Goal: Task Accomplishment & Management: Manage account settings

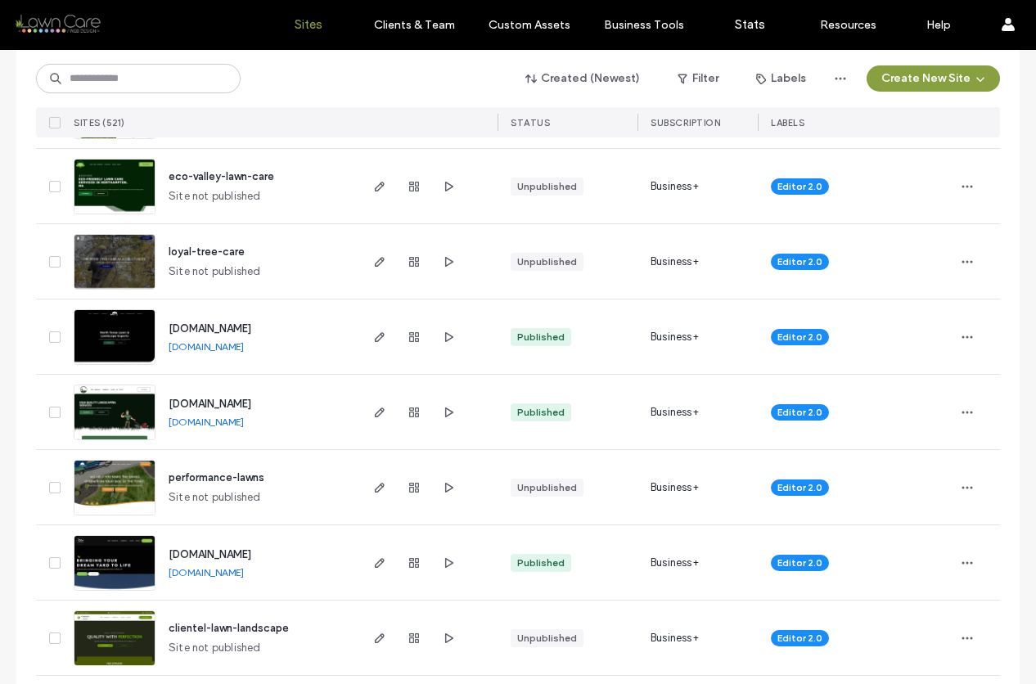
scroll to position [674, 0]
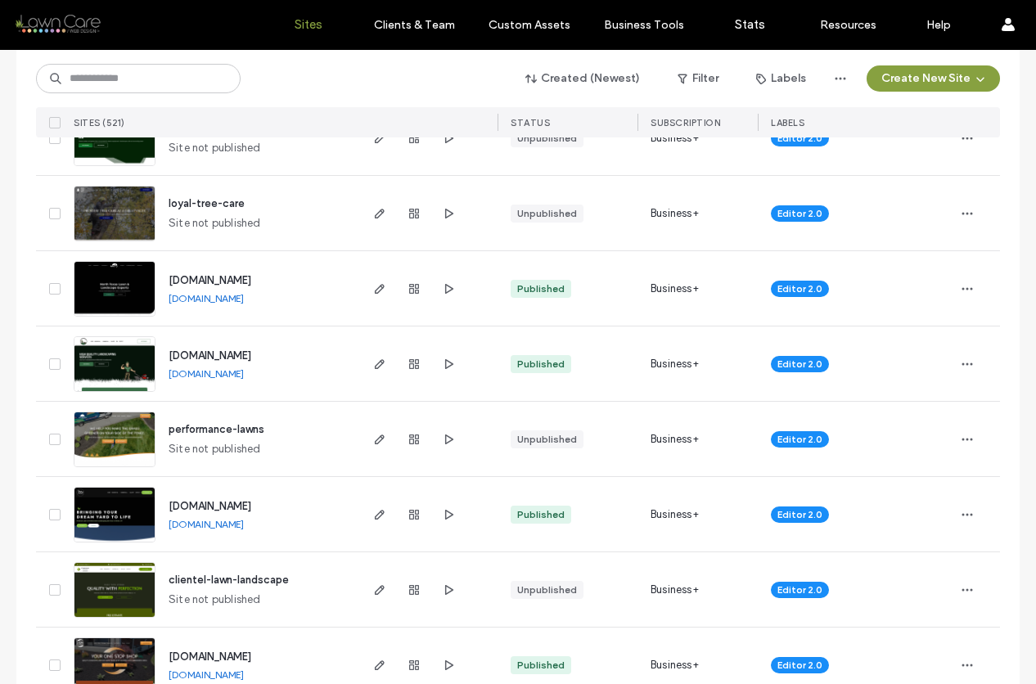
click at [119, 222] on img at bounding box center [114, 242] width 80 height 111
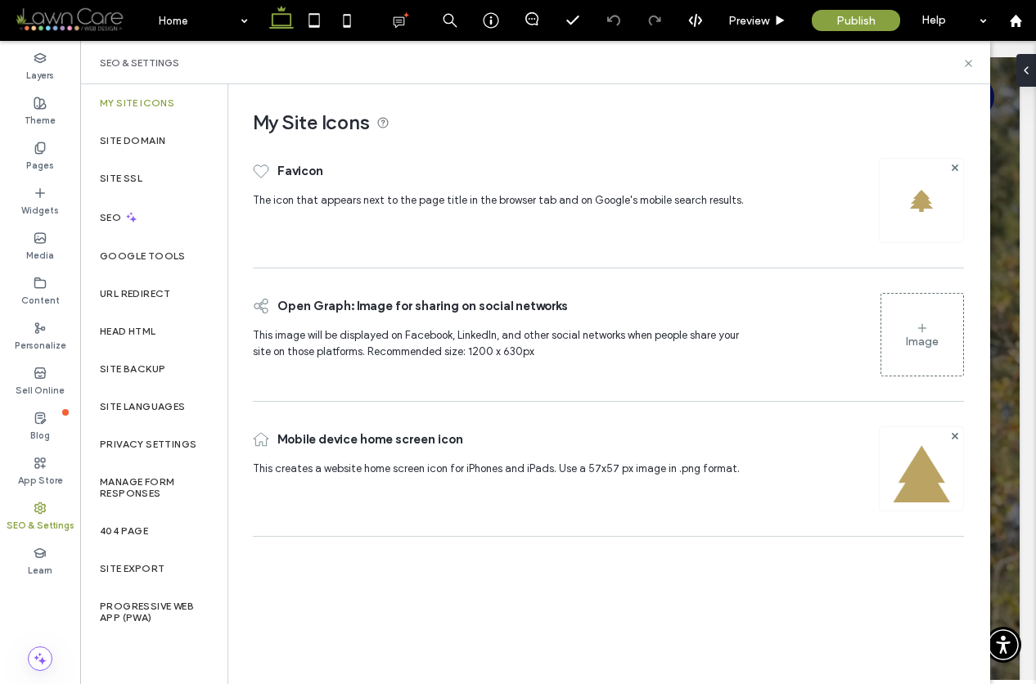
click at [928, 335] on div "Image" at bounding box center [922, 342] width 33 height 14
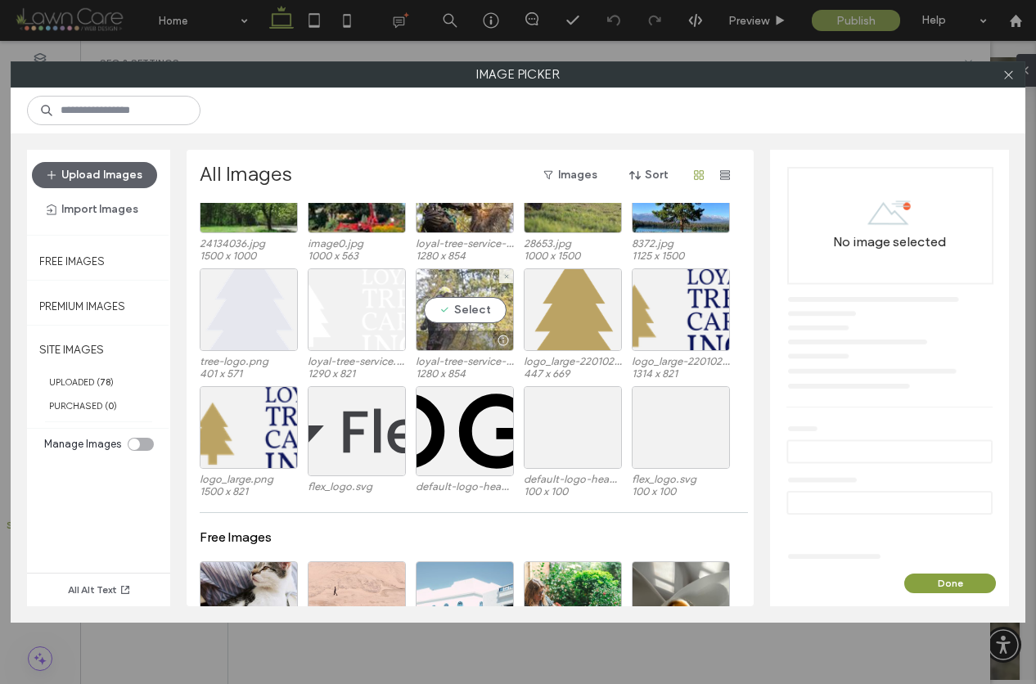
scroll to position [1414, 0]
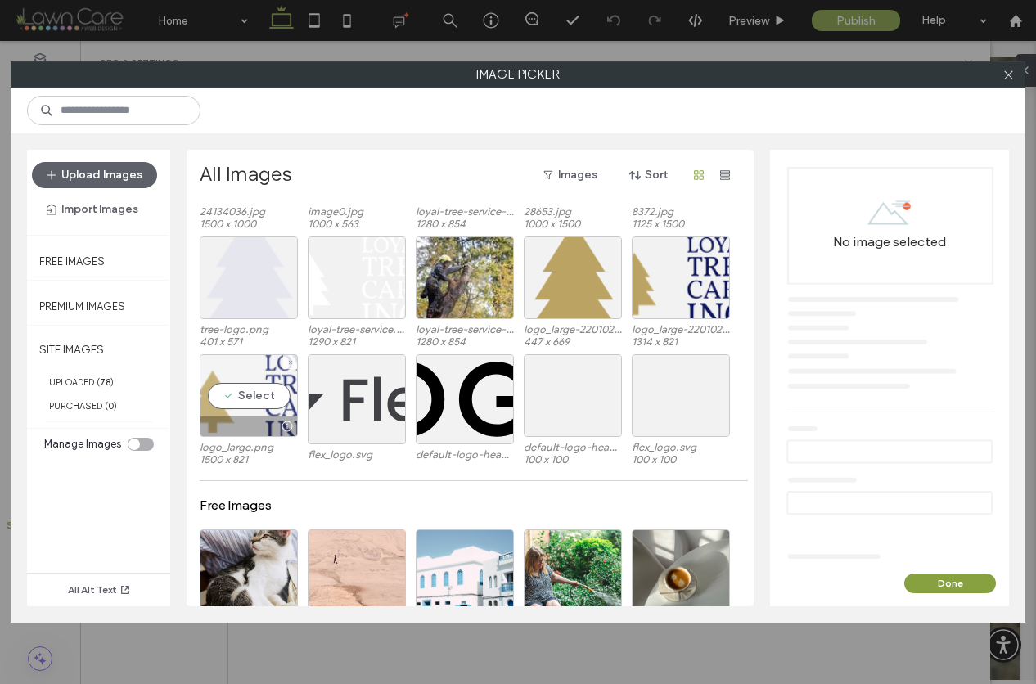
click at [267, 397] on div "Select" at bounding box center [249, 395] width 98 height 83
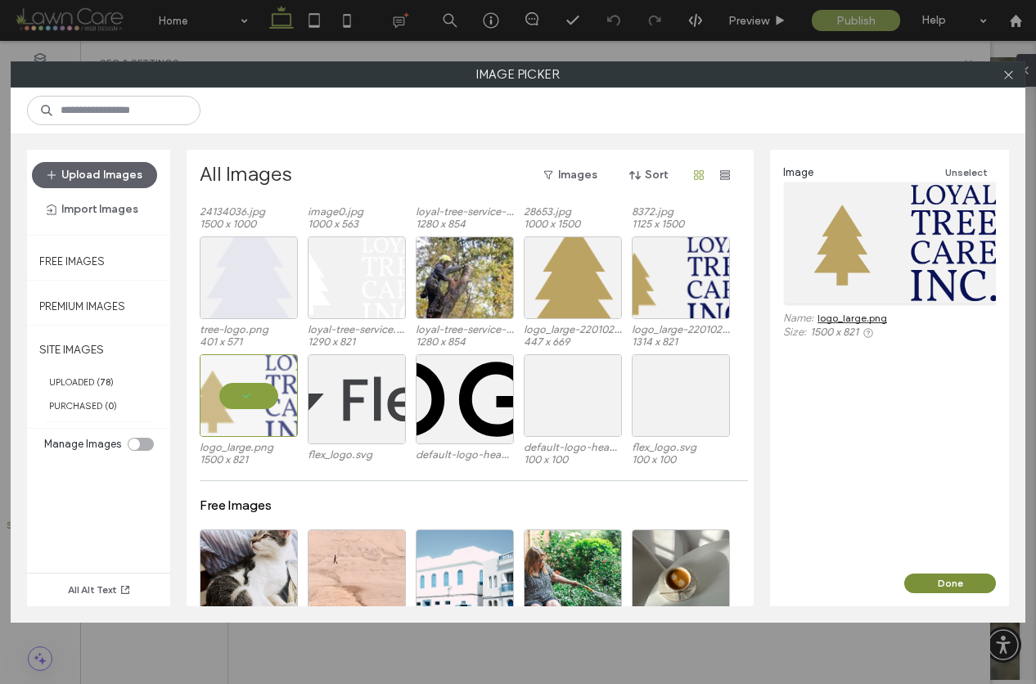
click at [957, 578] on button "Done" at bounding box center [951, 584] width 92 height 20
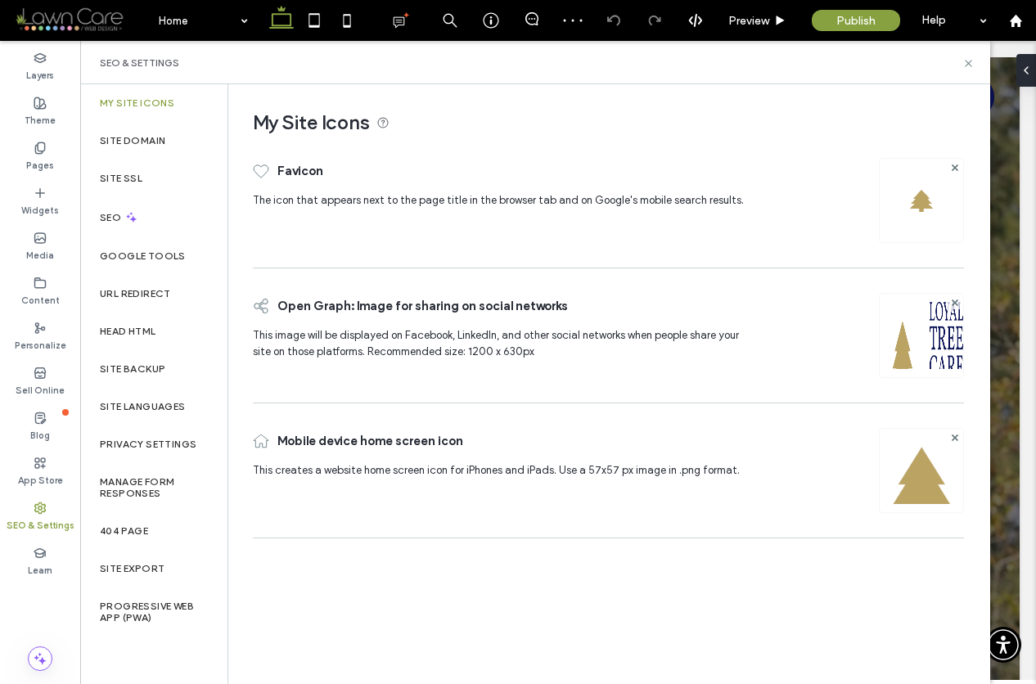
click at [927, 329] on img at bounding box center [921, 357] width 83 height 111
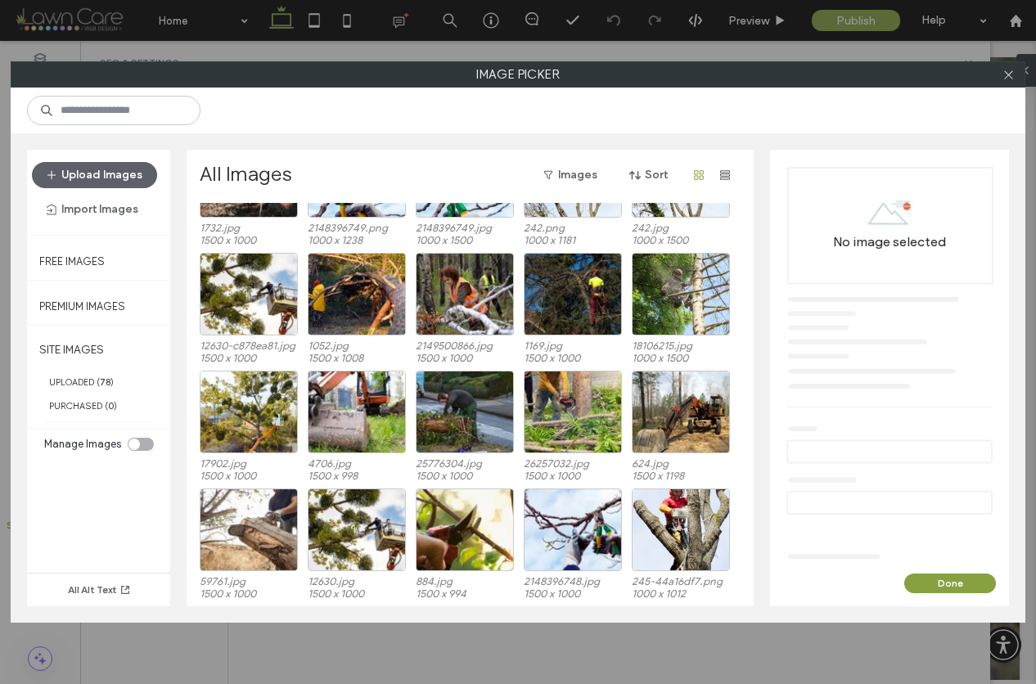
scroll to position [1279, 0]
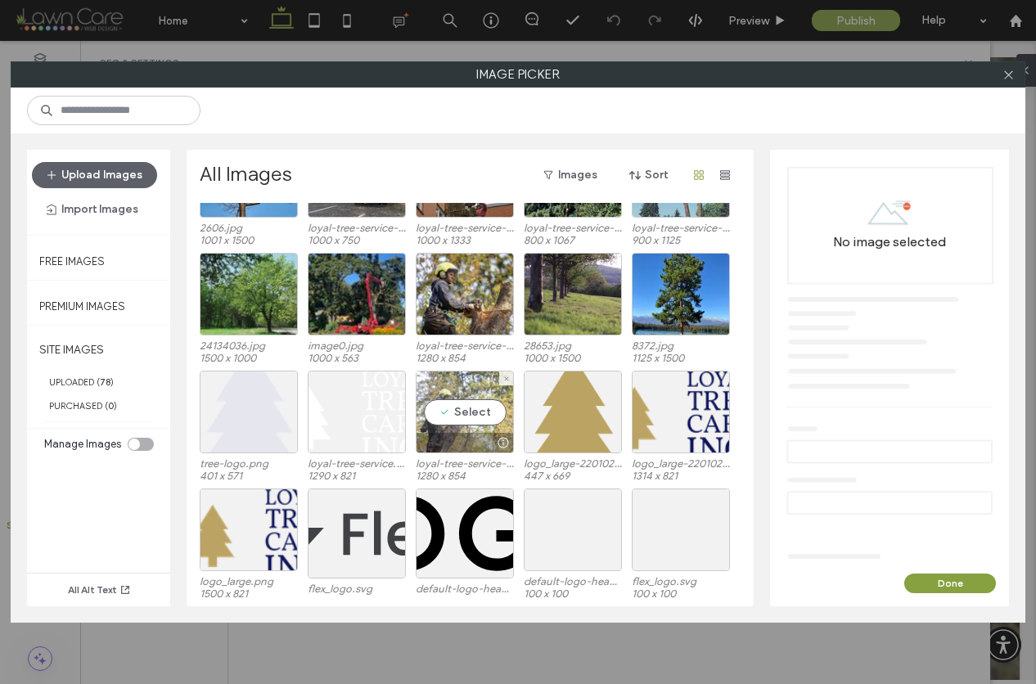
click at [448, 415] on div "Select" at bounding box center [465, 412] width 98 height 83
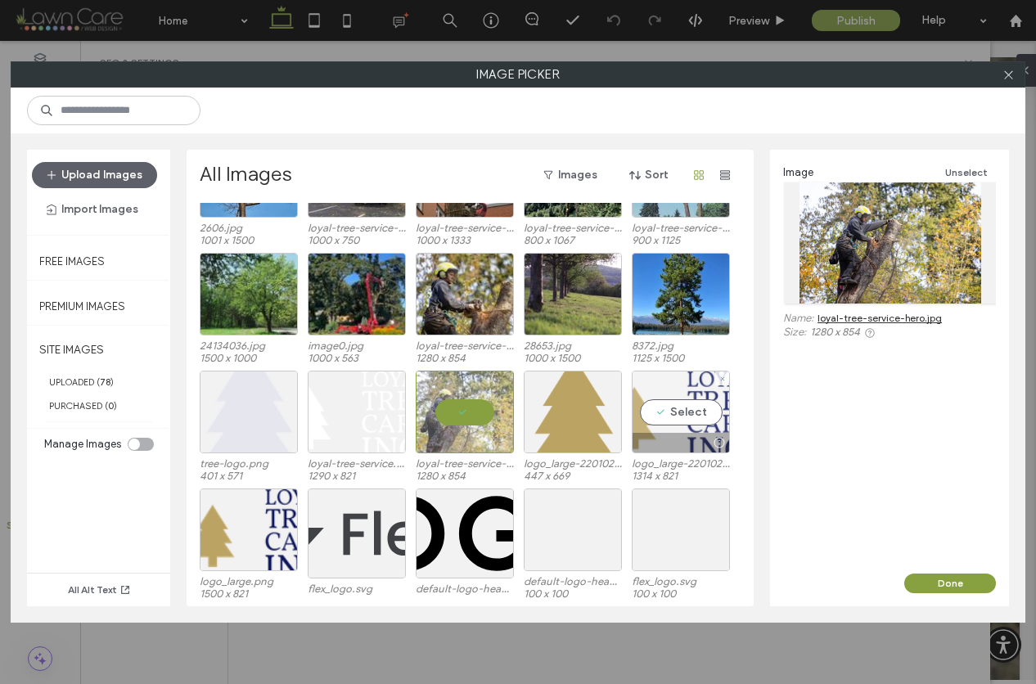
click at [677, 416] on div "Select" at bounding box center [681, 412] width 98 height 83
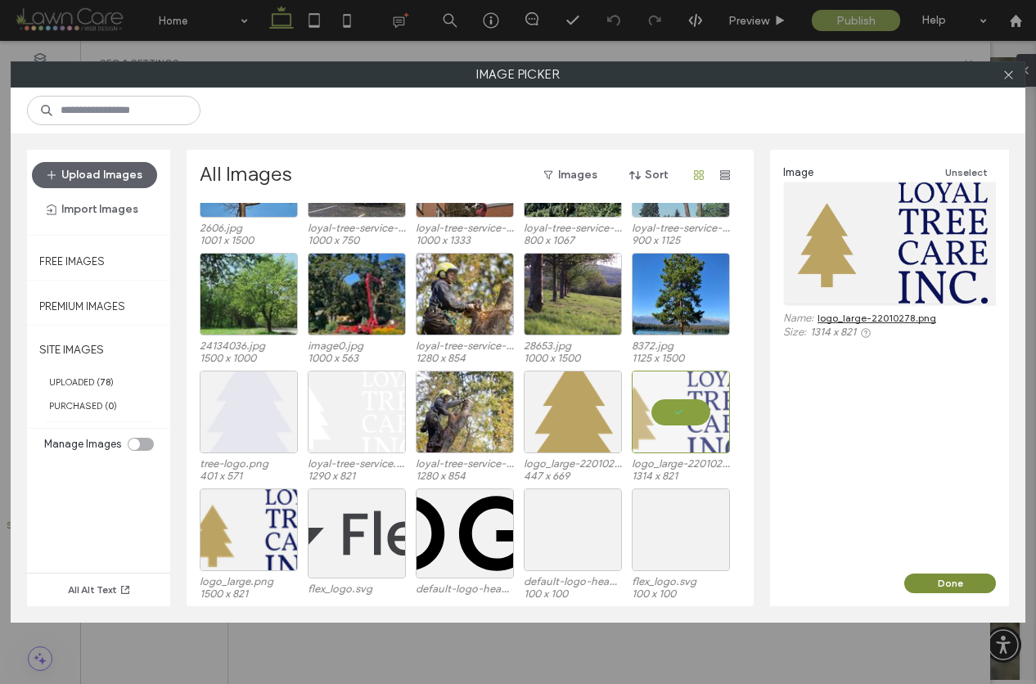
click at [948, 580] on button "Done" at bounding box center [951, 584] width 92 height 20
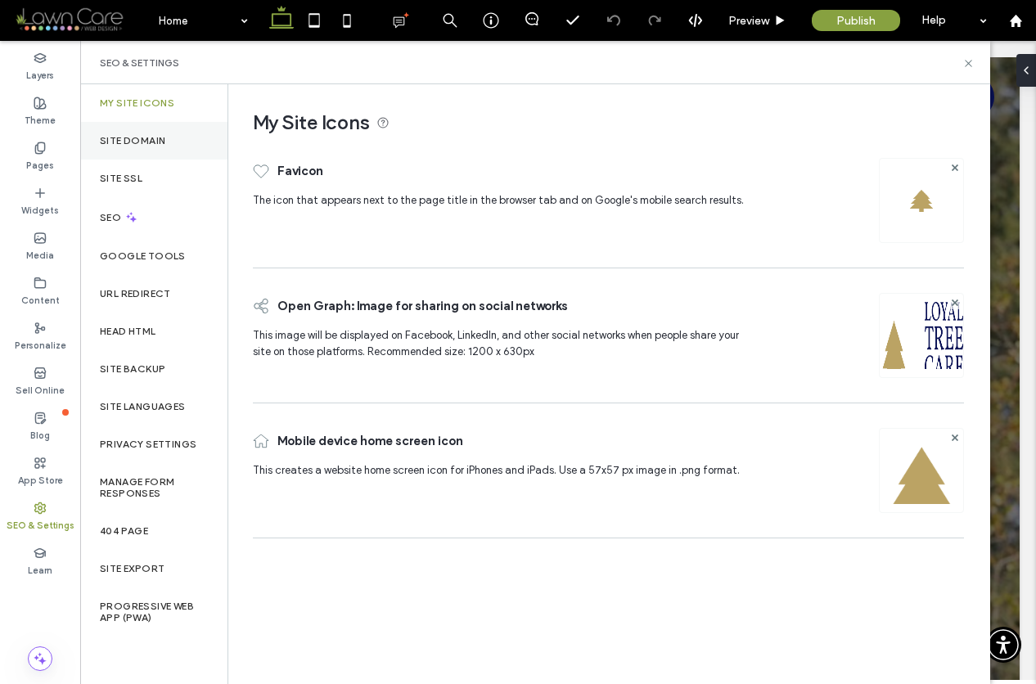
click at [152, 149] on div "Site Domain" at bounding box center [153, 141] width 147 height 38
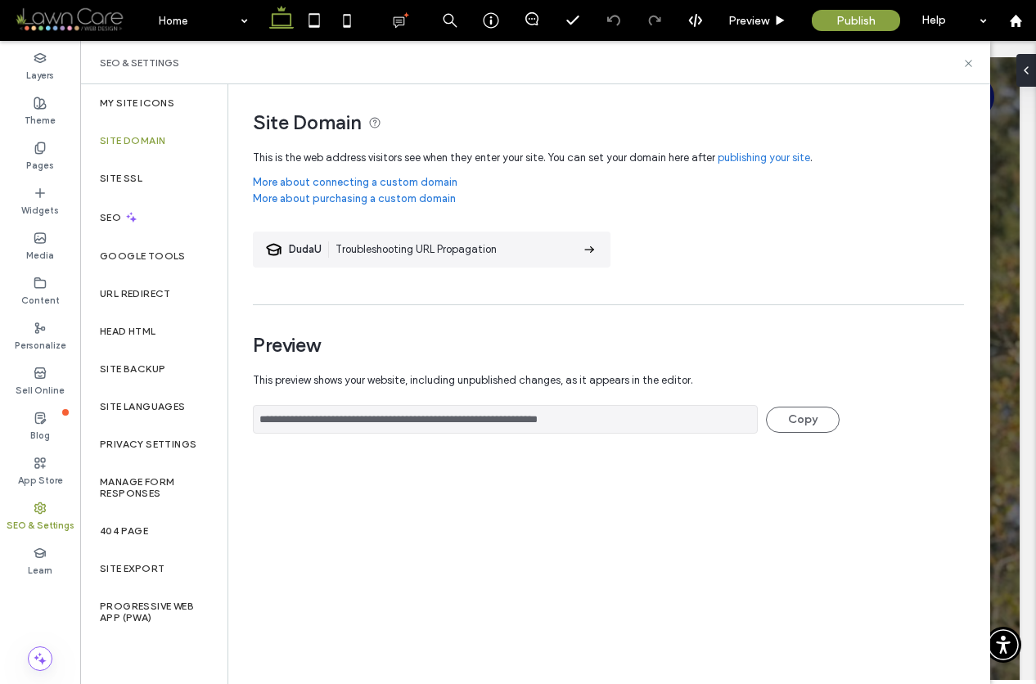
click at [742, 159] on link "publishing your site" at bounding box center [764, 158] width 93 height 16
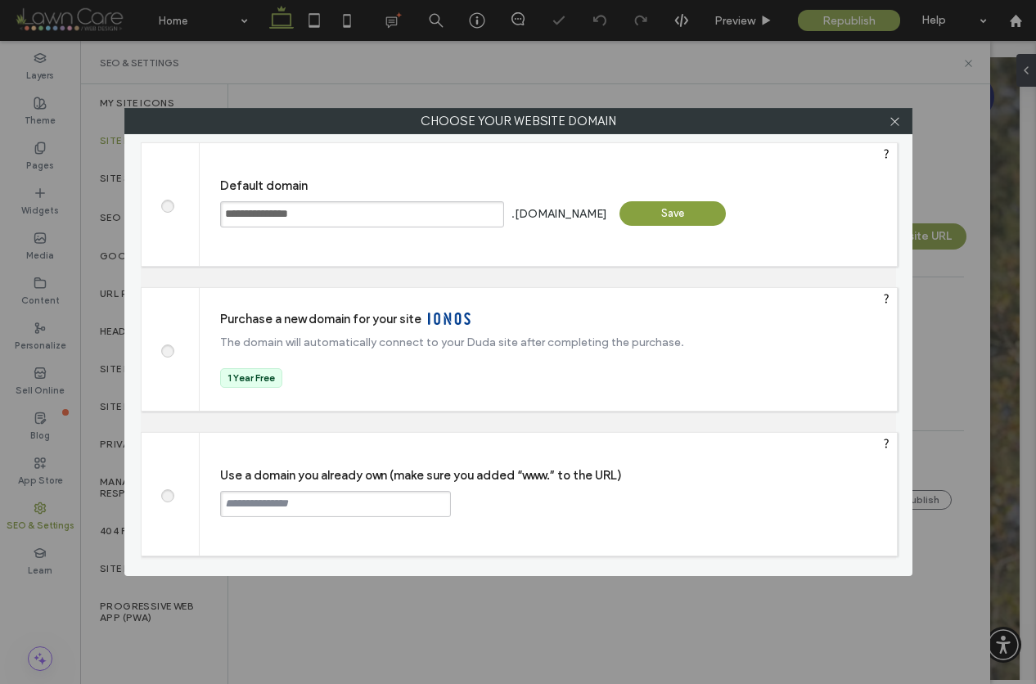
click at [167, 497] on span at bounding box center [167, 494] width 0 height 12
paste input "**********"
click at [223, 502] on input "**********" at bounding box center [335, 504] width 231 height 26
type input "**********"
click at [539, 503] on div "Continue" at bounding box center [513, 503] width 106 height 25
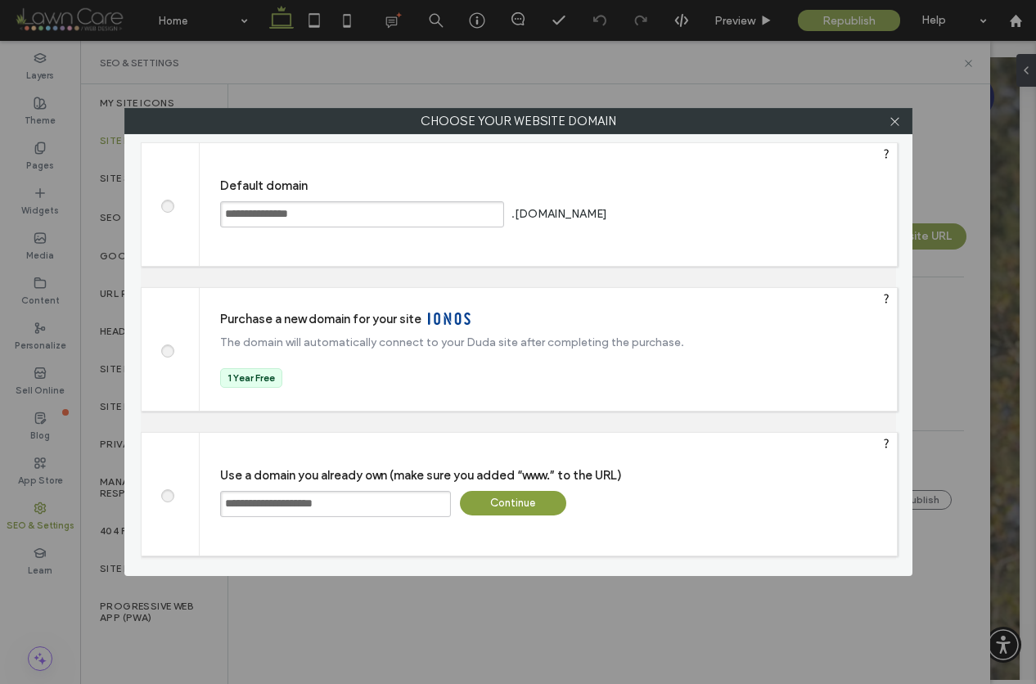
type input "**********"
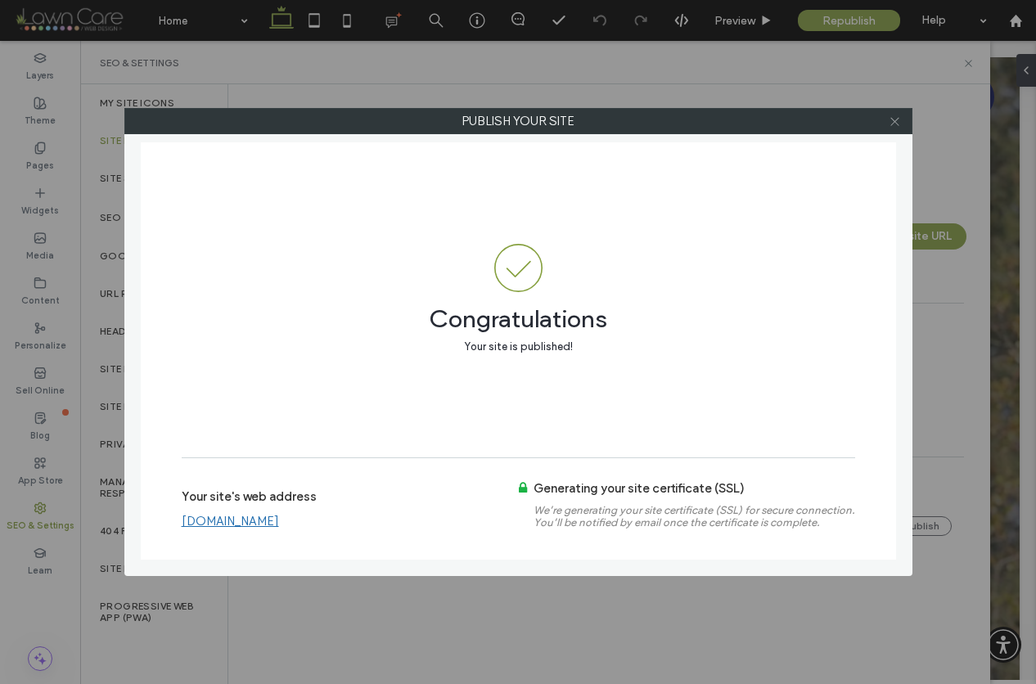
click at [894, 124] on icon at bounding box center [895, 121] width 12 height 12
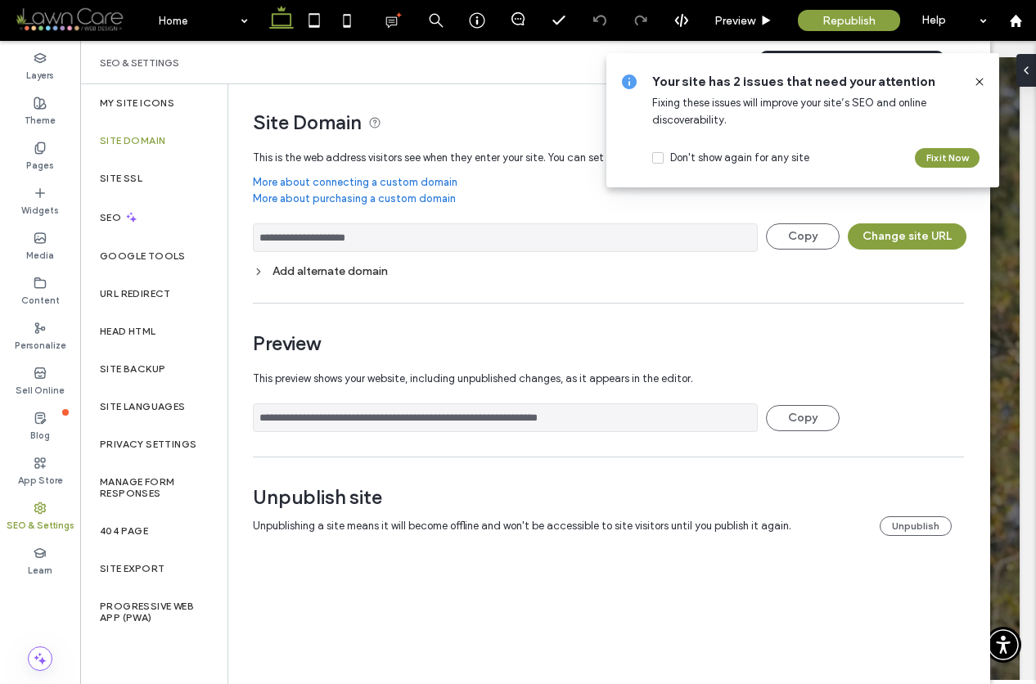
click at [865, 14] on span "Republish" at bounding box center [849, 21] width 53 height 14
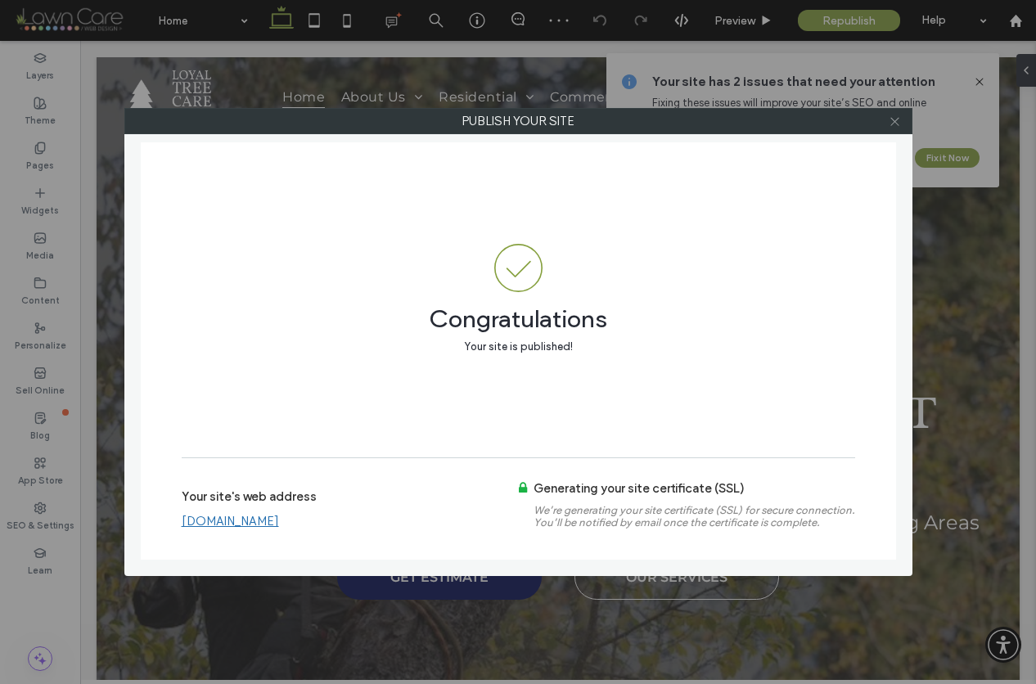
click at [896, 123] on use at bounding box center [895, 121] width 8 height 8
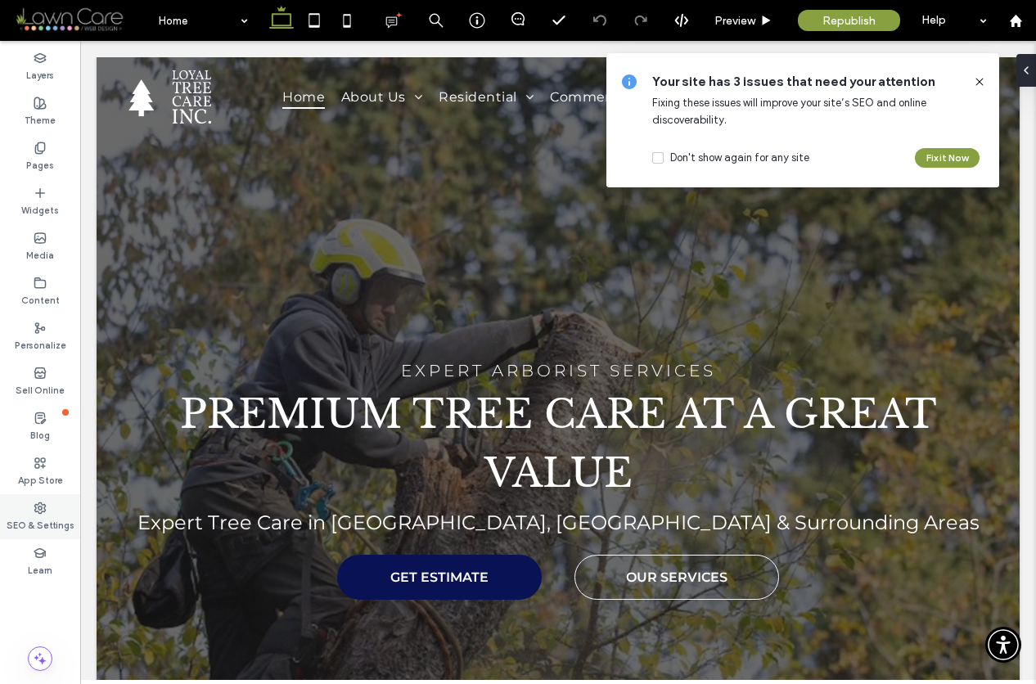
click at [33, 521] on label "SEO & Settings" at bounding box center [41, 524] width 68 height 18
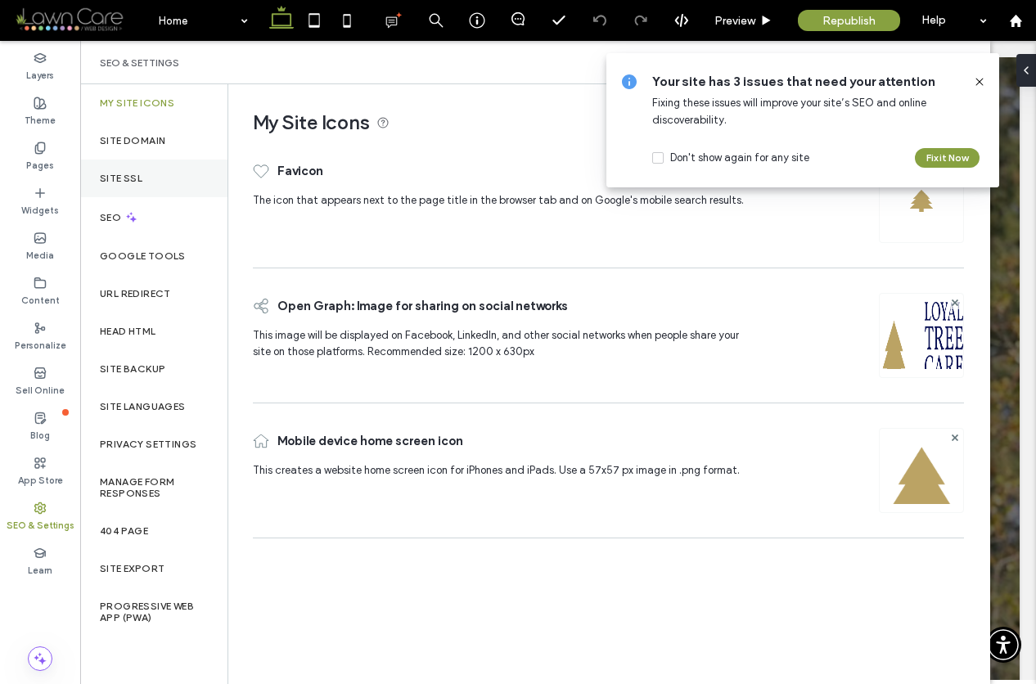
click at [135, 173] on label "Site SSL" at bounding box center [121, 178] width 43 height 11
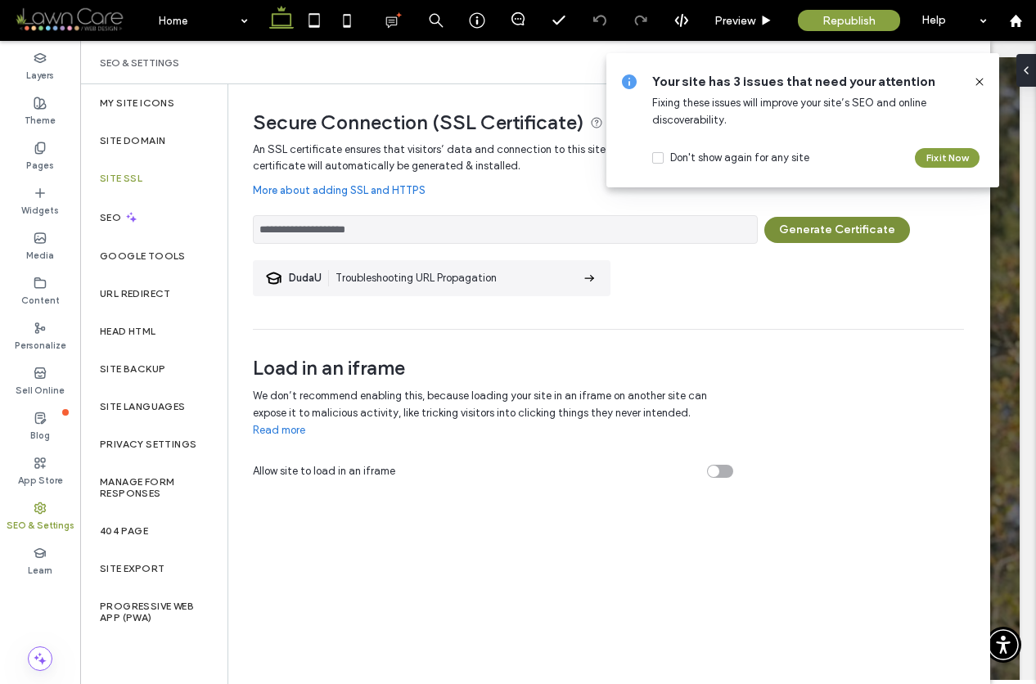
click at [810, 233] on button "Generate Certificate" at bounding box center [838, 230] width 146 height 26
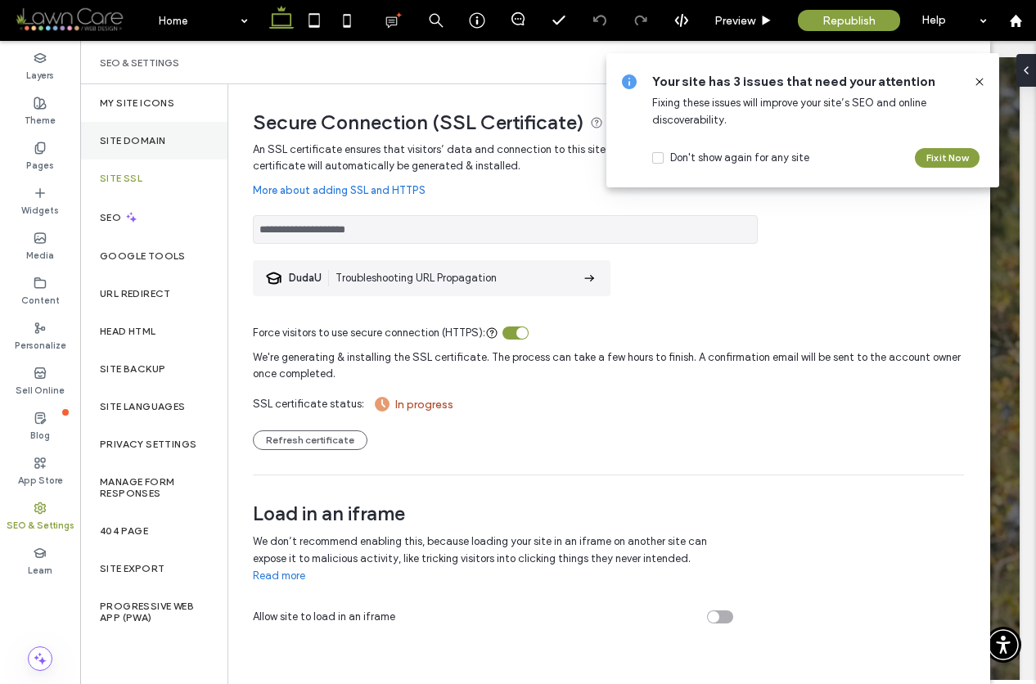
click at [155, 146] on label "Site Domain" at bounding box center [132, 140] width 65 height 11
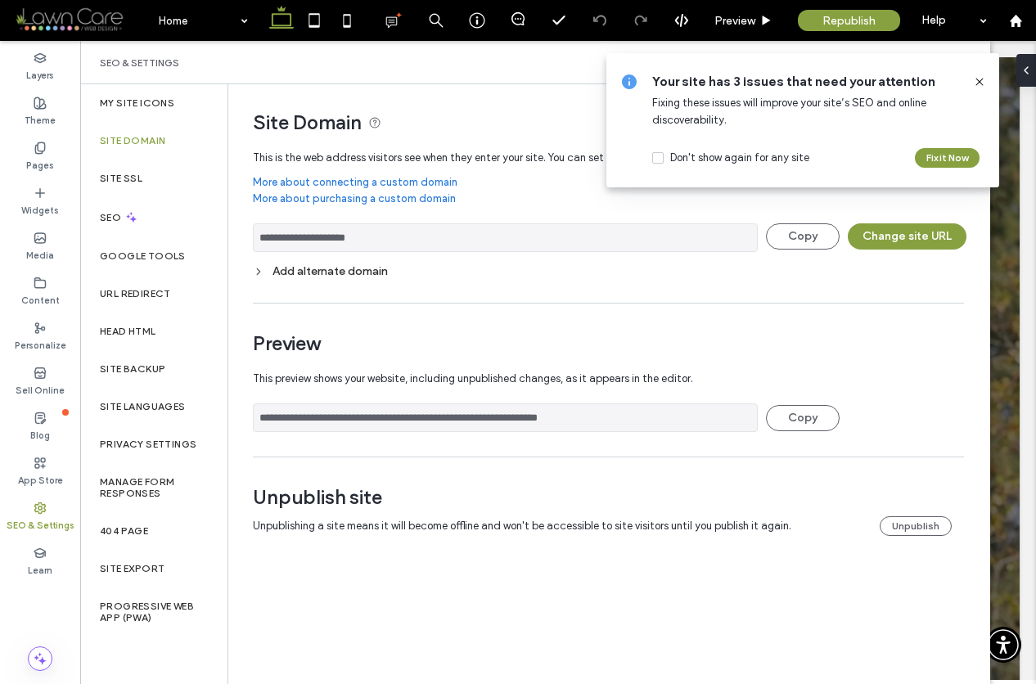
click at [41, 512] on use at bounding box center [40, 508] width 11 height 11
click at [162, 173] on div "Site SSL" at bounding box center [153, 179] width 147 height 38
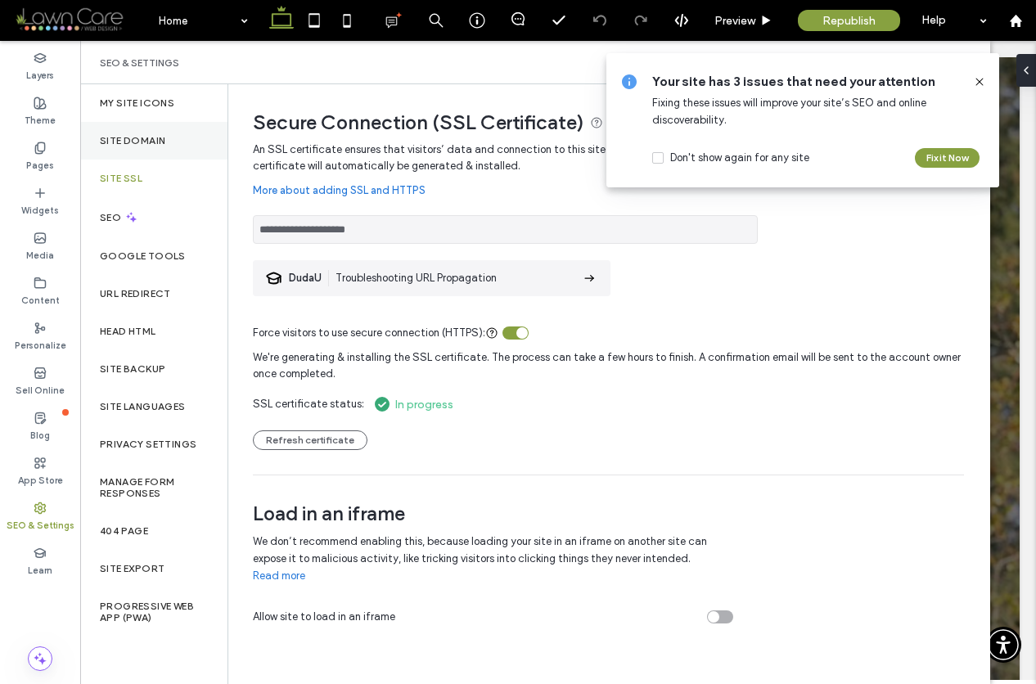
click at [169, 138] on div "Site Domain" at bounding box center [153, 141] width 147 height 38
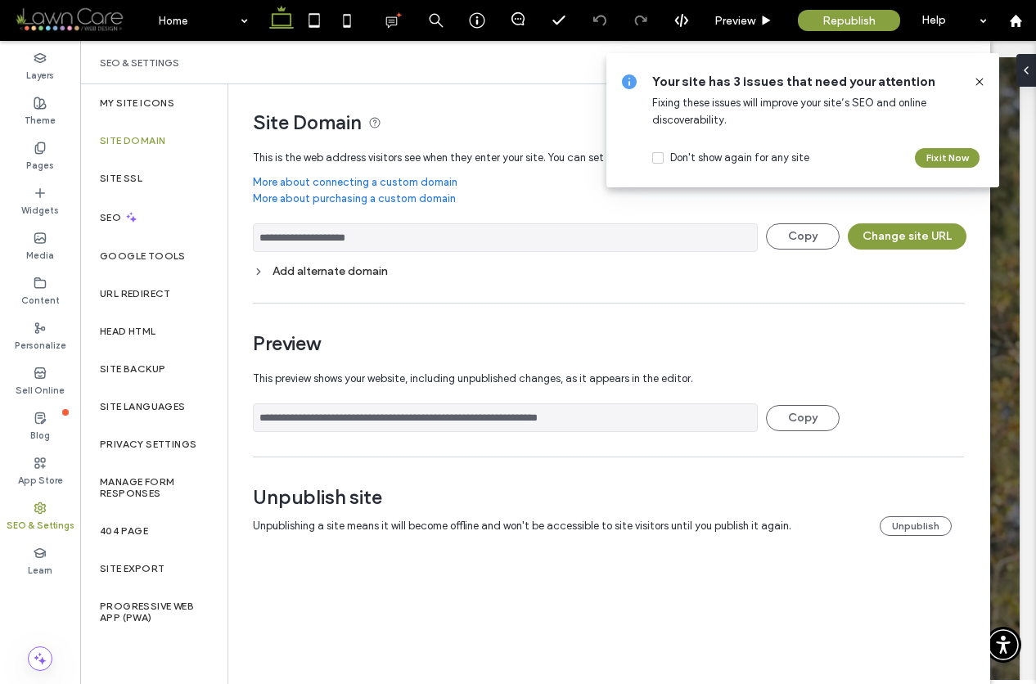
click at [589, 86] on div "**********" at bounding box center [602, 326] width 748 height 485
click at [111, 220] on label "SEO" at bounding box center [112, 217] width 25 height 11
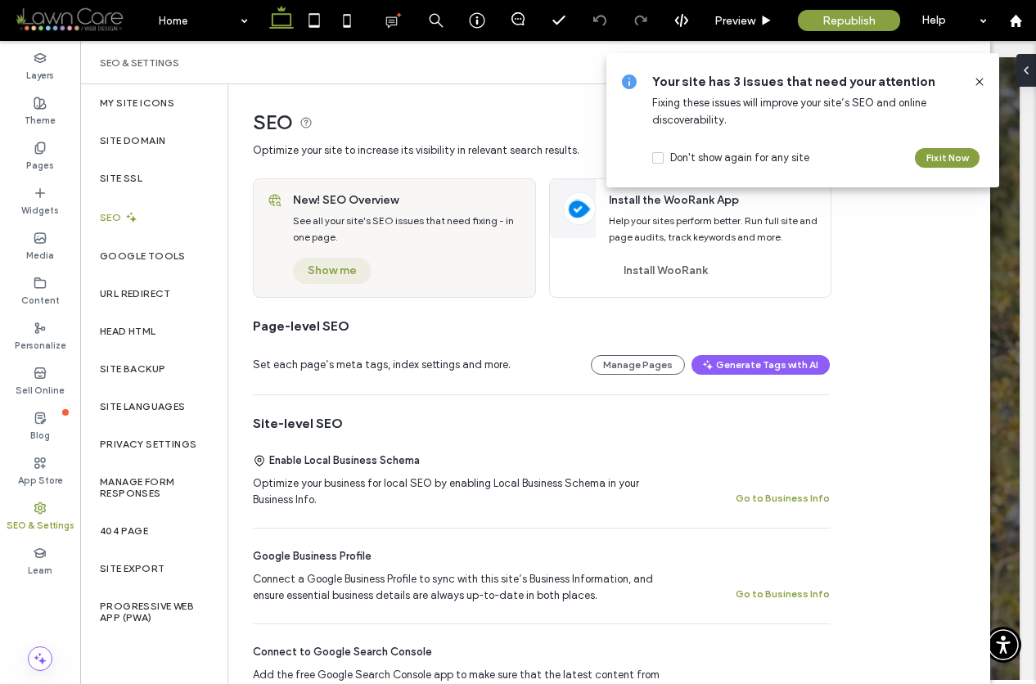
click at [336, 273] on button "Show me" at bounding box center [332, 271] width 79 height 26
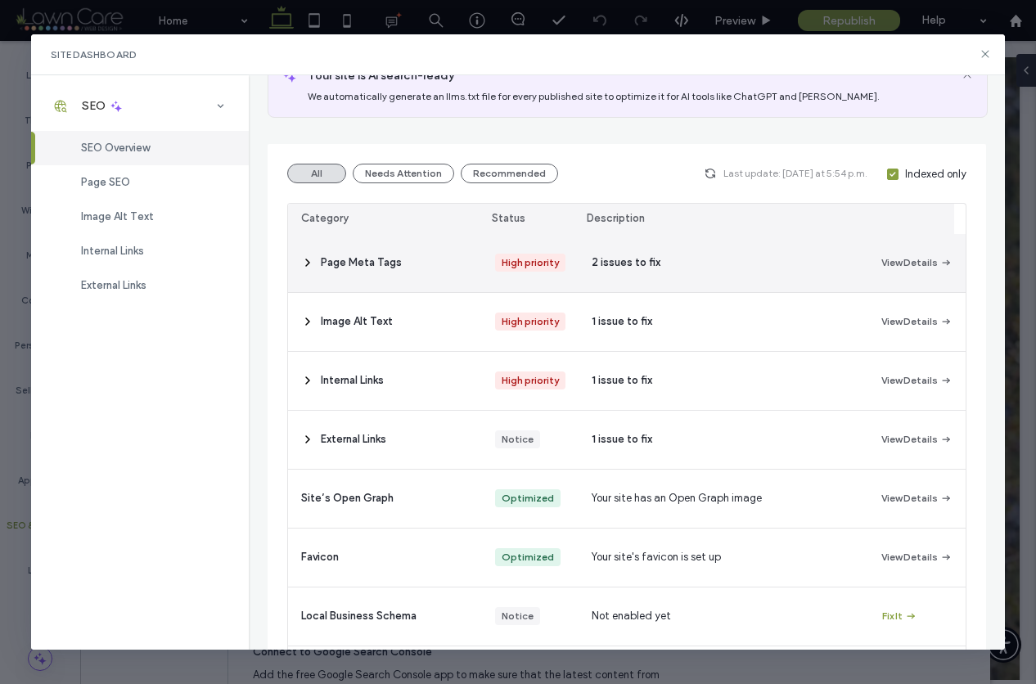
scroll to position [135, 0]
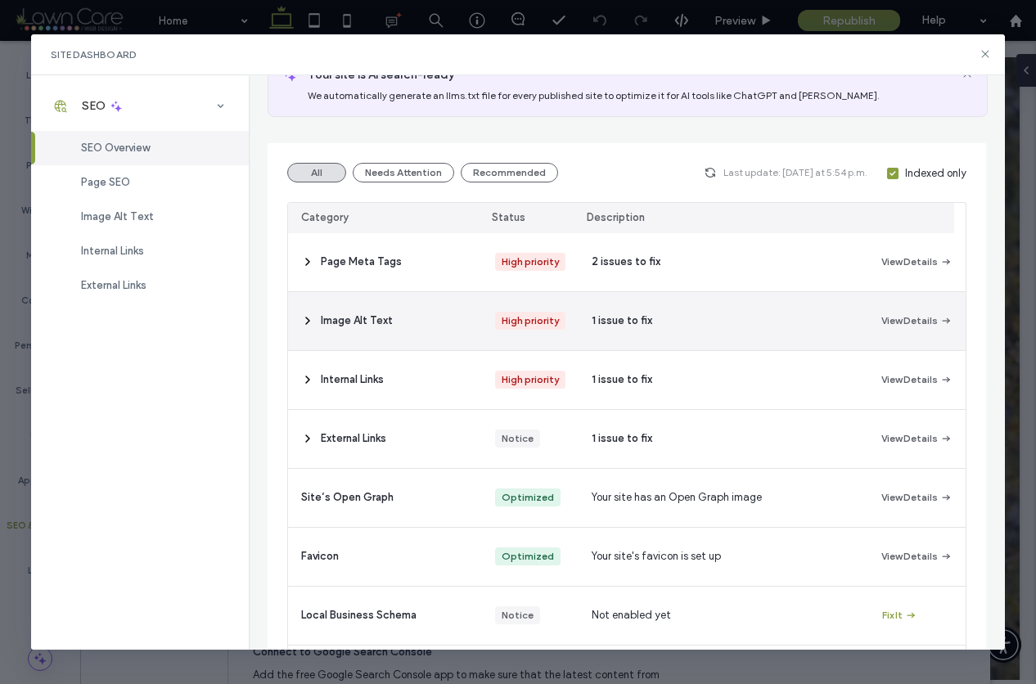
click at [643, 329] on span "1 issue to fix" at bounding box center [622, 321] width 61 height 16
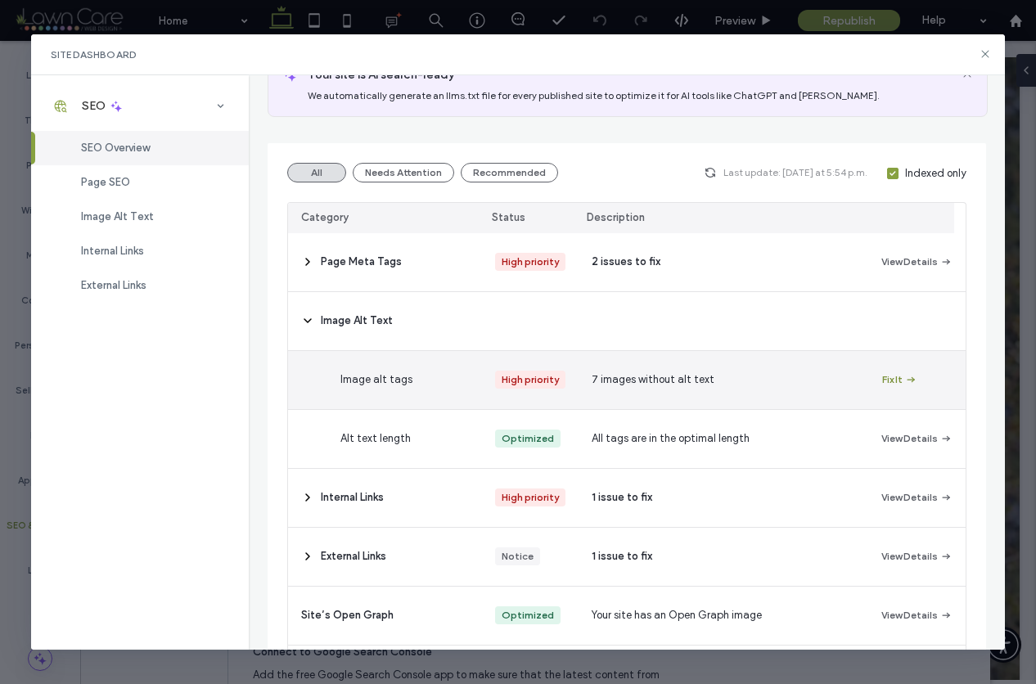
click at [886, 390] on button "Fix It" at bounding box center [899, 380] width 35 height 20
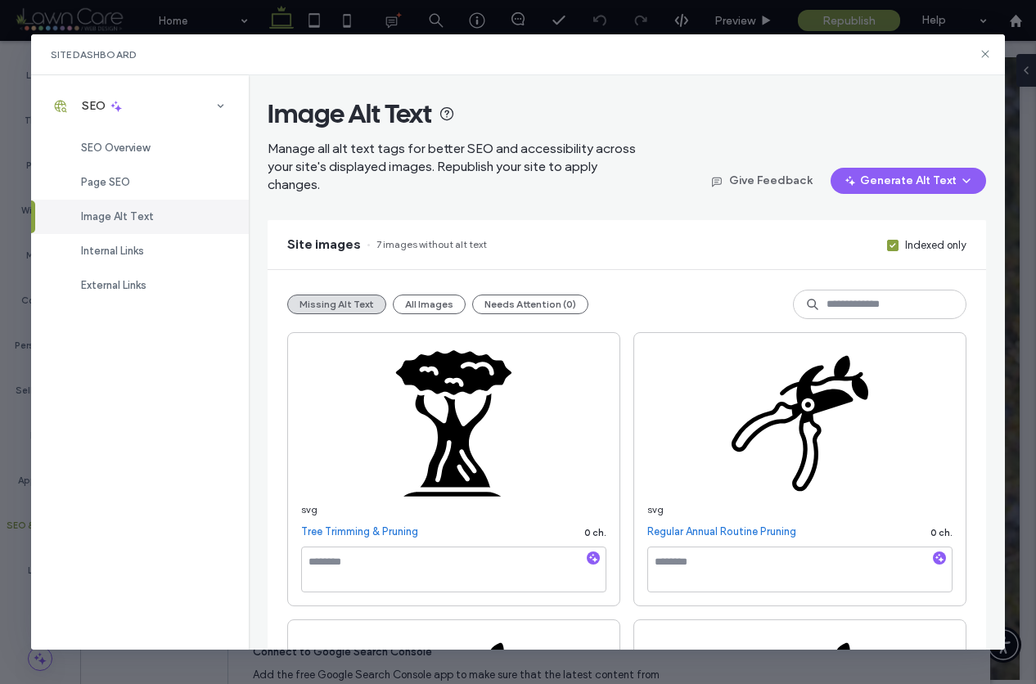
scroll to position [34, 0]
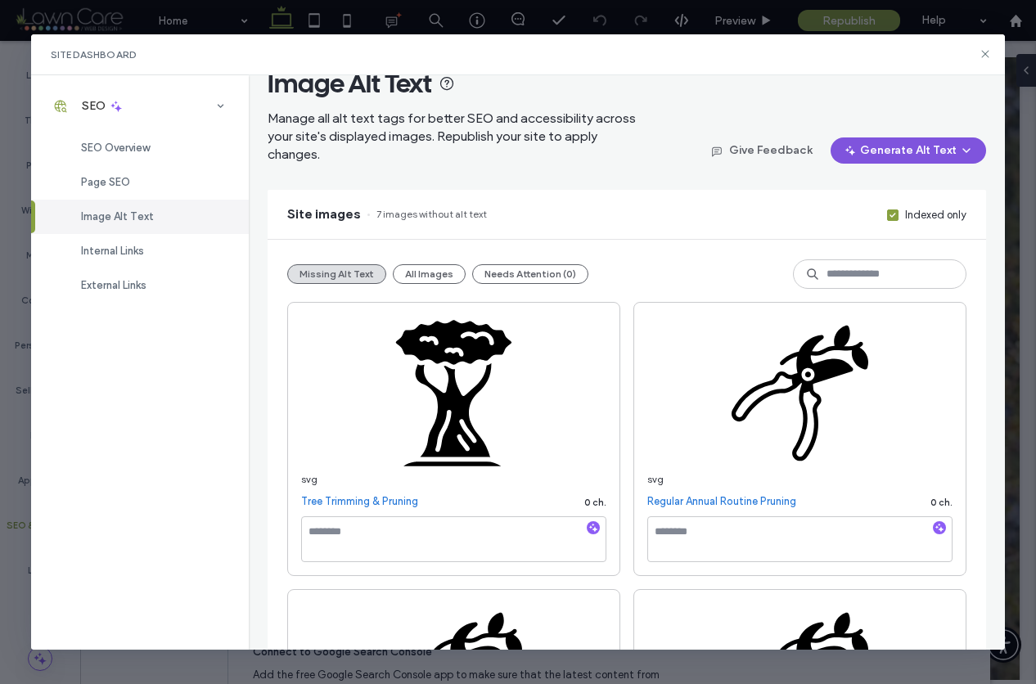
click at [856, 155] on button "Generate Alt Text" at bounding box center [909, 151] width 156 height 26
click at [861, 194] on span "Generate Missing Alt Text Only" at bounding box center [881, 193] width 150 height 16
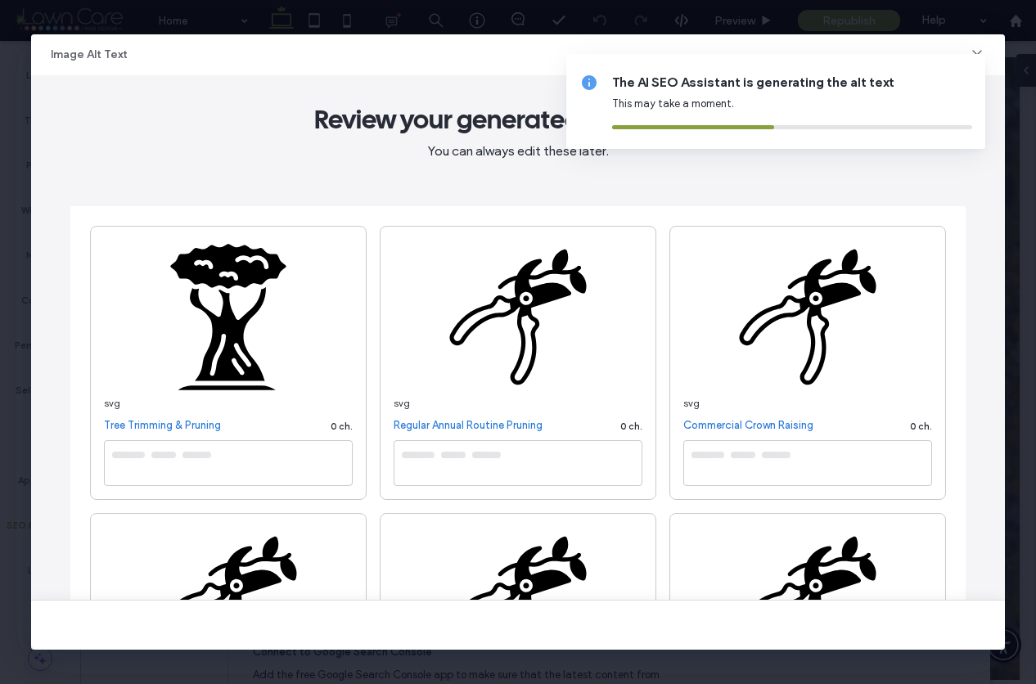
type textarea "**********"
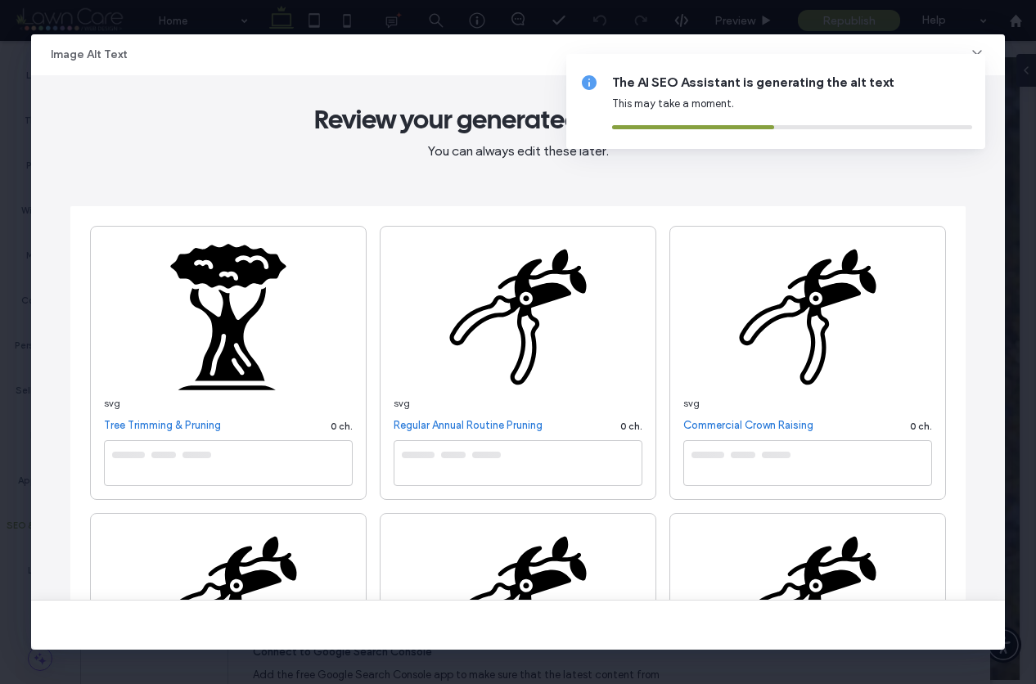
type textarea "**********"
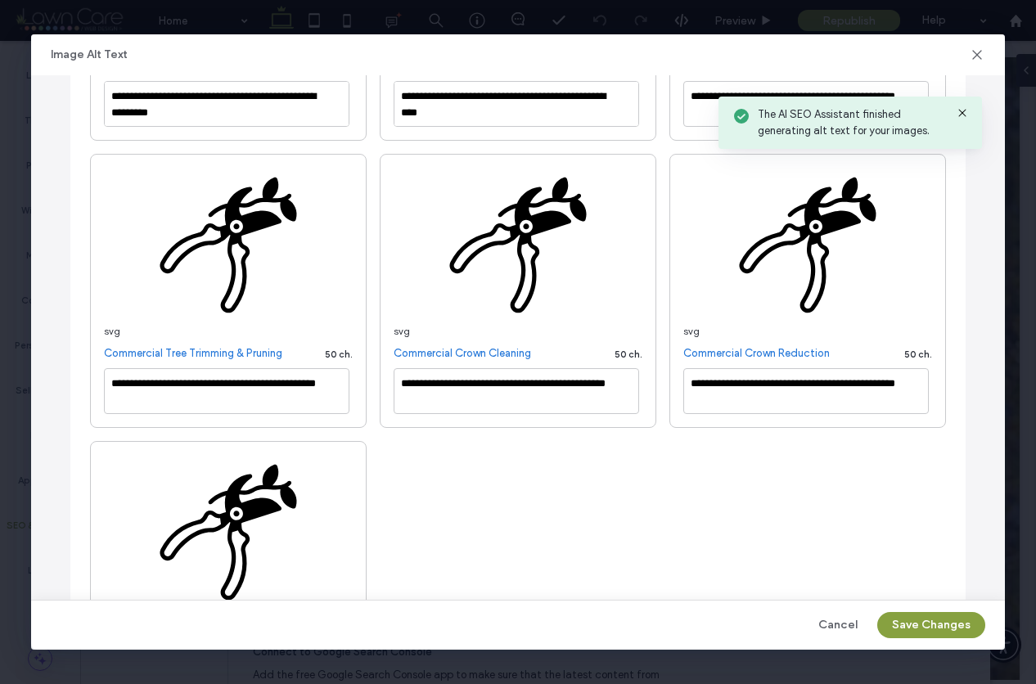
scroll to position [467, 0]
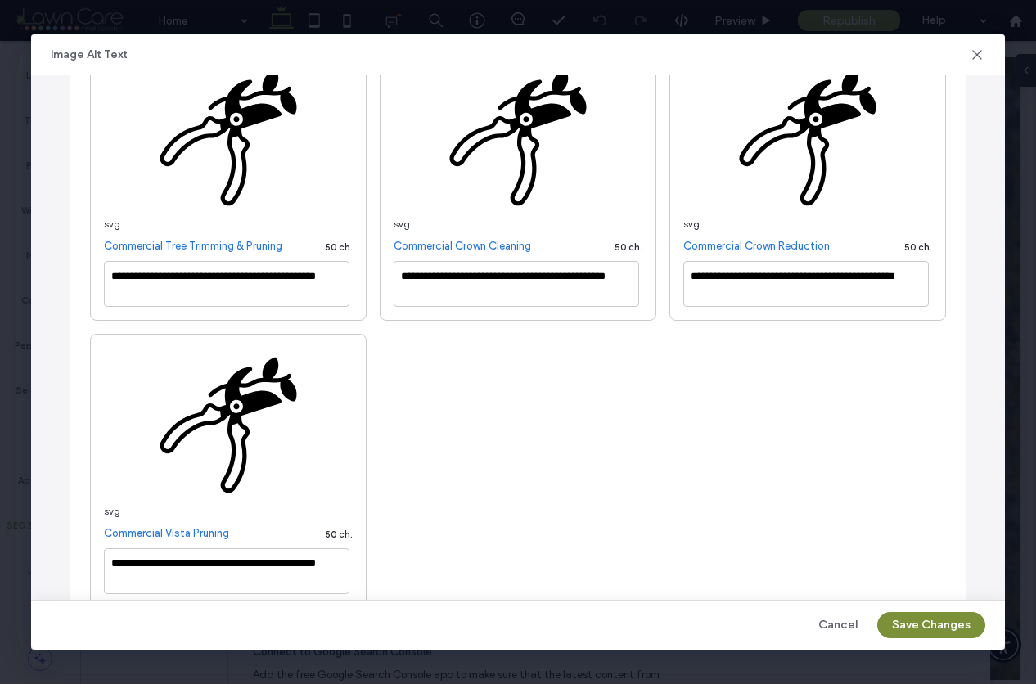
click at [916, 621] on button "Save Changes" at bounding box center [932, 625] width 108 height 26
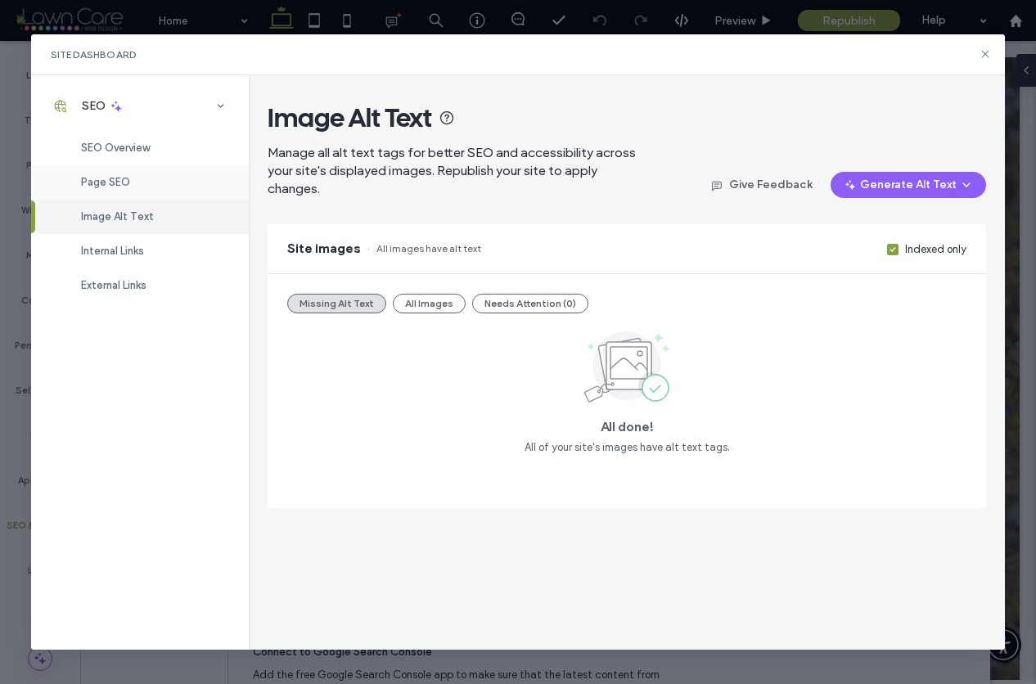
click at [140, 178] on div "Page SEO" at bounding box center [140, 182] width 218 height 34
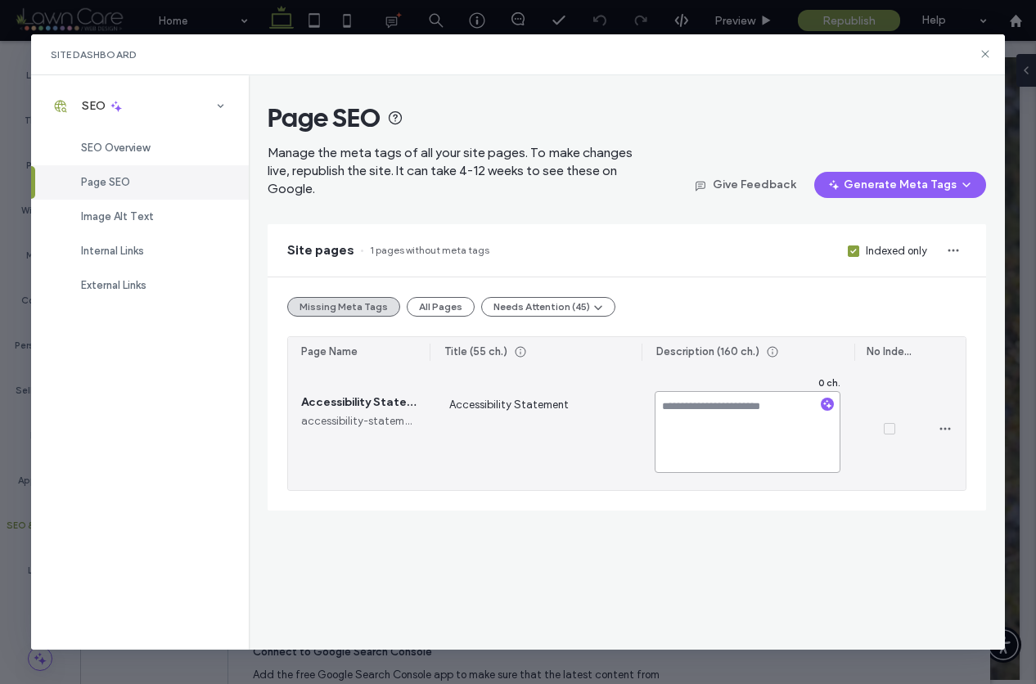
click at [700, 402] on textarea at bounding box center [748, 432] width 186 height 82
type textarea "**********"
click at [920, 381] on div at bounding box center [889, 429] width 70 height 123
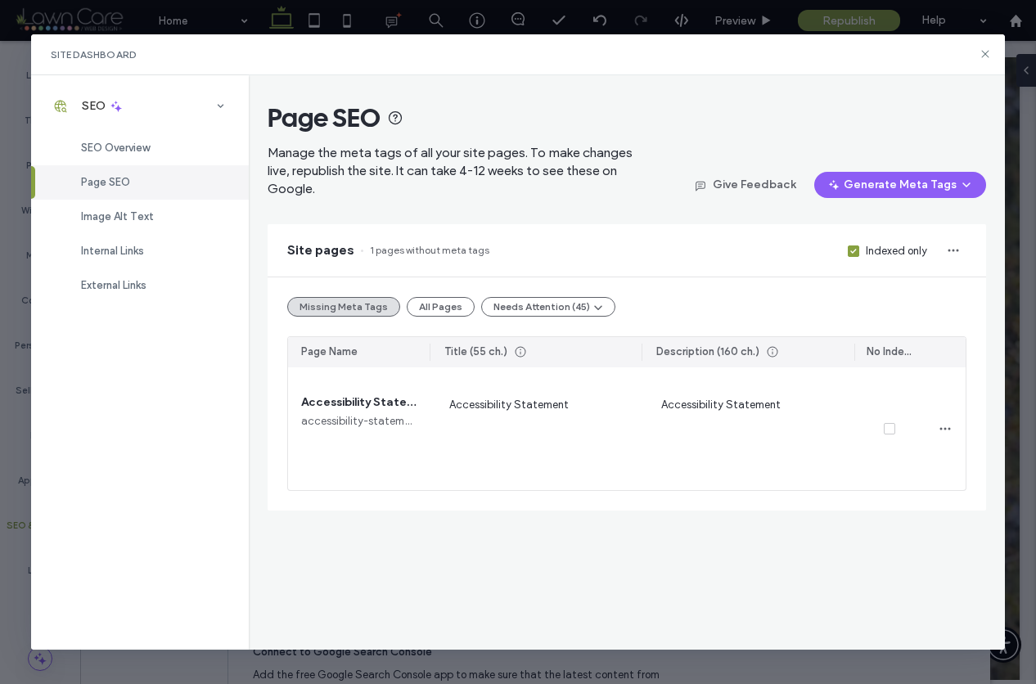
click at [124, 183] on span "Page SEO" at bounding box center [105, 182] width 49 height 12
click at [126, 142] on span "SEO Overview" at bounding box center [115, 148] width 69 height 12
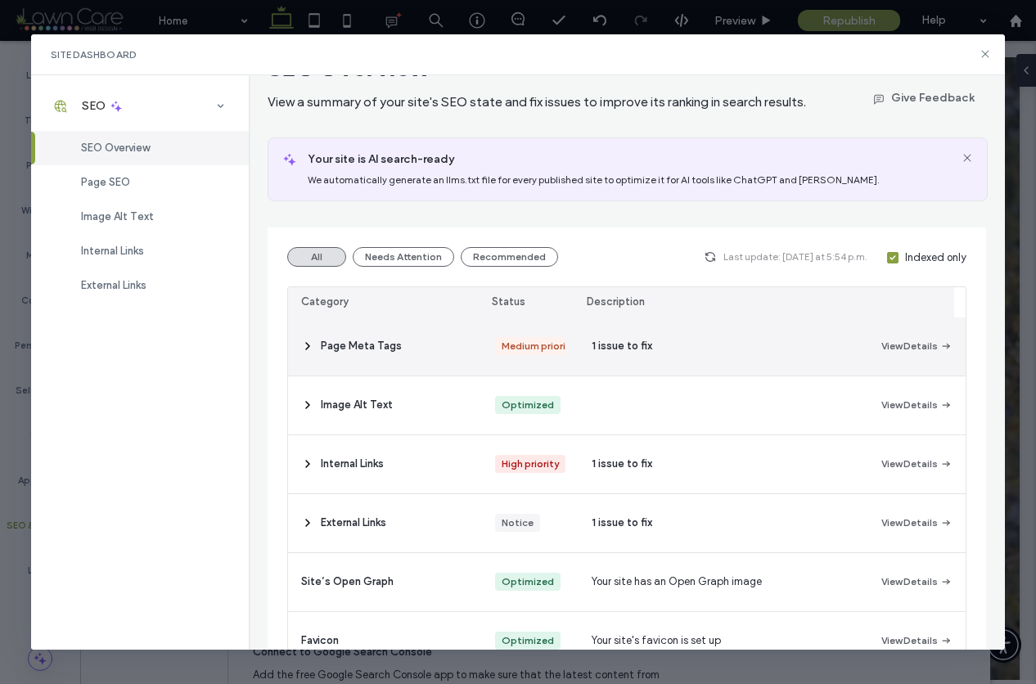
scroll to position [65, 0]
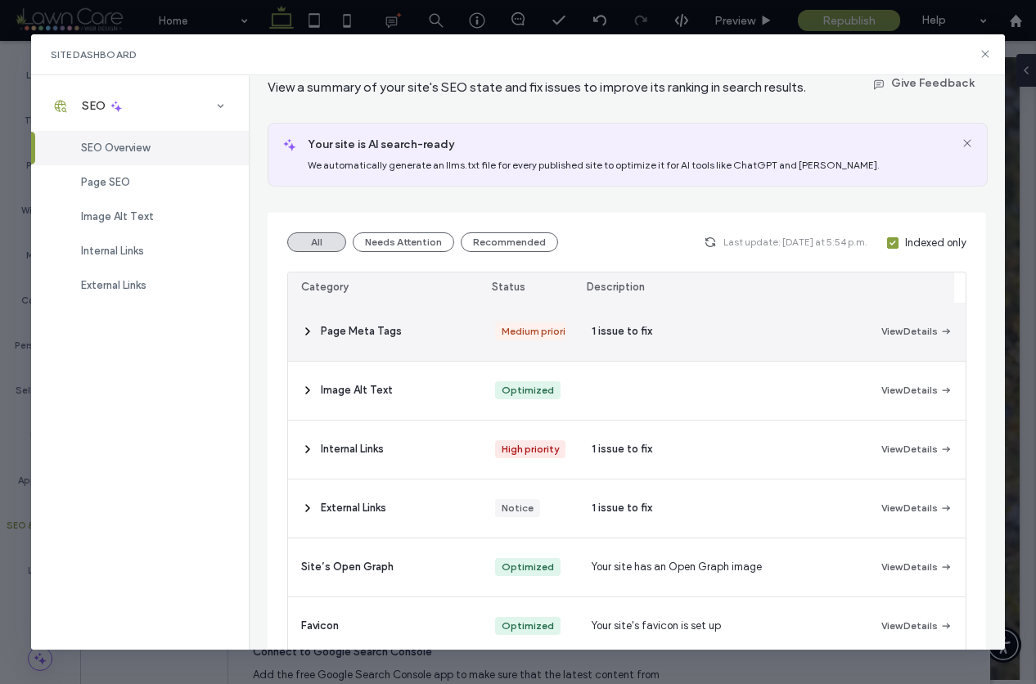
click at [643, 359] on div "1 issue to fix" at bounding box center [724, 332] width 291 height 58
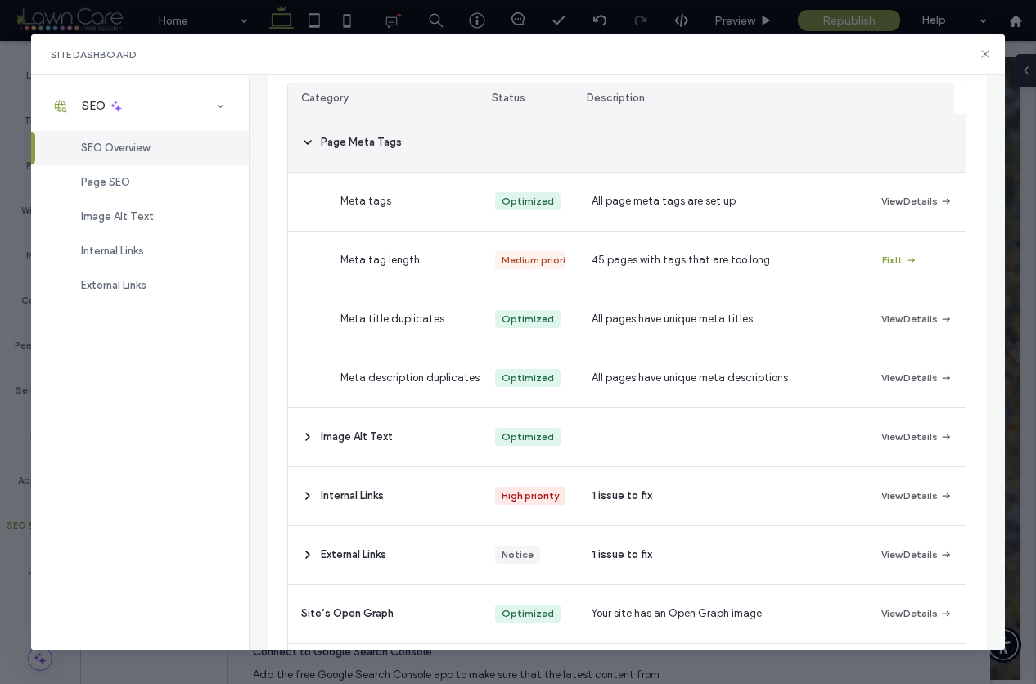
scroll to position [302, 0]
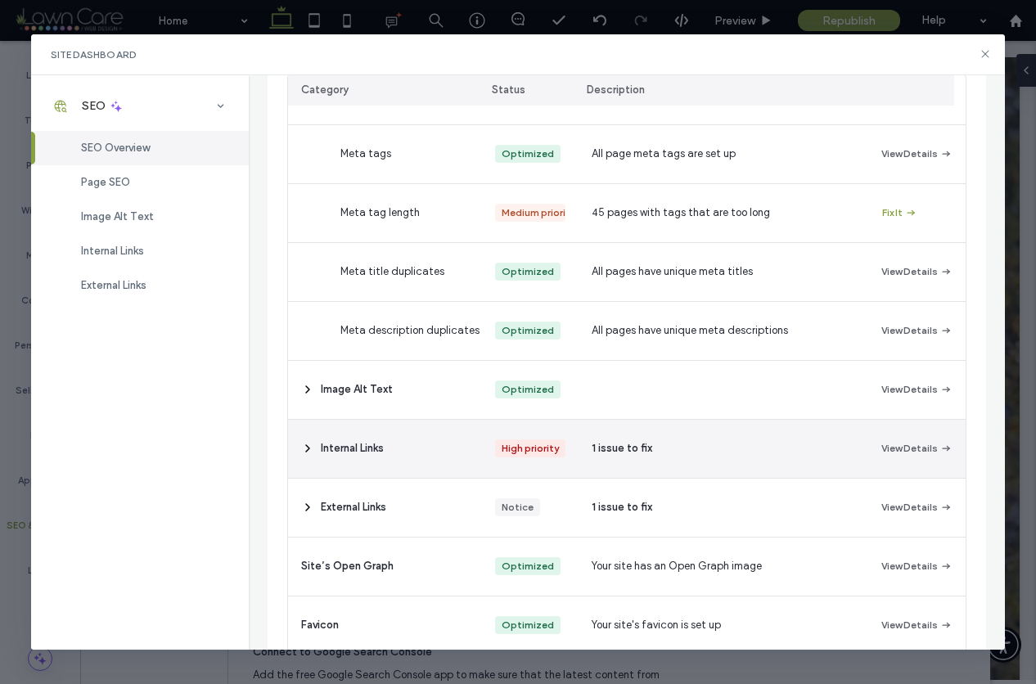
click at [869, 466] on div "View Details" at bounding box center [917, 449] width 97 height 58
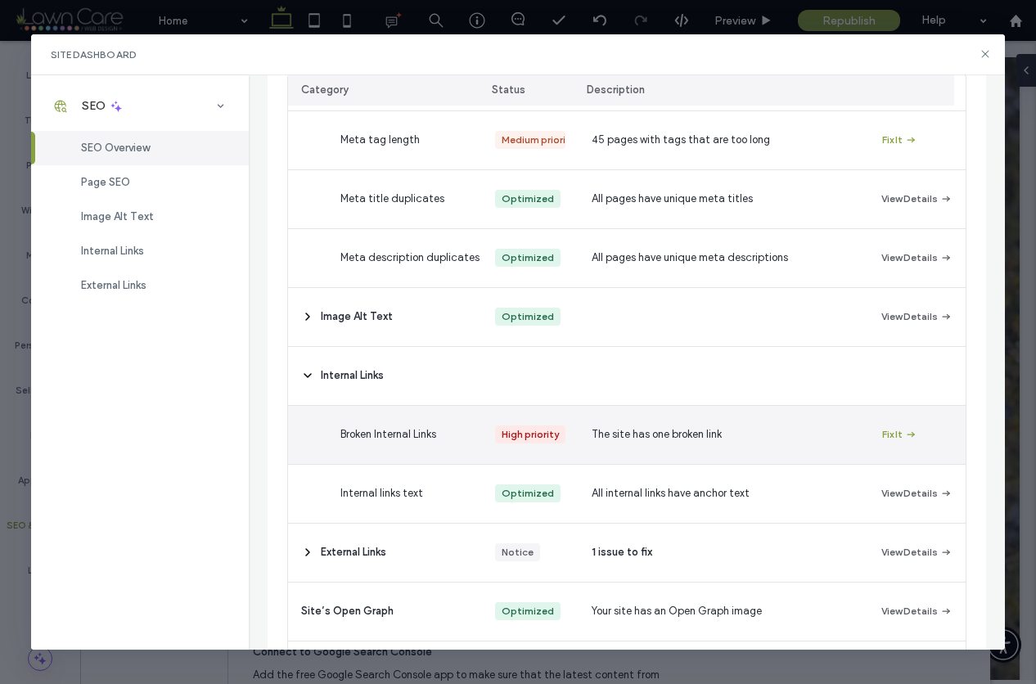
scroll to position [383, 0]
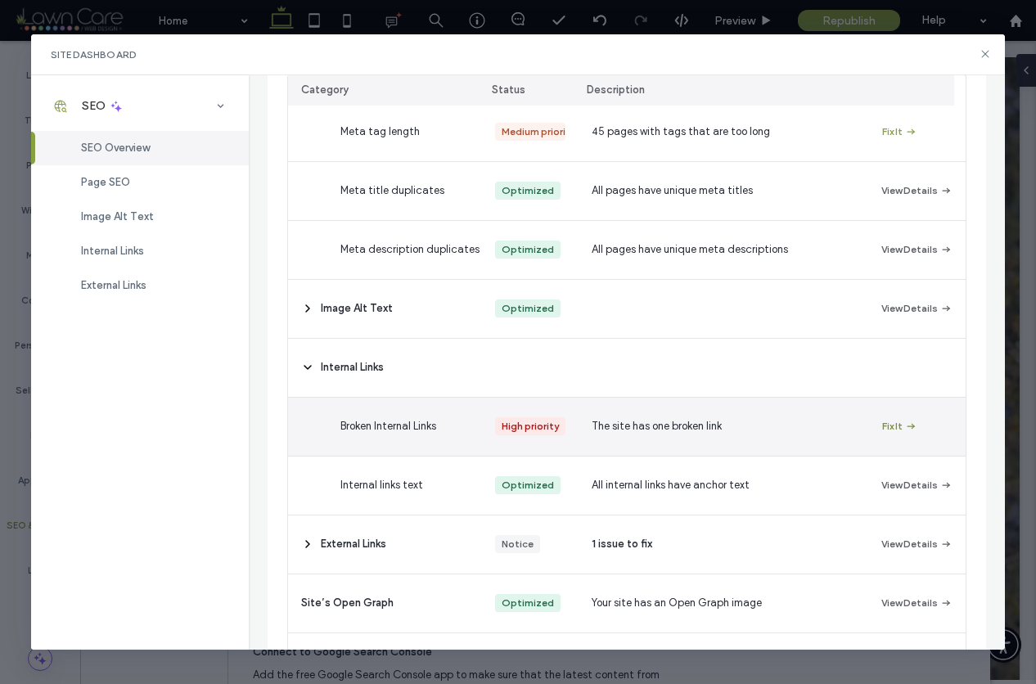
click at [882, 436] on button "Fix It" at bounding box center [899, 427] width 35 height 20
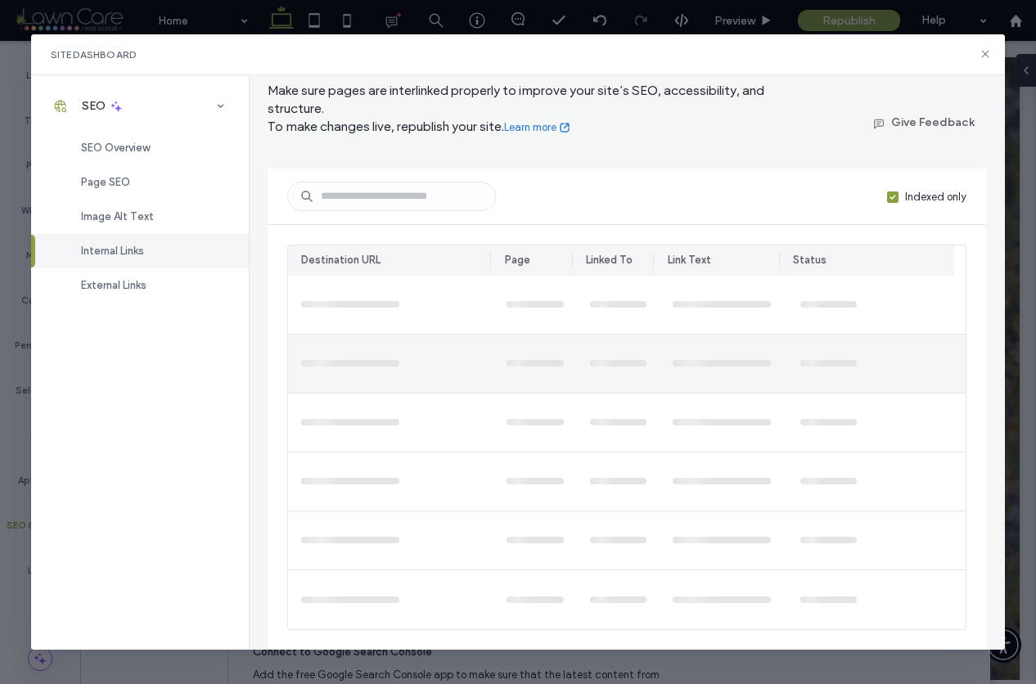
scroll to position [0, 0]
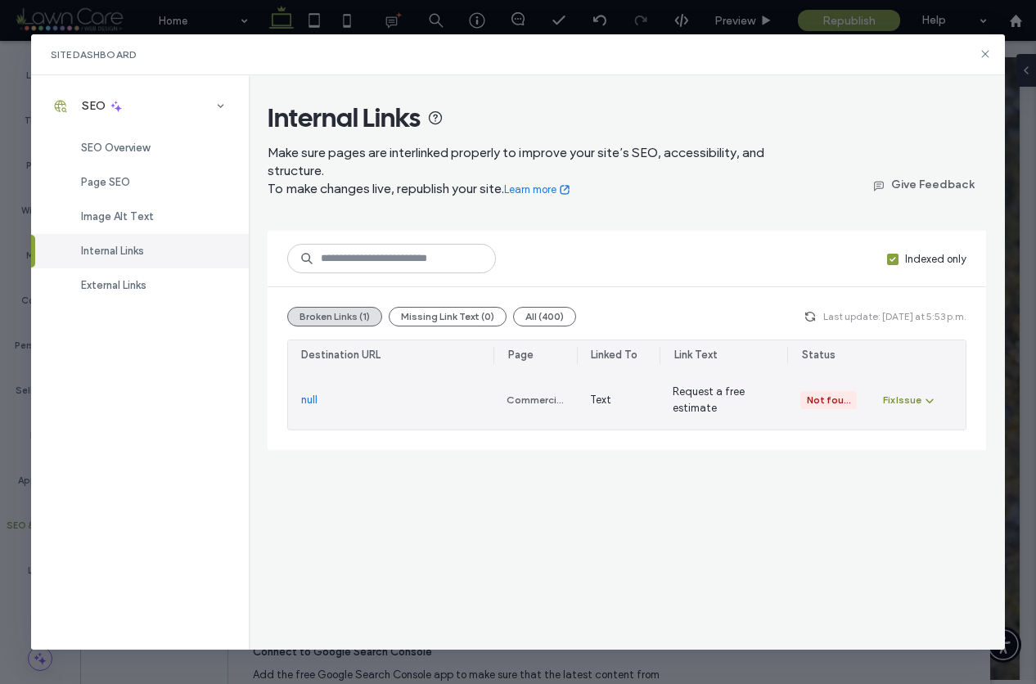
click at [897, 400] on div "Fix Issue" at bounding box center [902, 400] width 38 height 15
click at [931, 444] on span "Fix in Editor" at bounding box center [925, 439] width 56 height 16
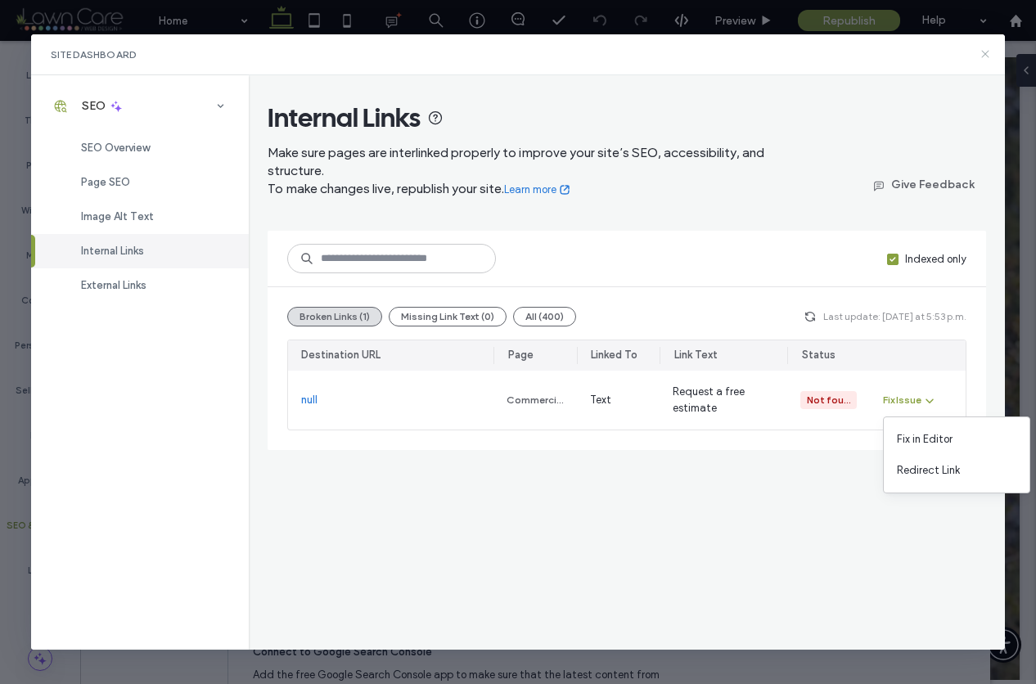
click at [984, 52] on use at bounding box center [985, 54] width 7 height 7
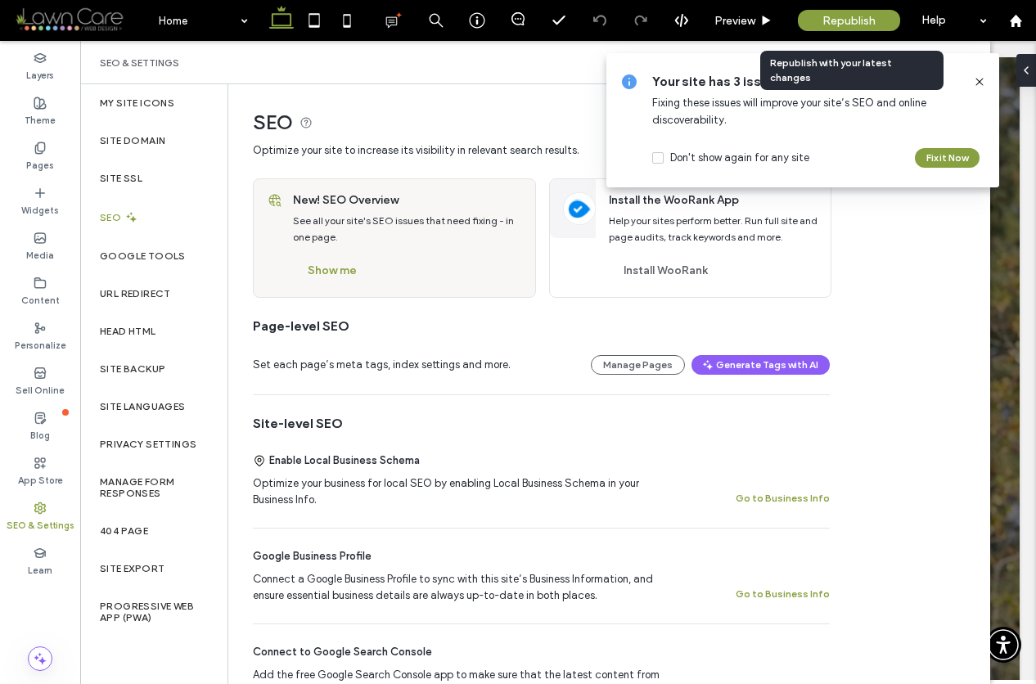
click at [860, 15] on span "Republish" at bounding box center [849, 21] width 53 height 14
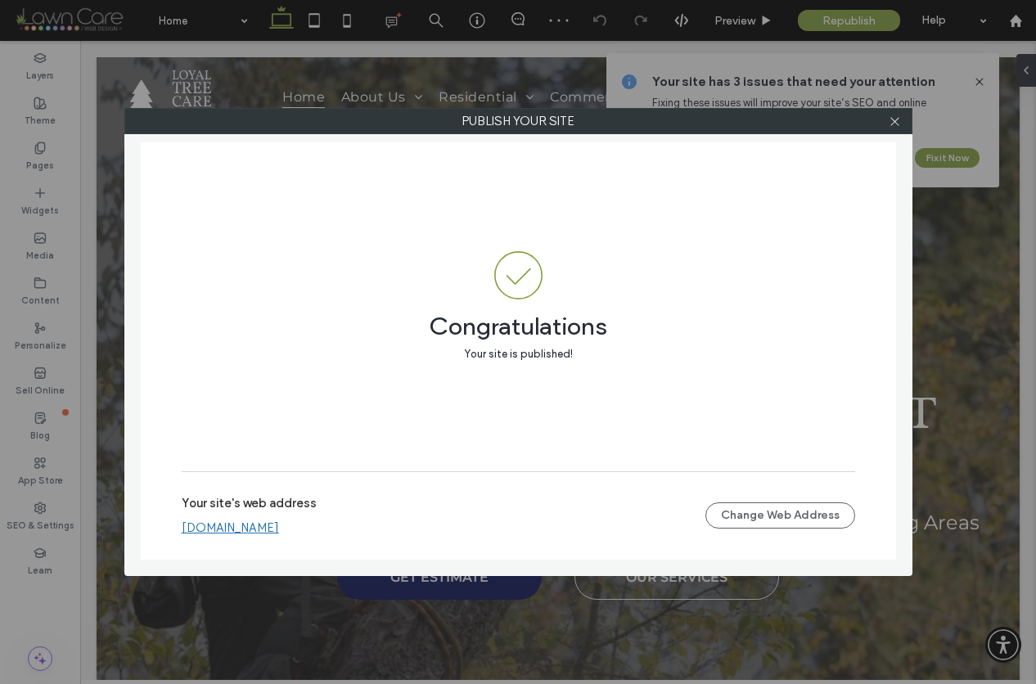
click at [223, 526] on link "www.loyaltreecare.net" at bounding box center [230, 528] width 97 height 15
click at [894, 121] on icon at bounding box center [895, 121] width 12 height 12
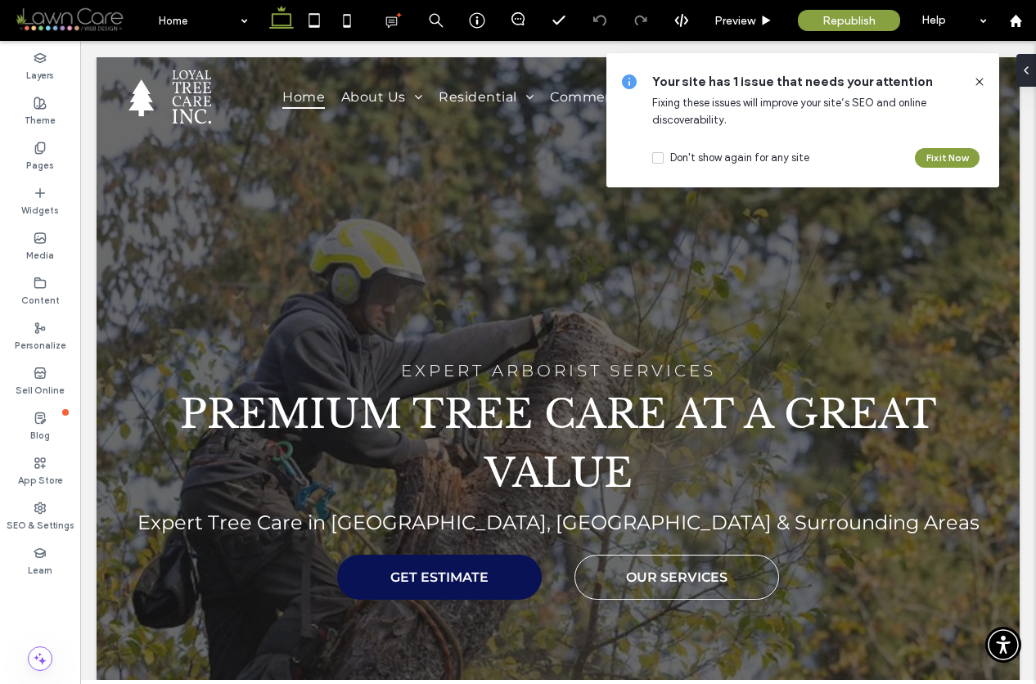
click at [983, 80] on icon at bounding box center [979, 81] width 13 height 13
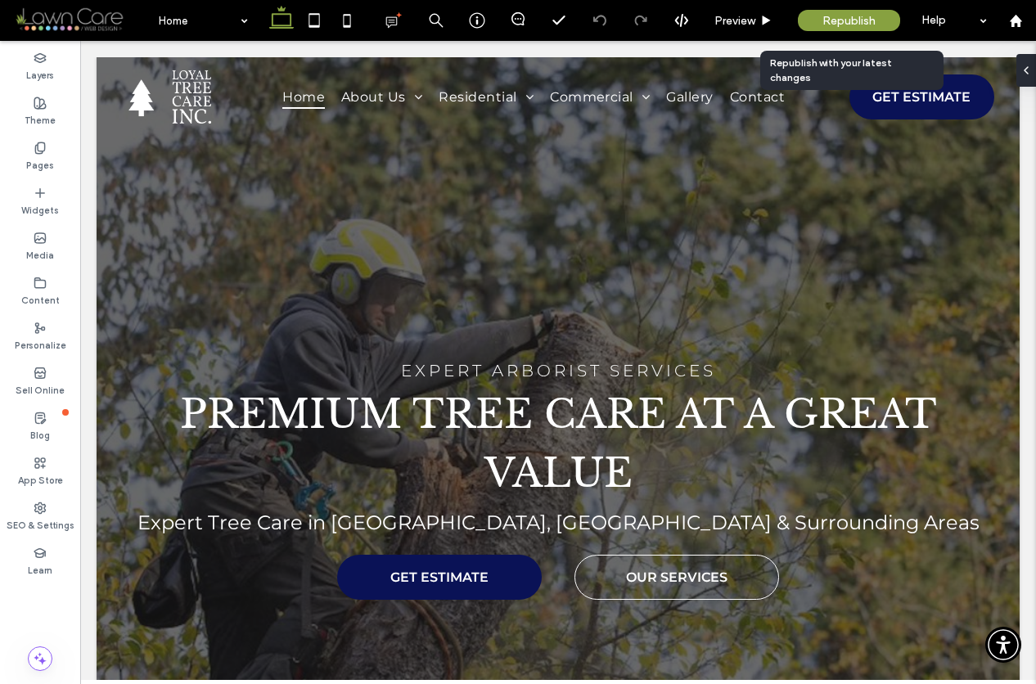
click at [865, 20] on span "Republish" at bounding box center [849, 21] width 53 height 14
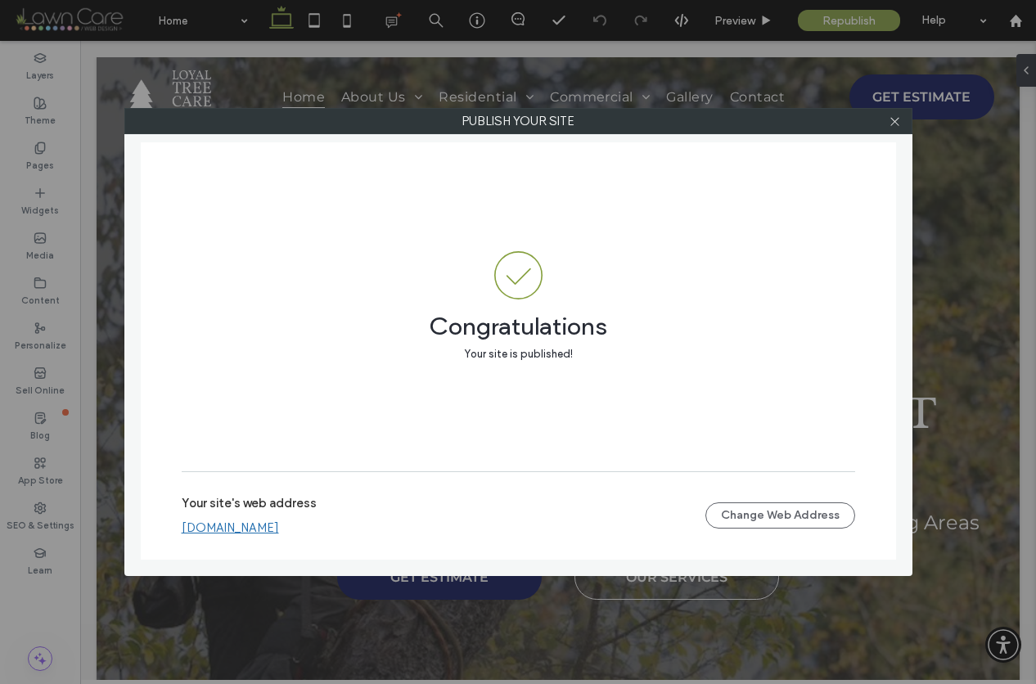
click at [903, 123] on div at bounding box center [895, 121] width 25 height 25
click at [896, 120] on use at bounding box center [895, 121] width 8 height 8
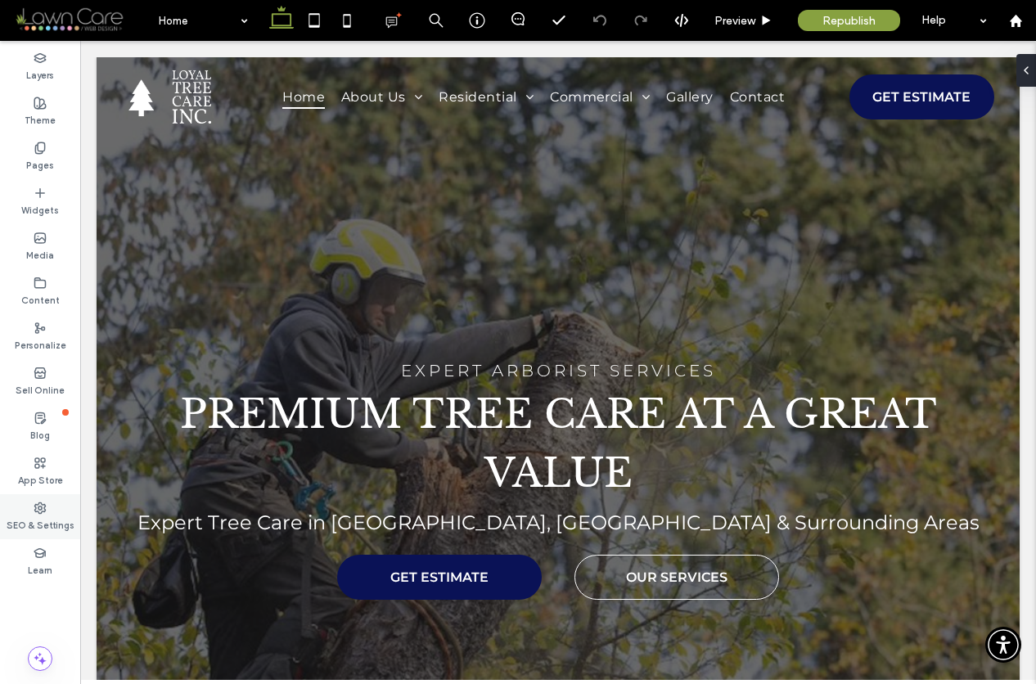
click at [40, 529] on label "SEO & Settings" at bounding box center [41, 524] width 68 height 18
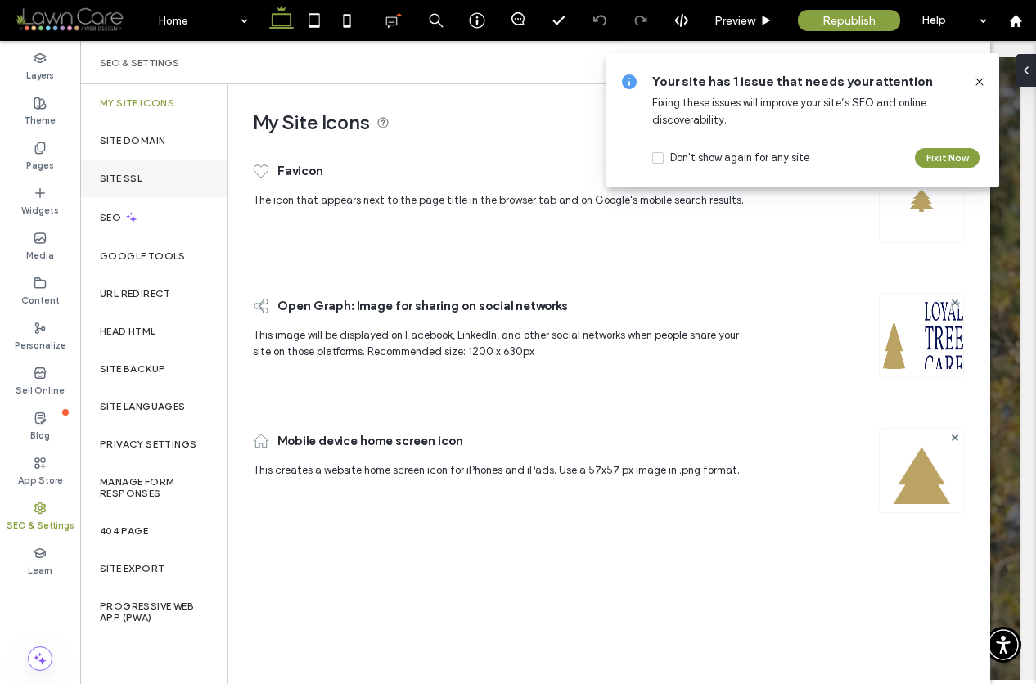
click at [135, 178] on label "Site SSL" at bounding box center [121, 178] width 43 height 11
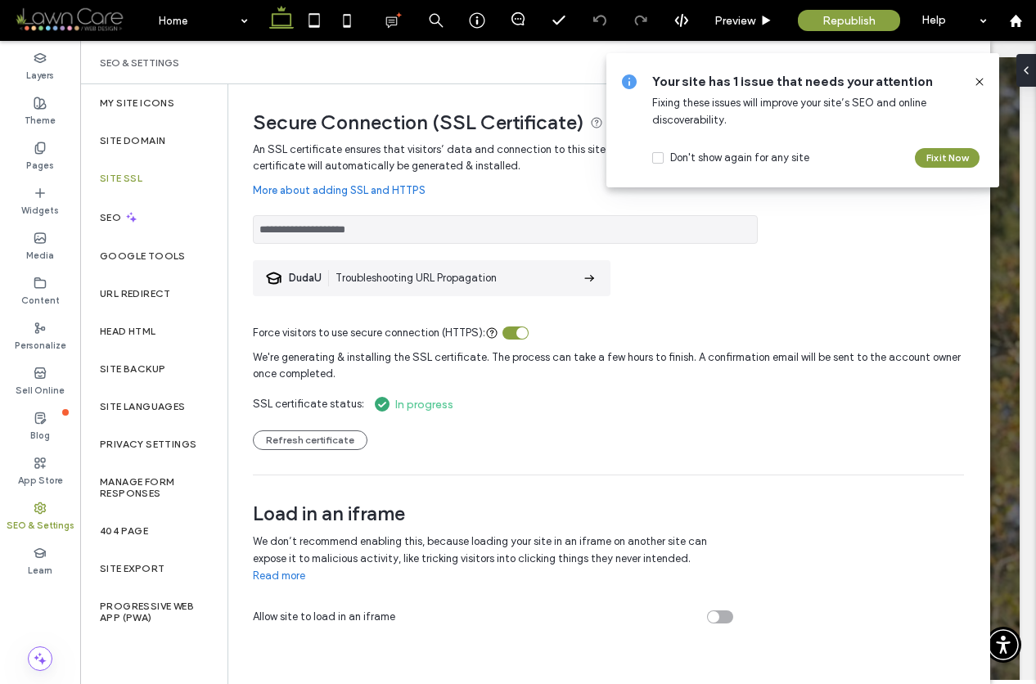
click at [977, 83] on icon at bounding box center [979, 81] width 13 height 13
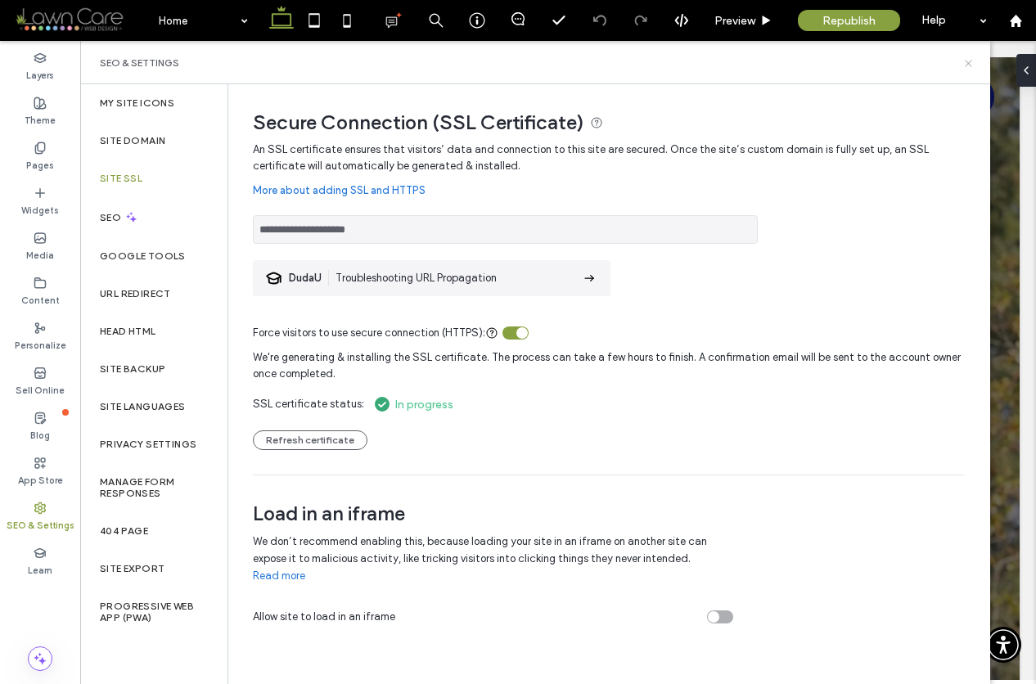
click at [973, 62] on icon at bounding box center [969, 63] width 12 height 12
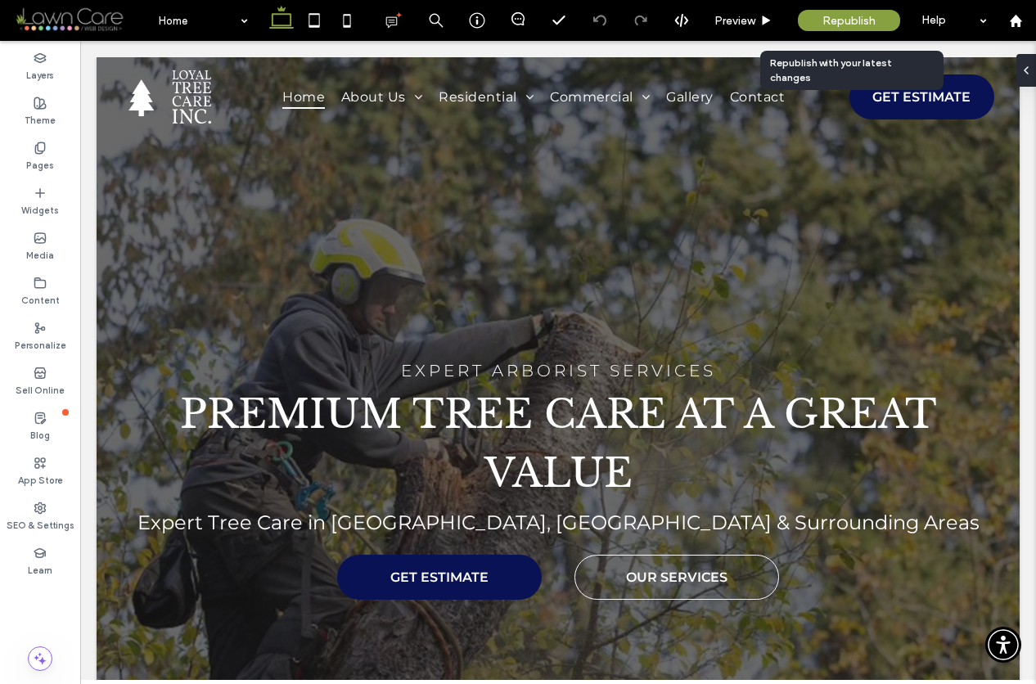
click at [862, 20] on span "Republish" at bounding box center [849, 21] width 53 height 14
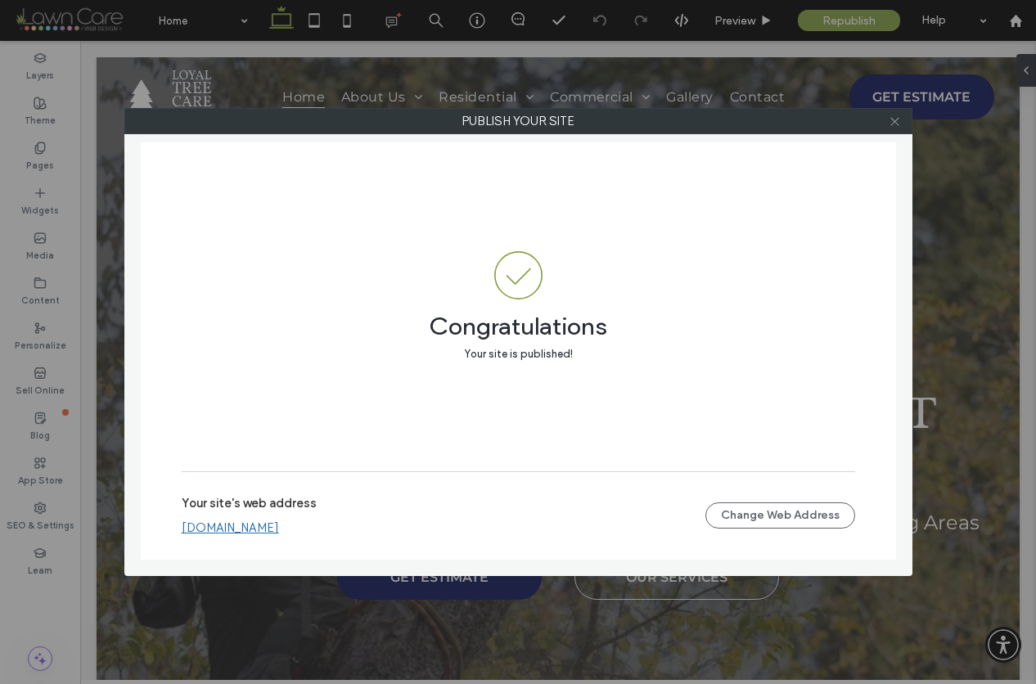
click at [898, 124] on use at bounding box center [895, 121] width 8 height 8
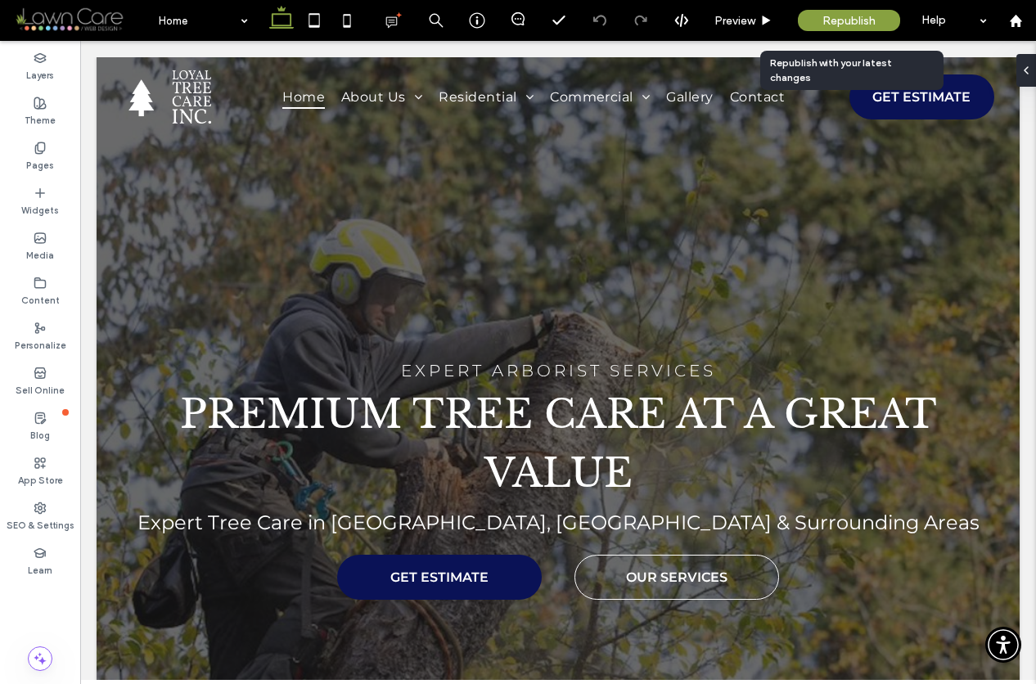
click at [838, 18] on span "Republish" at bounding box center [849, 21] width 53 height 14
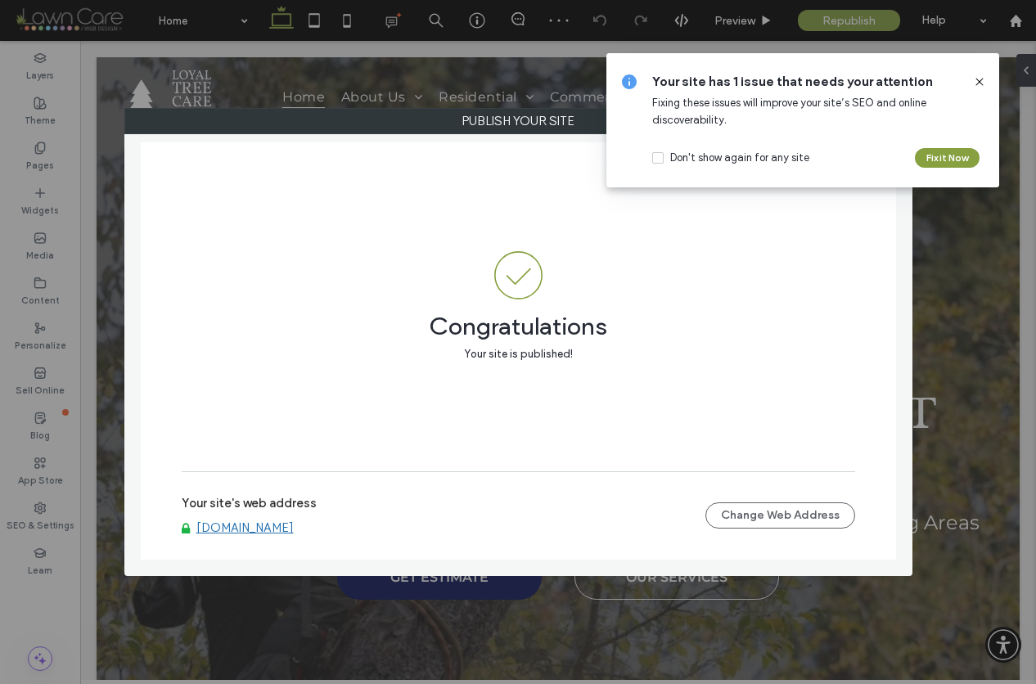
click at [979, 79] on icon at bounding box center [979, 81] width 13 height 13
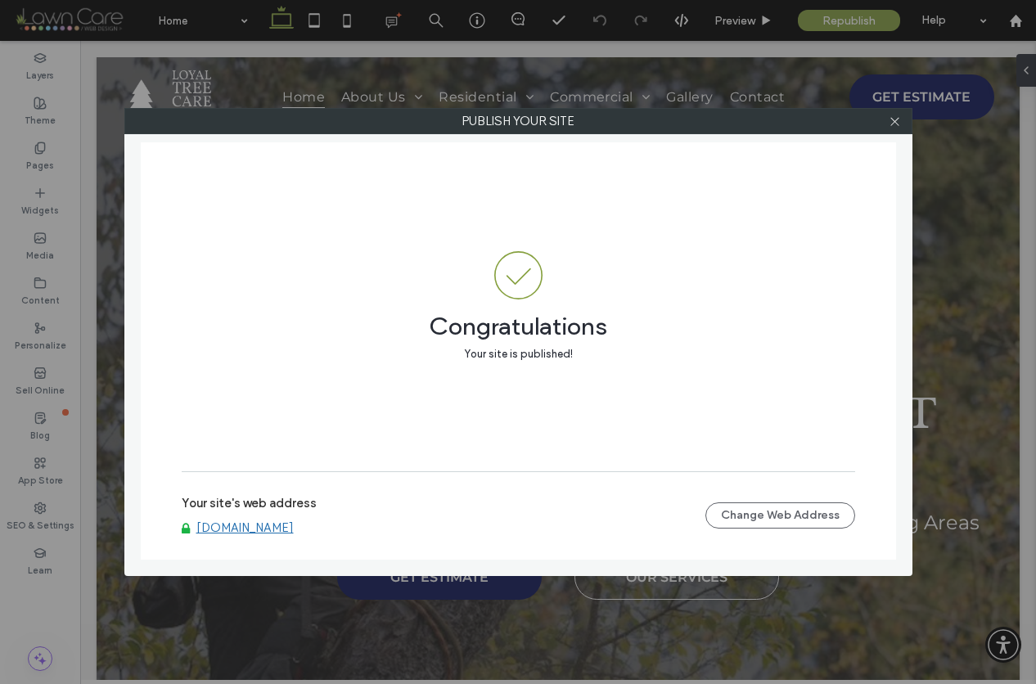
click at [278, 528] on link "www.loyaltreecare.net" at bounding box center [244, 528] width 97 height 15
click at [895, 123] on icon at bounding box center [895, 121] width 12 height 12
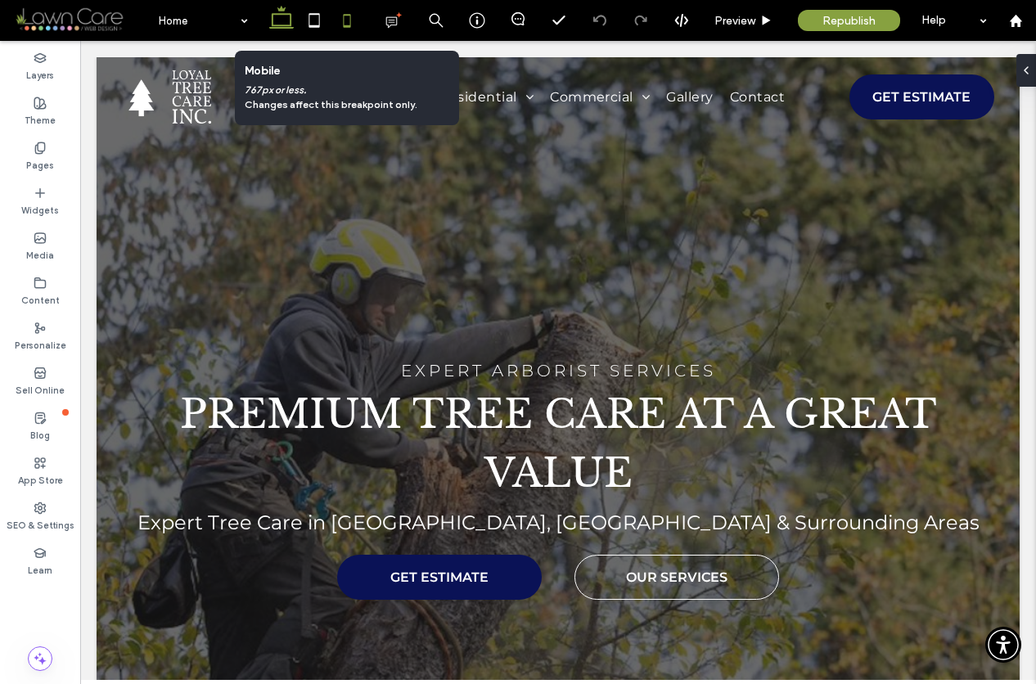
click at [341, 17] on icon at bounding box center [347, 20] width 33 height 33
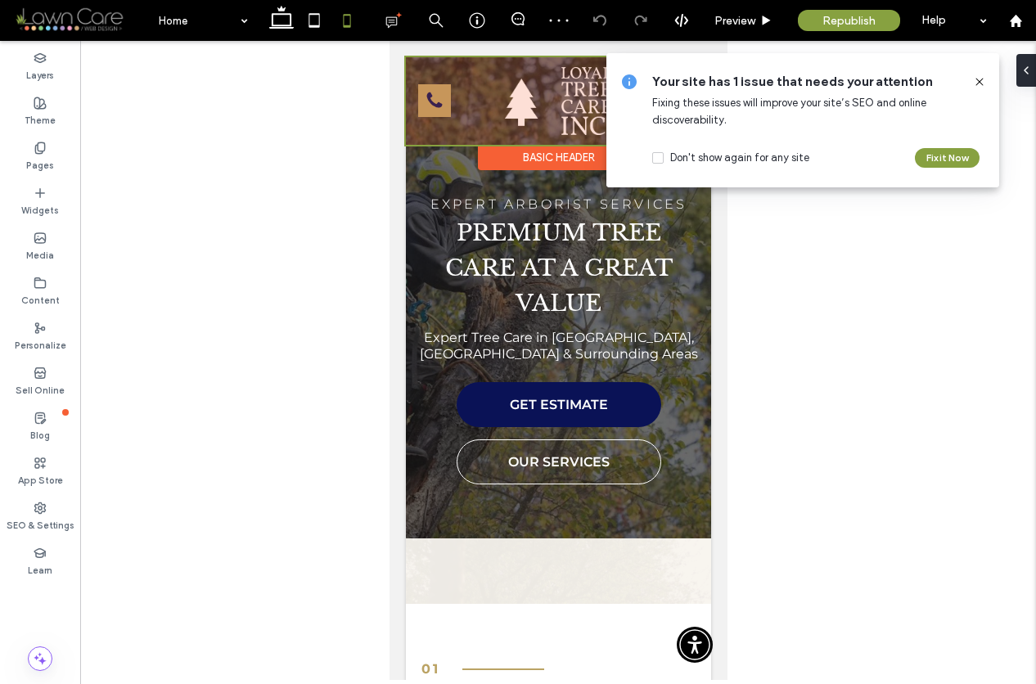
click at [441, 98] on div at bounding box center [557, 101] width 305 height 88
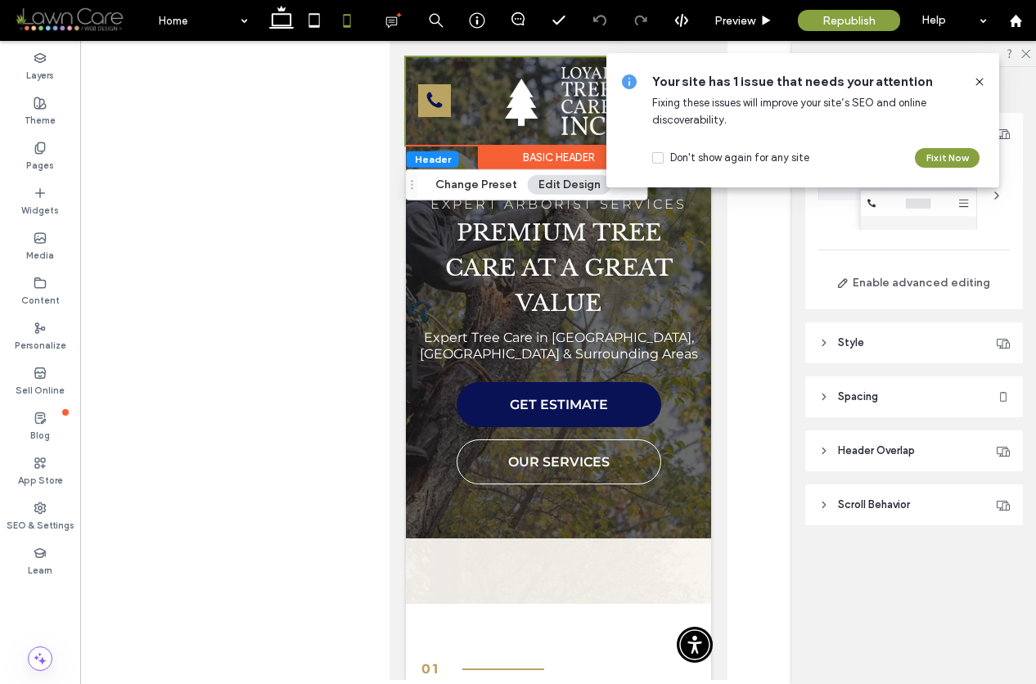
click at [981, 79] on icon at bounding box center [979, 81] width 13 height 13
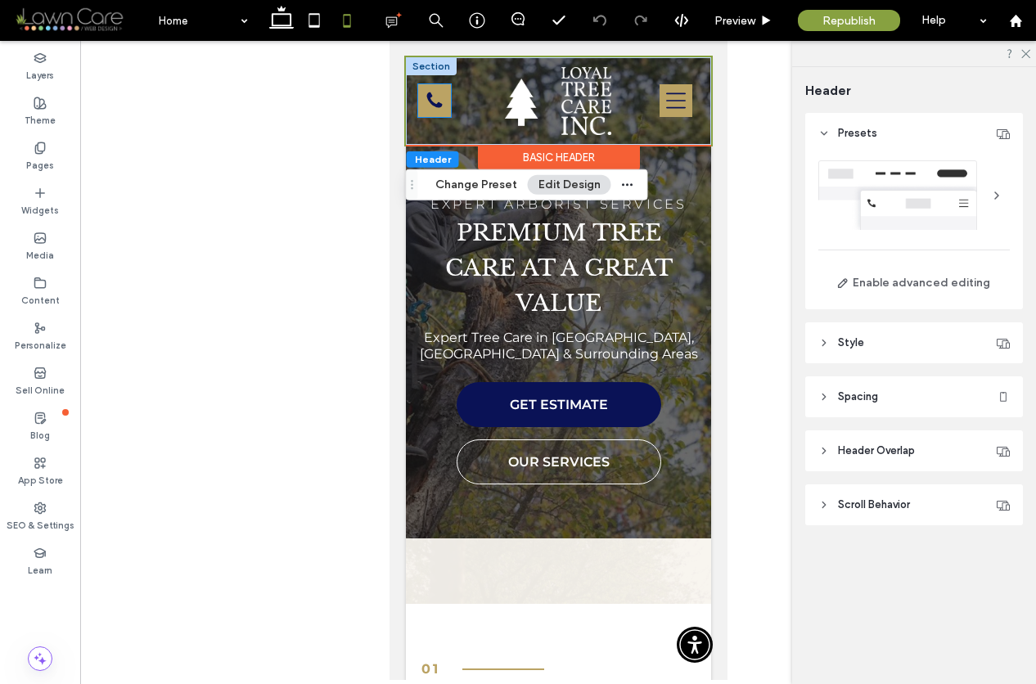
click at [425, 104] on icon "Call Us Ca" at bounding box center [434, 101] width 20 height 20
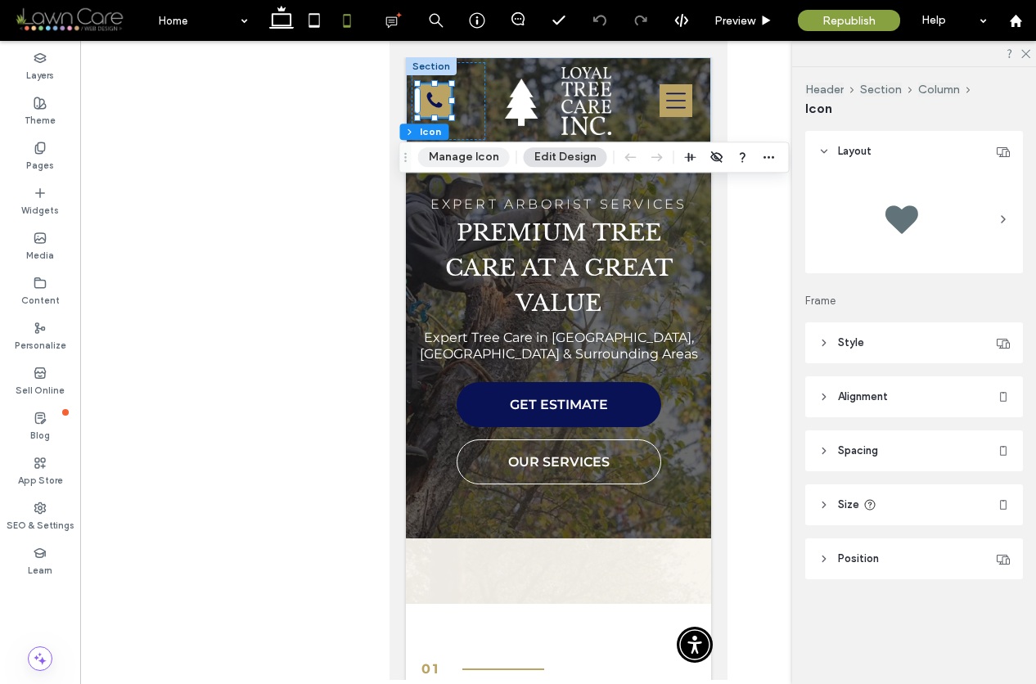
click at [487, 155] on button "Manage Icon" at bounding box center [464, 157] width 92 height 20
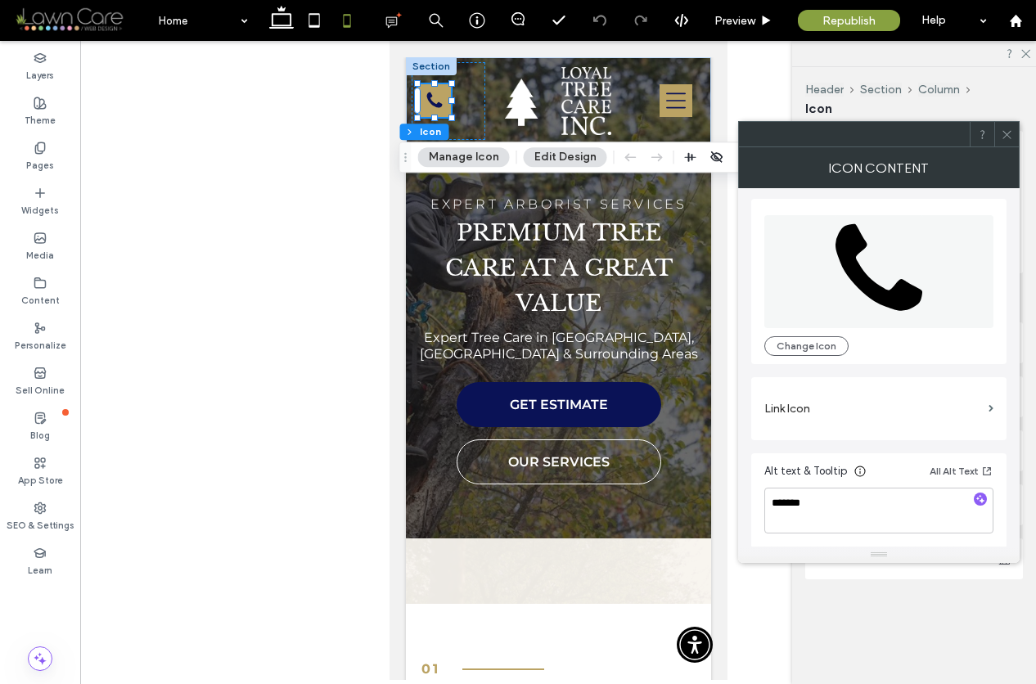
scroll to position [4, 0]
click at [994, 404] on div "Link Icon" at bounding box center [878, 407] width 255 height 63
click at [986, 408] on section "Link Icon" at bounding box center [879, 407] width 229 height 47
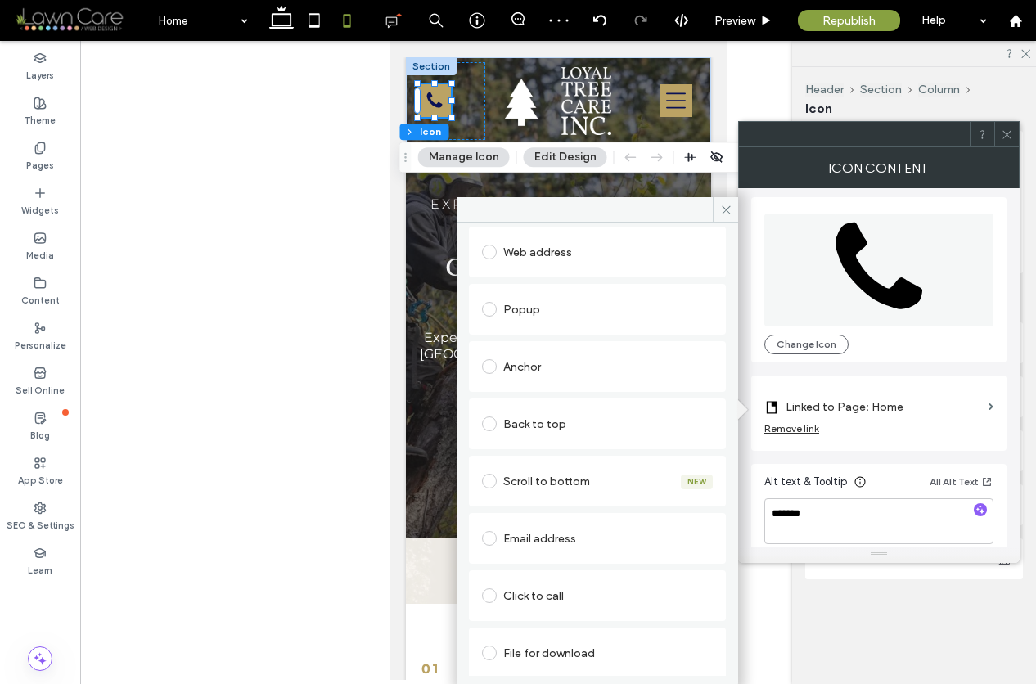
scroll to position [221, 0]
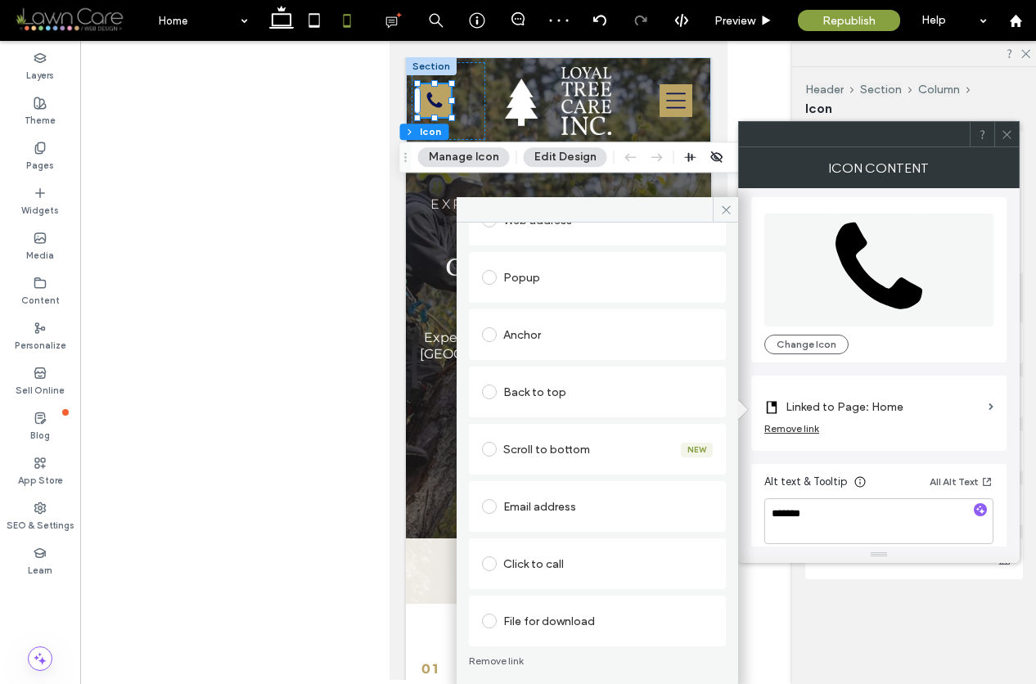
click at [490, 560] on span at bounding box center [489, 564] width 15 height 15
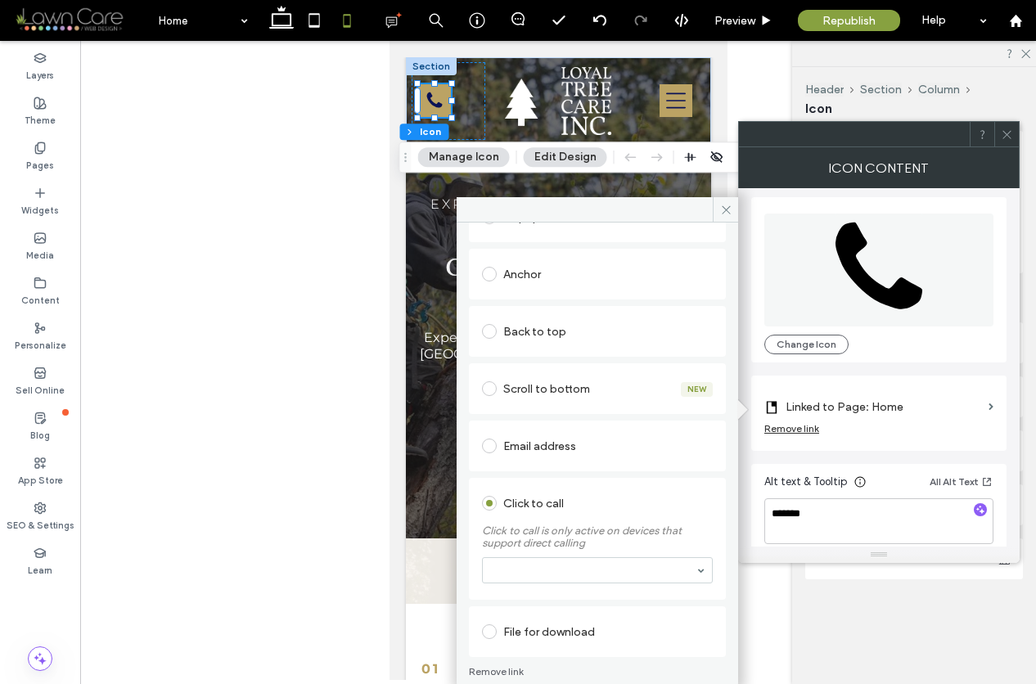
scroll to position [241, 0]
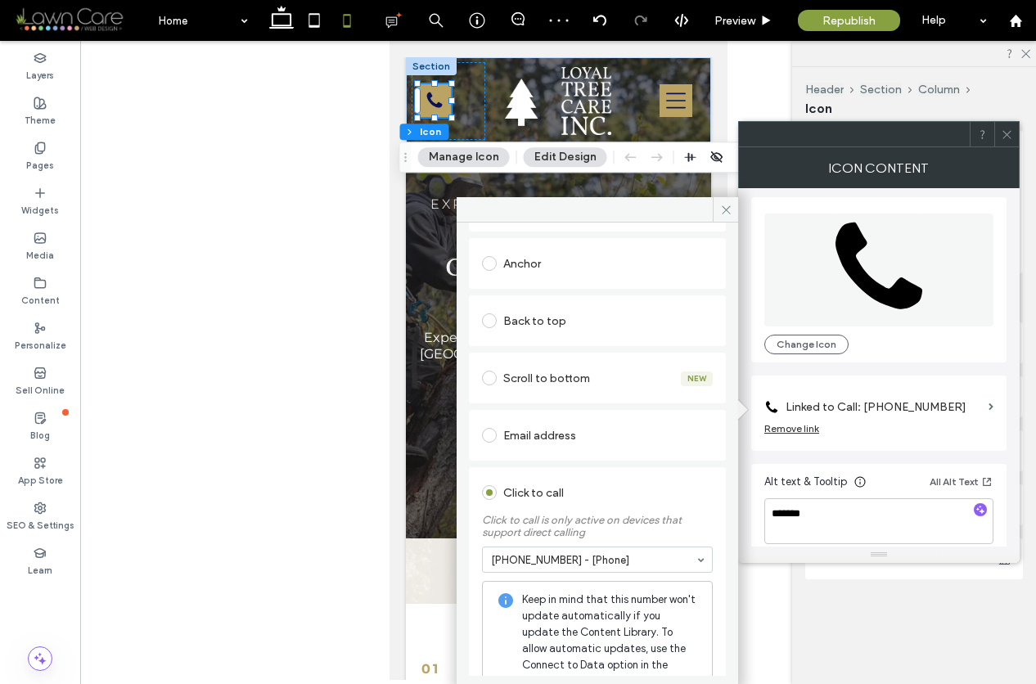
click at [1004, 132] on use at bounding box center [1007, 134] width 8 height 8
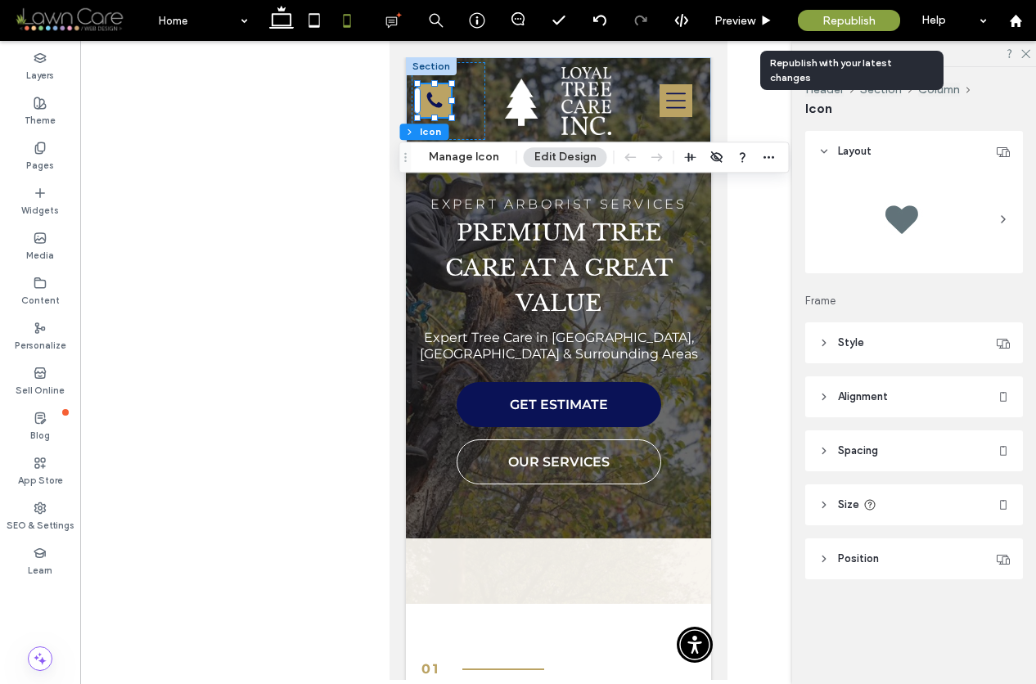
click at [851, 20] on span "Republish" at bounding box center [849, 21] width 53 height 14
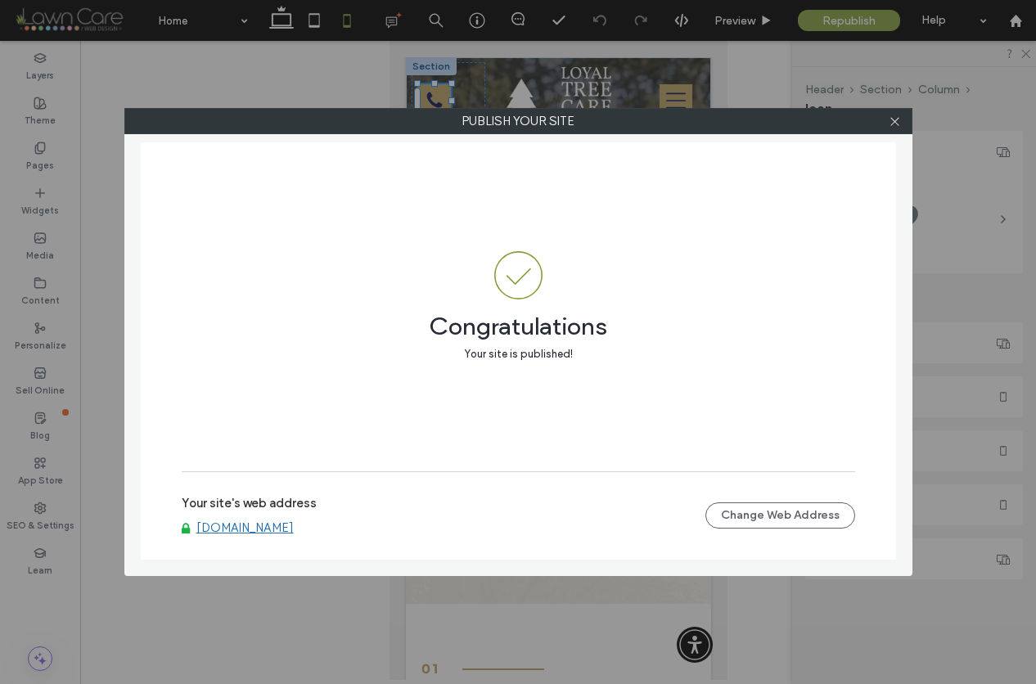
click at [290, 529] on link "www.loyaltreecare.net" at bounding box center [244, 528] width 97 height 15
click at [895, 120] on use at bounding box center [895, 121] width 8 height 8
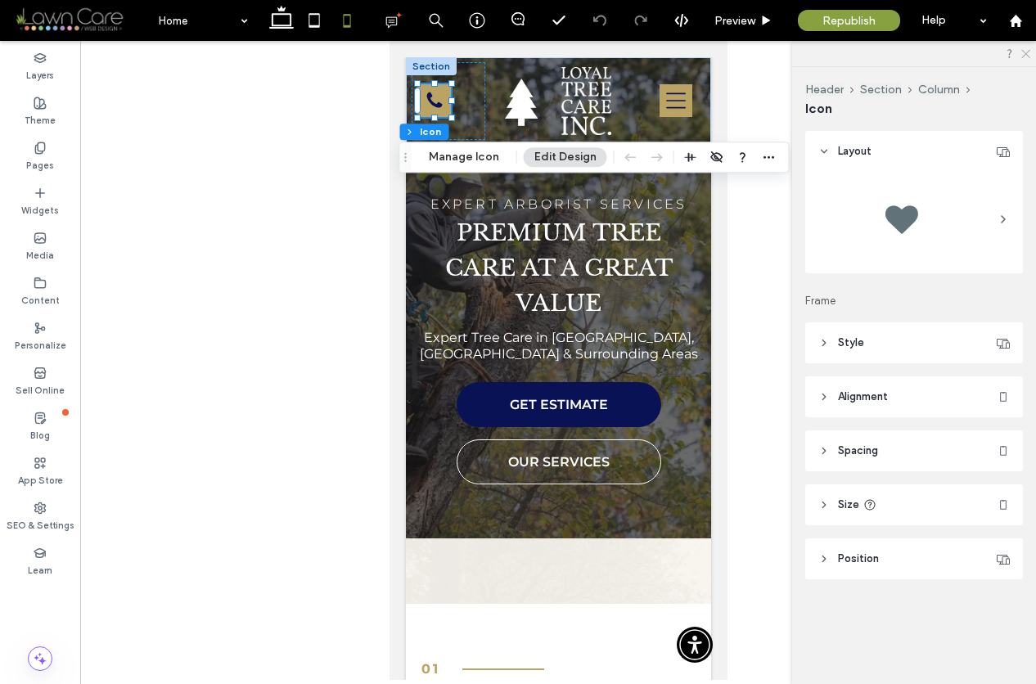
click at [1028, 52] on icon at bounding box center [1025, 52] width 11 height 11
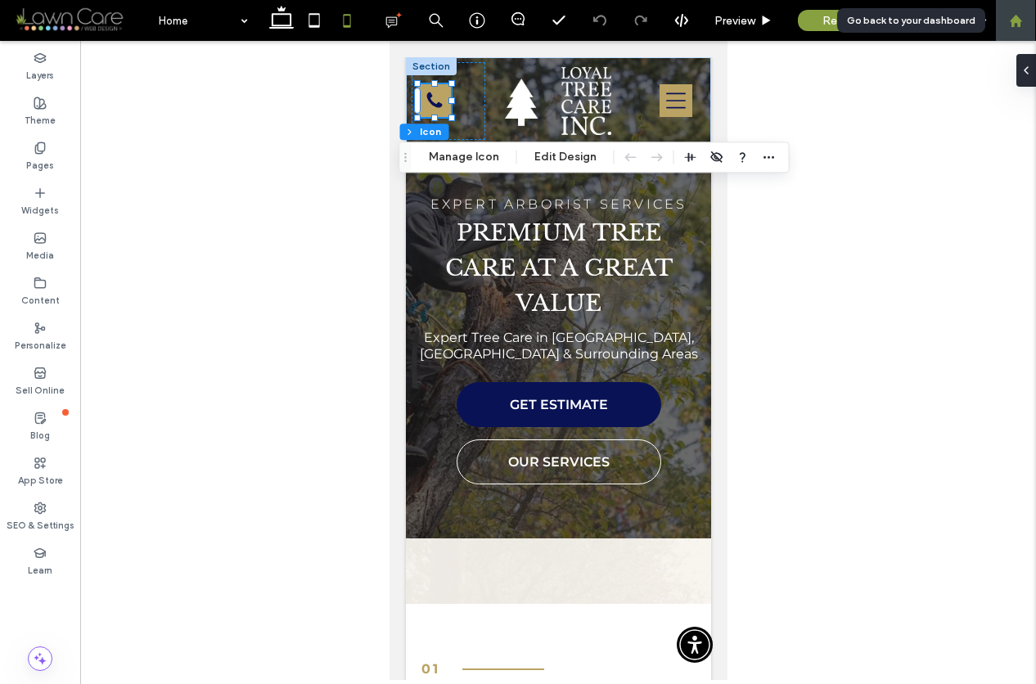
click at [1020, 25] on use at bounding box center [1015, 20] width 12 height 12
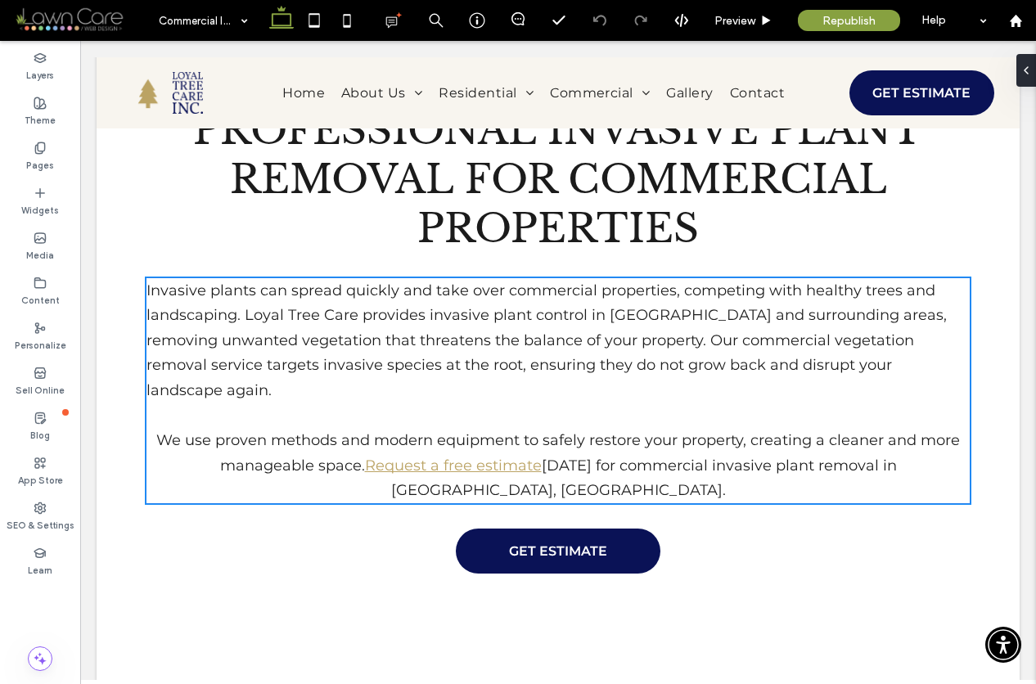
click at [454, 457] on link "Request a free estimate" at bounding box center [453, 466] width 177 height 18
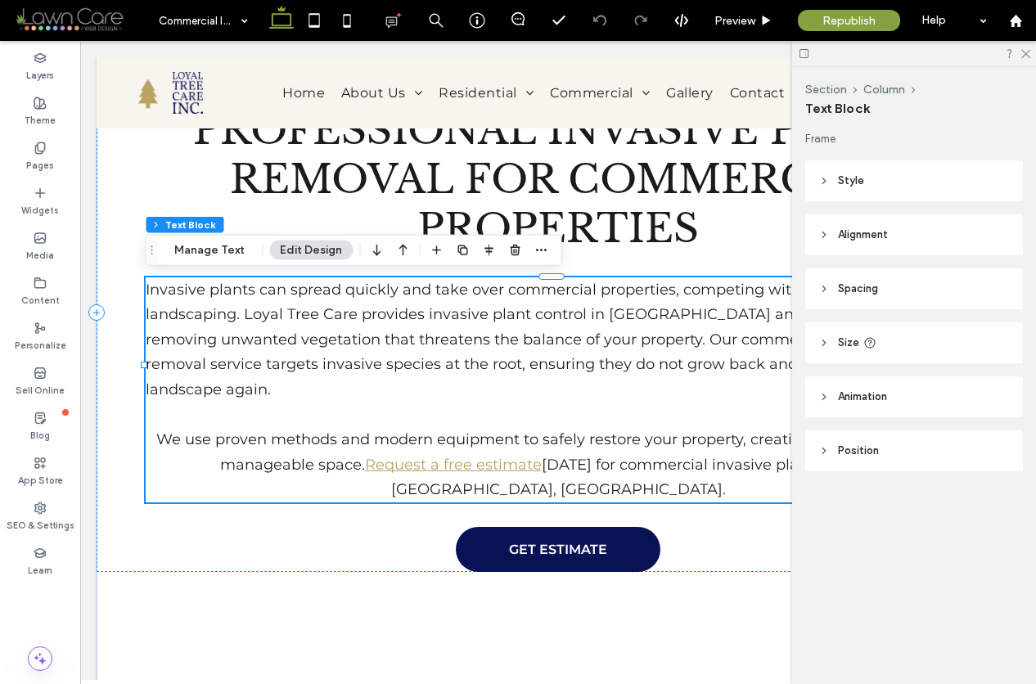
click at [452, 456] on link "Request a free estimate" at bounding box center [453, 465] width 177 height 18
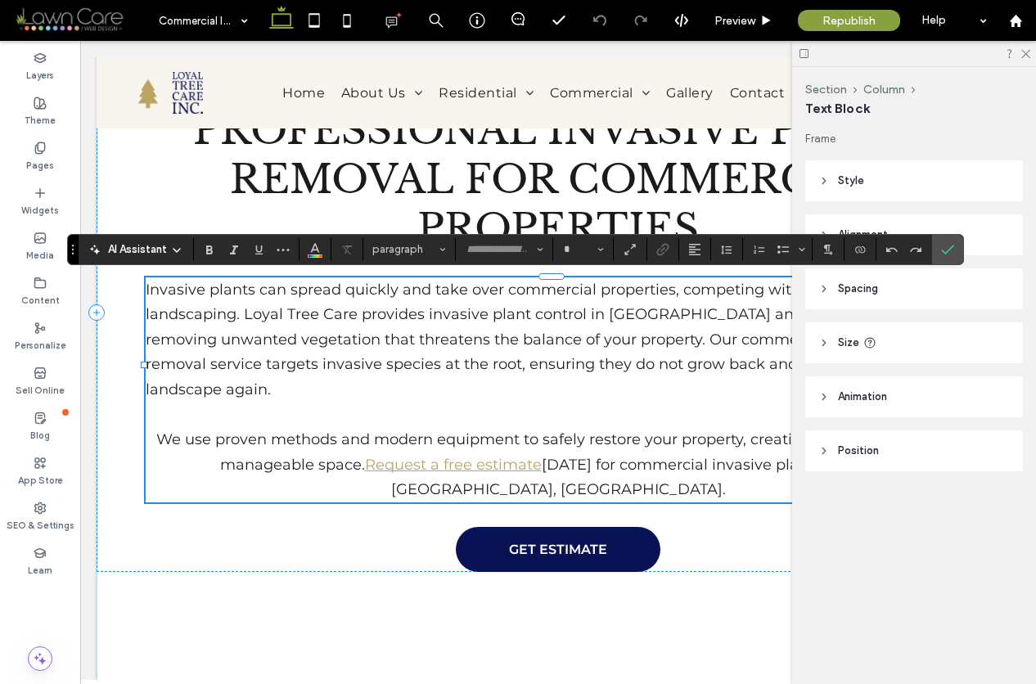
type input "**********"
type input "**"
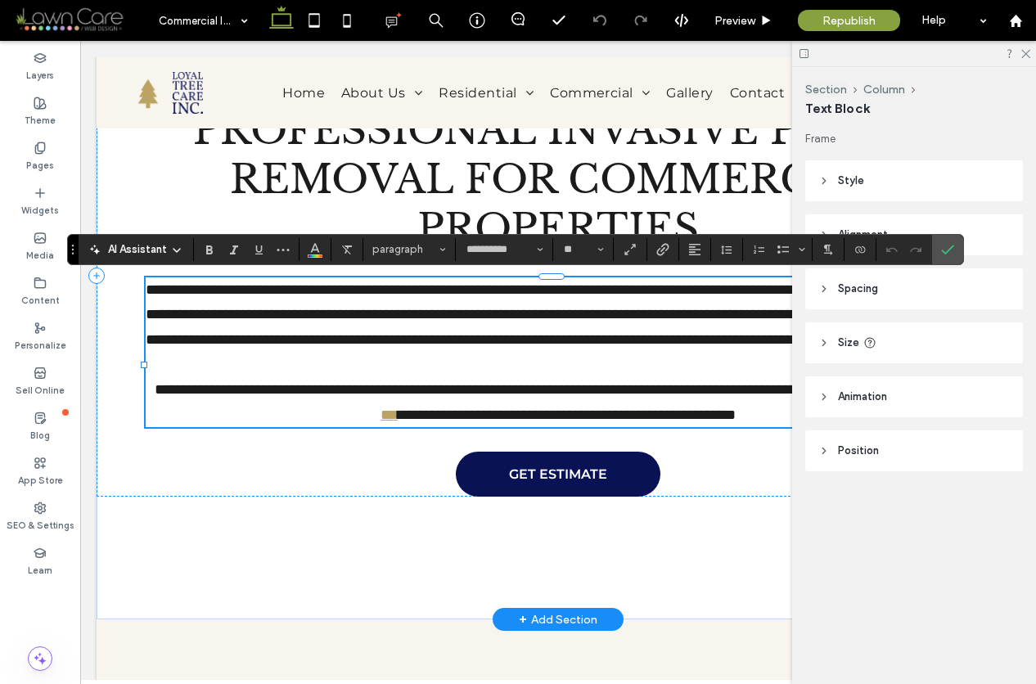
click at [448, 422] on link "**********" at bounding box center [675, 402] width 588 height 40
drag, startPoint x: 318, startPoint y: 440, endPoint x: 494, endPoint y: 437, distance: 175.2
click at [494, 427] on p "**********" at bounding box center [558, 402] width 824 height 50
click at [662, 248] on icon "Link" at bounding box center [663, 249] width 13 height 13
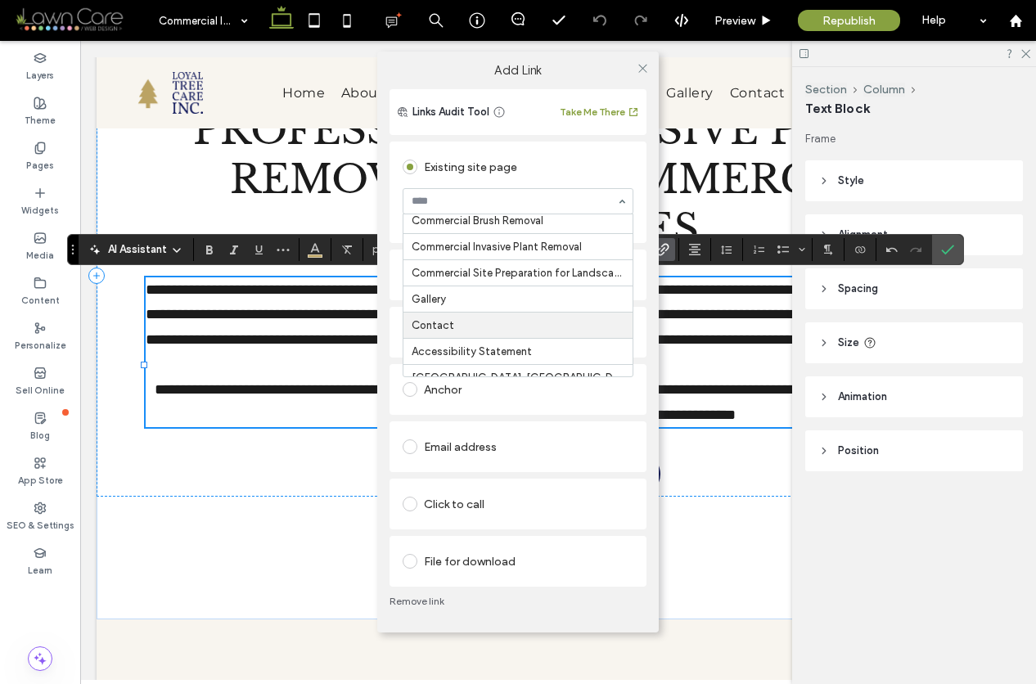
scroll to position [932, 0]
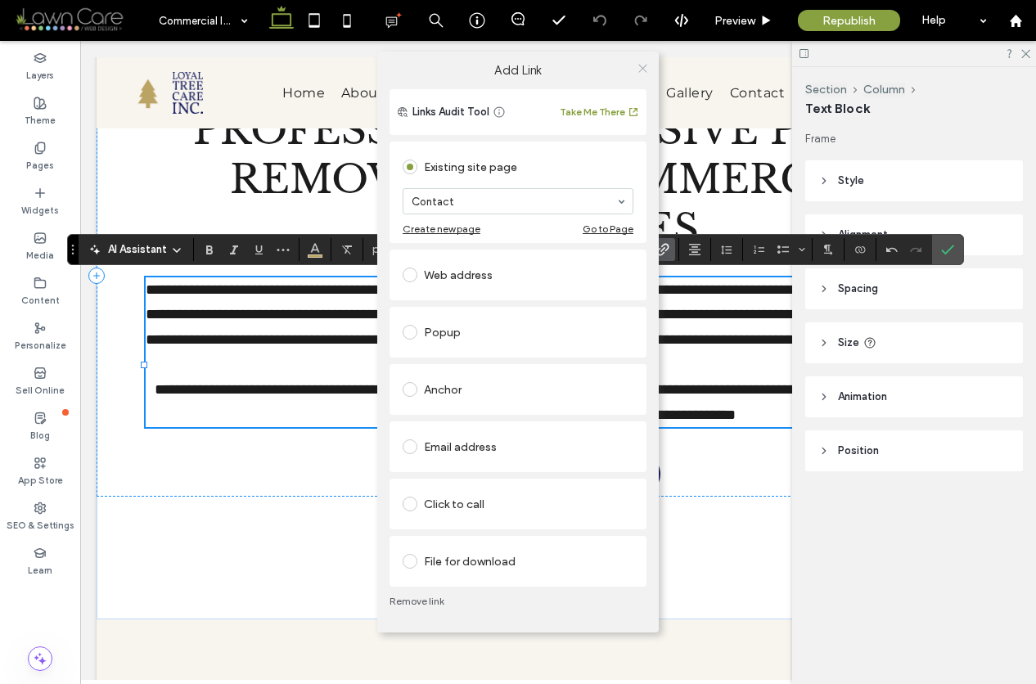
click at [644, 69] on icon at bounding box center [643, 68] width 12 height 12
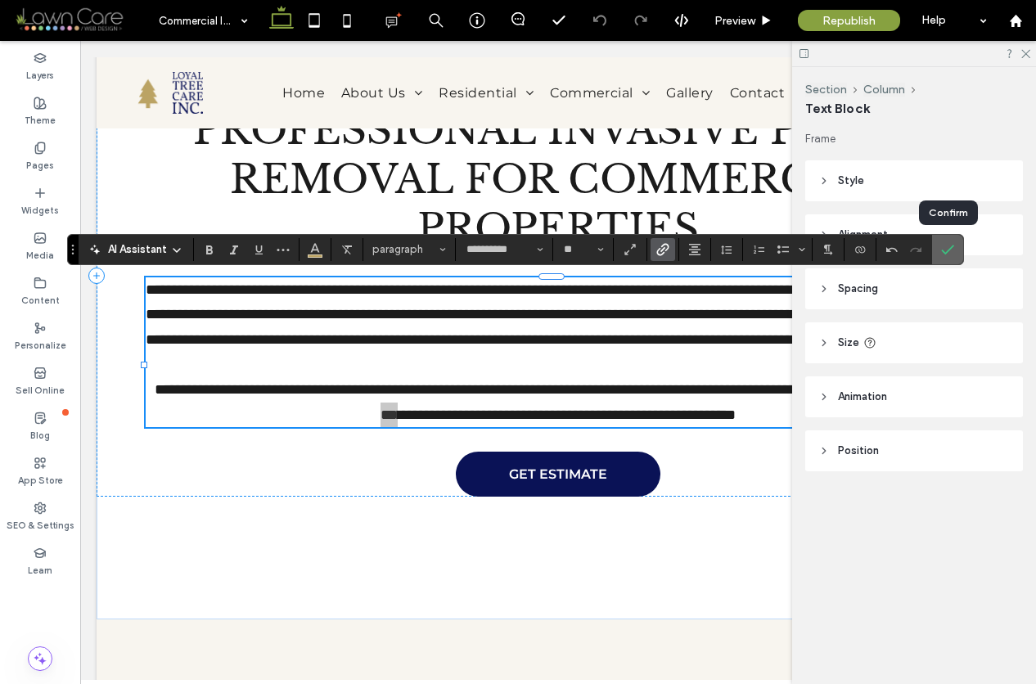
click at [953, 247] on icon "Confirm" at bounding box center [947, 249] width 13 height 13
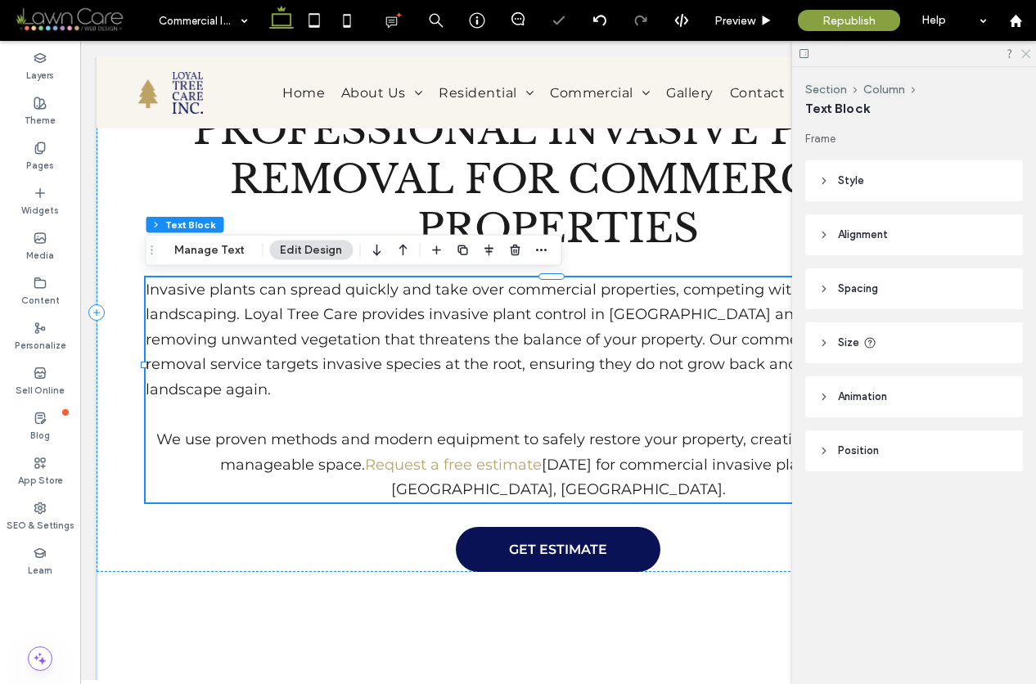
click at [1023, 52] on icon at bounding box center [1025, 52] width 11 height 11
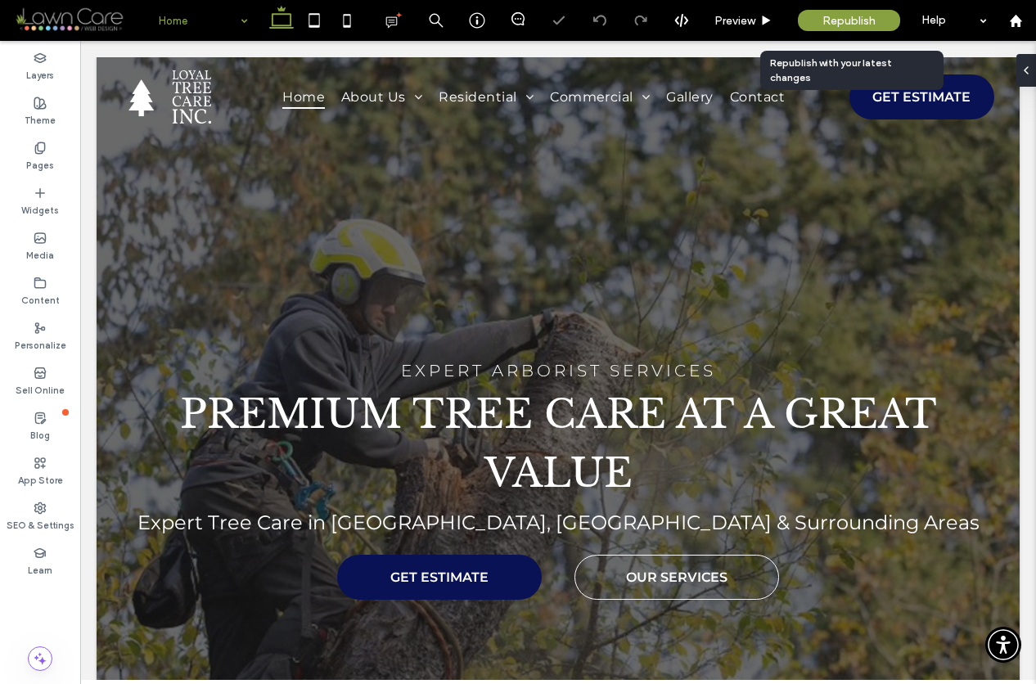
click at [846, 21] on span "Republish" at bounding box center [849, 21] width 53 height 14
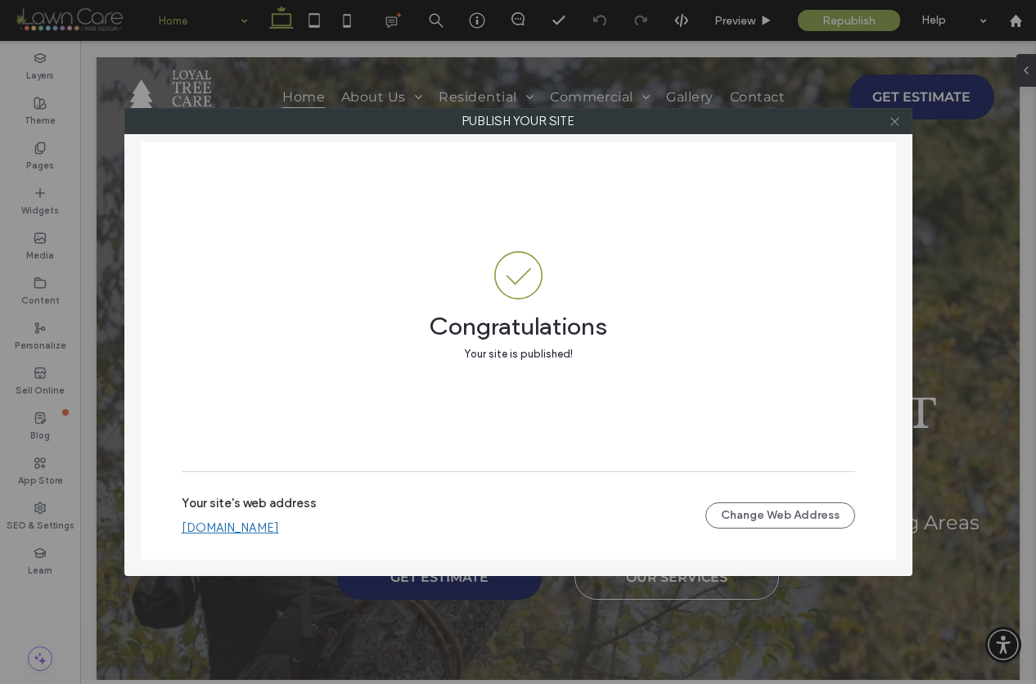
click at [896, 124] on icon at bounding box center [895, 121] width 12 height 12
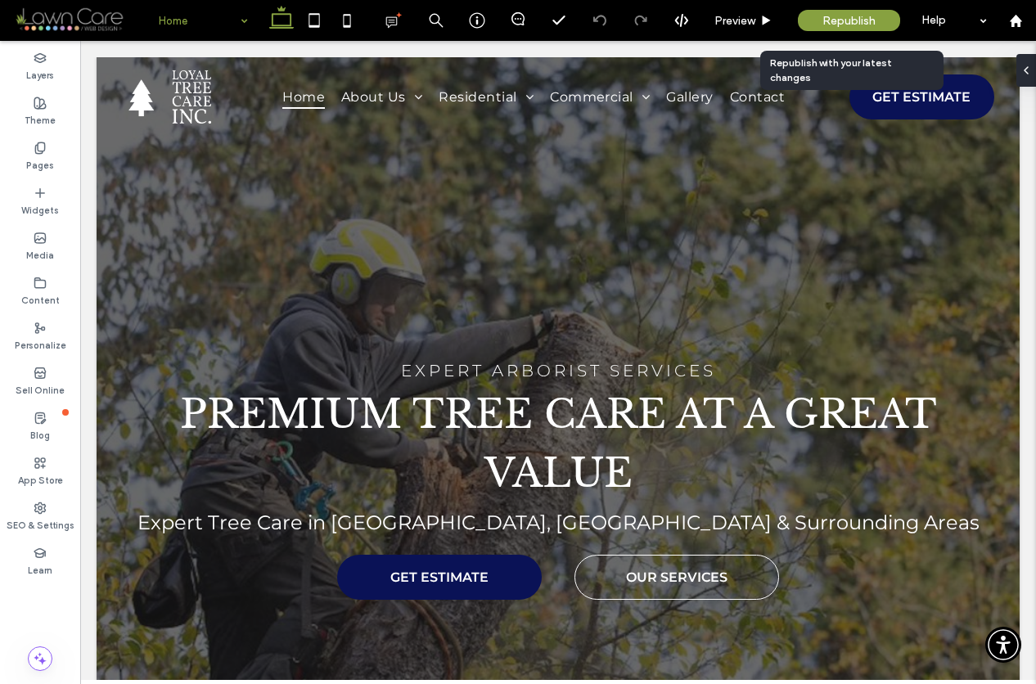
click at [845, 21] on span "Republish" at bounding box center [849, 21] width 53 height 14
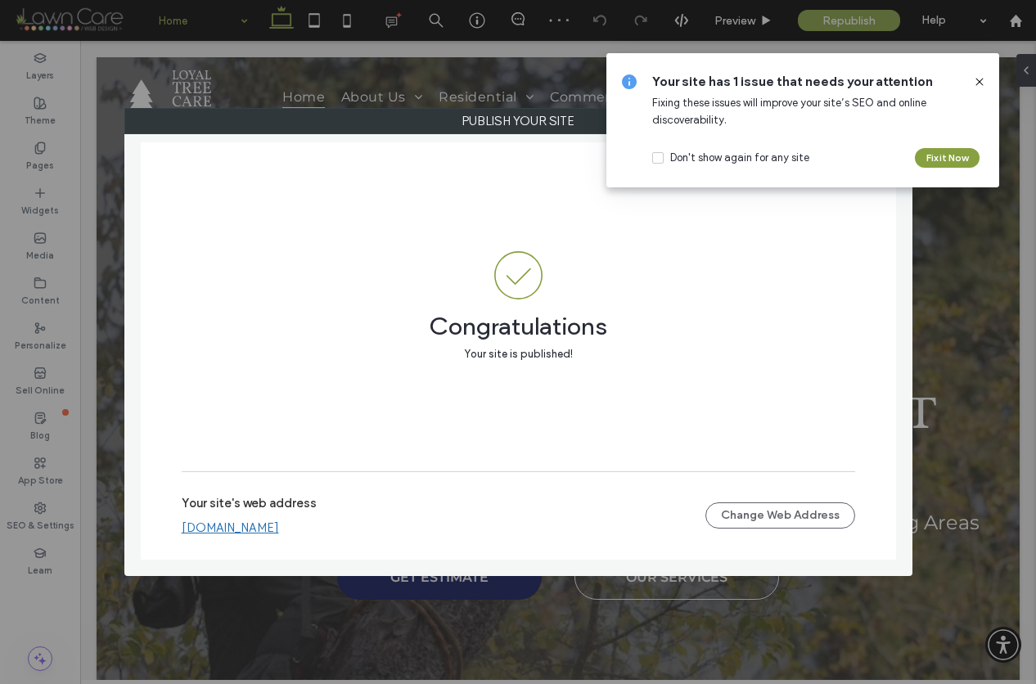
click at [983, 80] on icon at bounding box center [979, 81] width 13 height 13
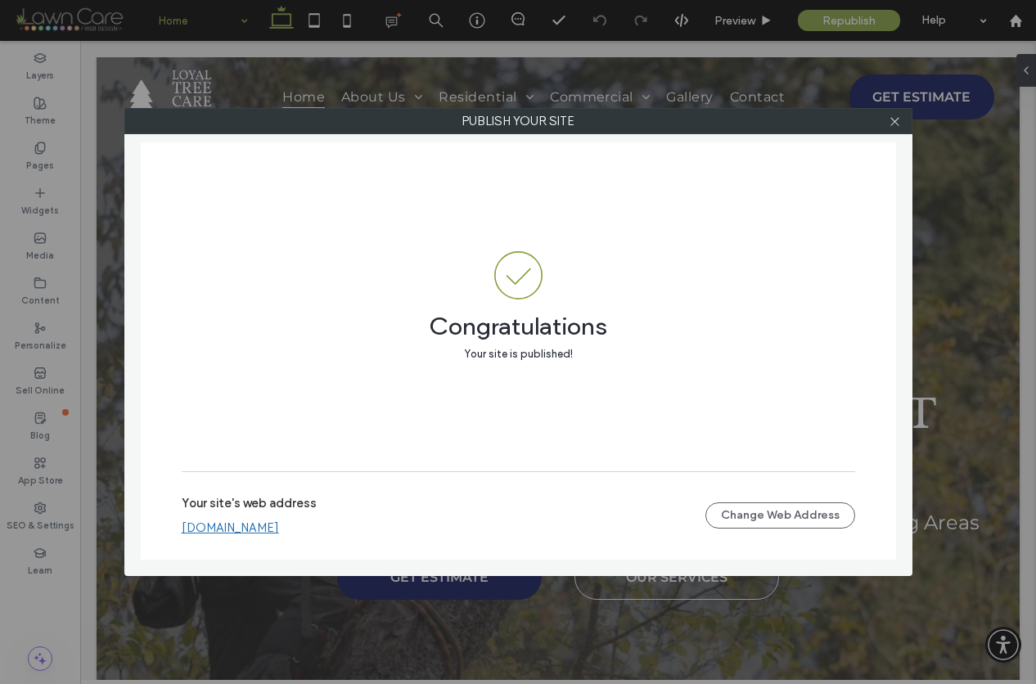
click at [268, 526] on link "www.loyaltreecare.net" at bounding box center [230, 528] width 97 height 15
click at [896, 124] on icon at bounding box center [895, 121] width 12 height 12
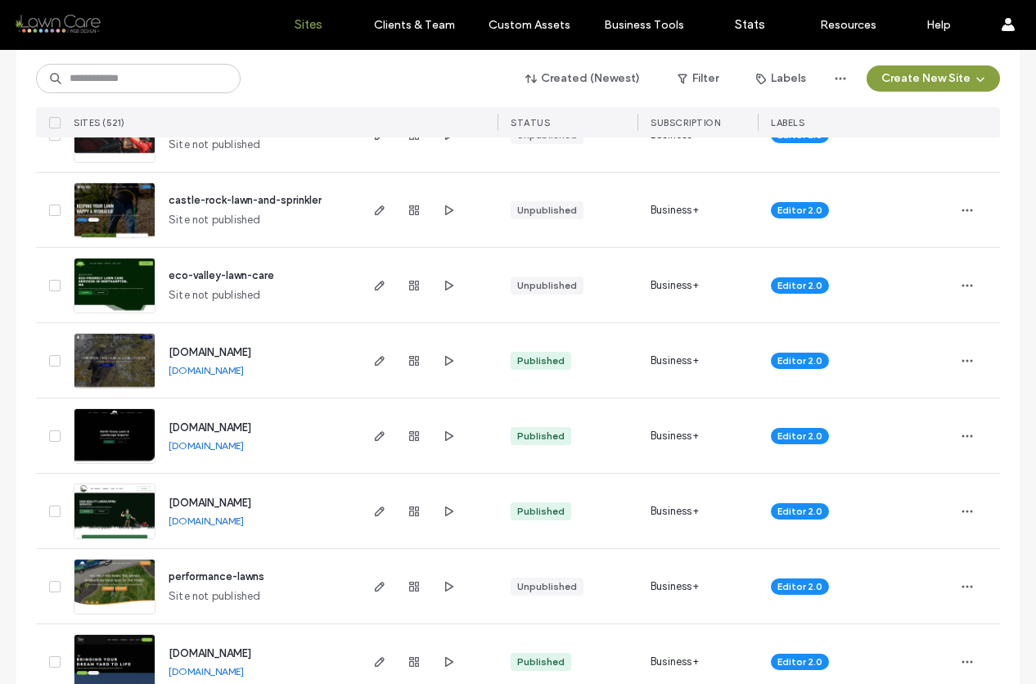
scroll to position [487, 0]
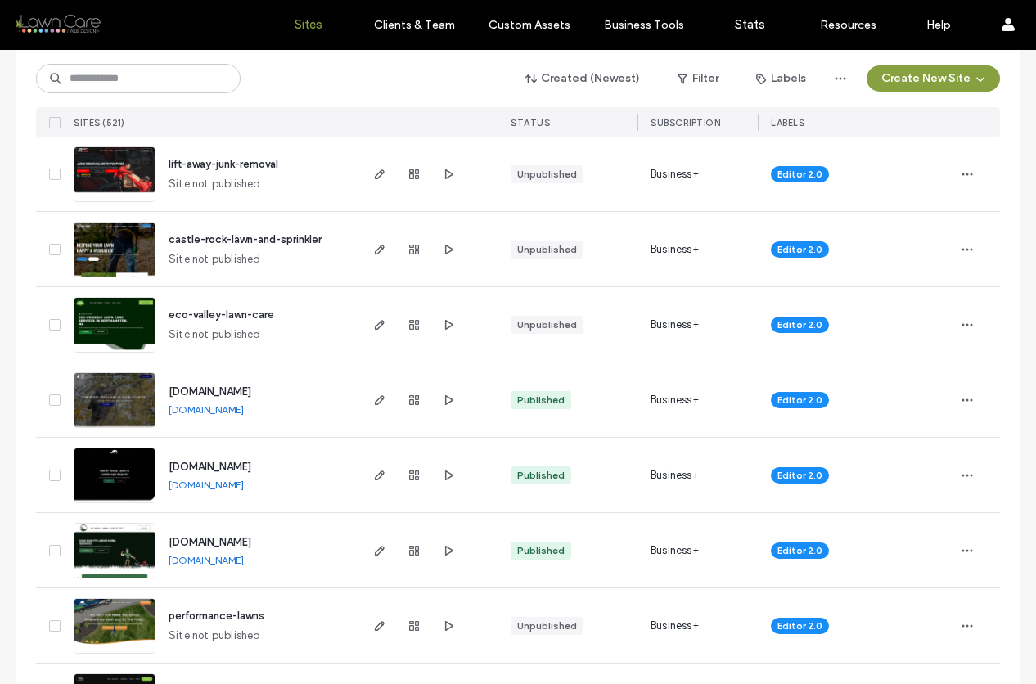
click at [224, 409] on link "[DOMAIN_NAME]" at bounding box center [206, 410] width 75 height 12
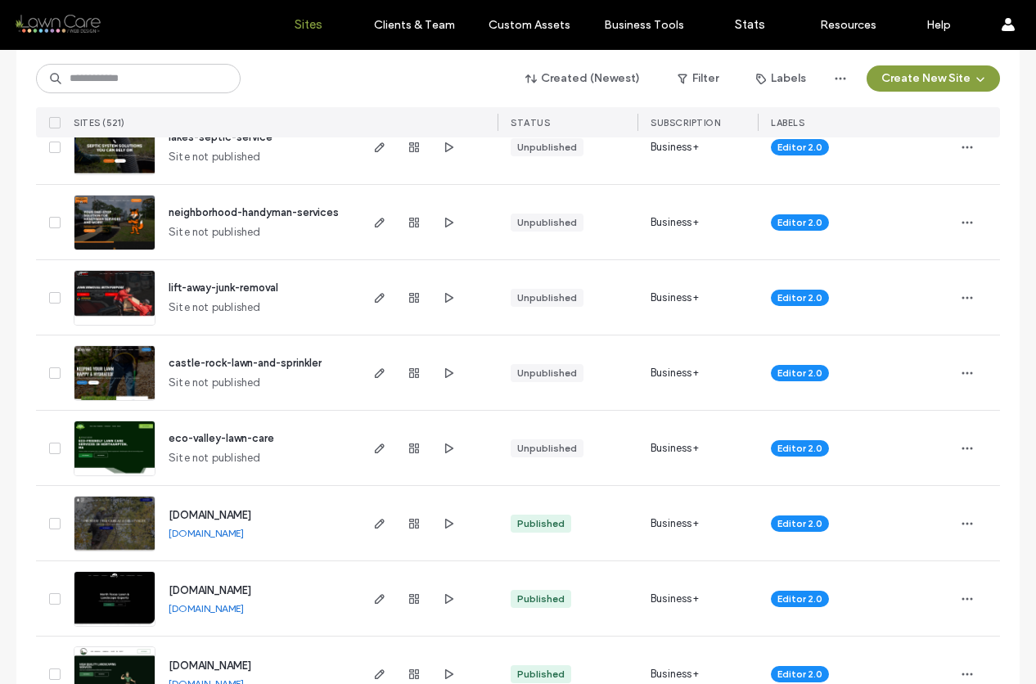
scroll to position [0, 0]
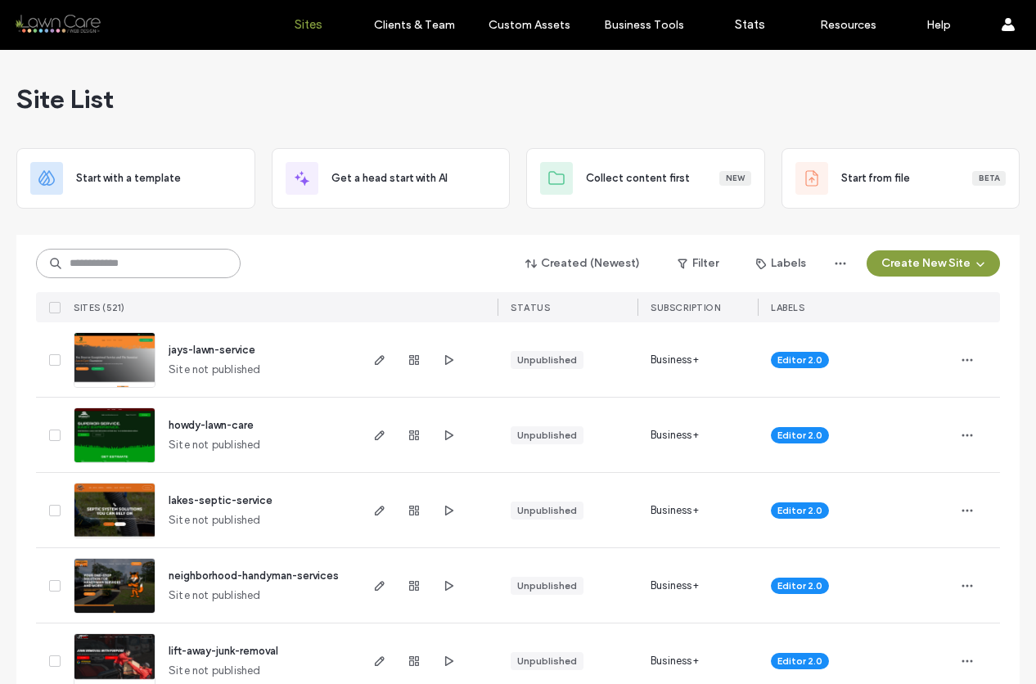
click at [151, 265] on input at bounding box center [138, 263] width 205 height 29
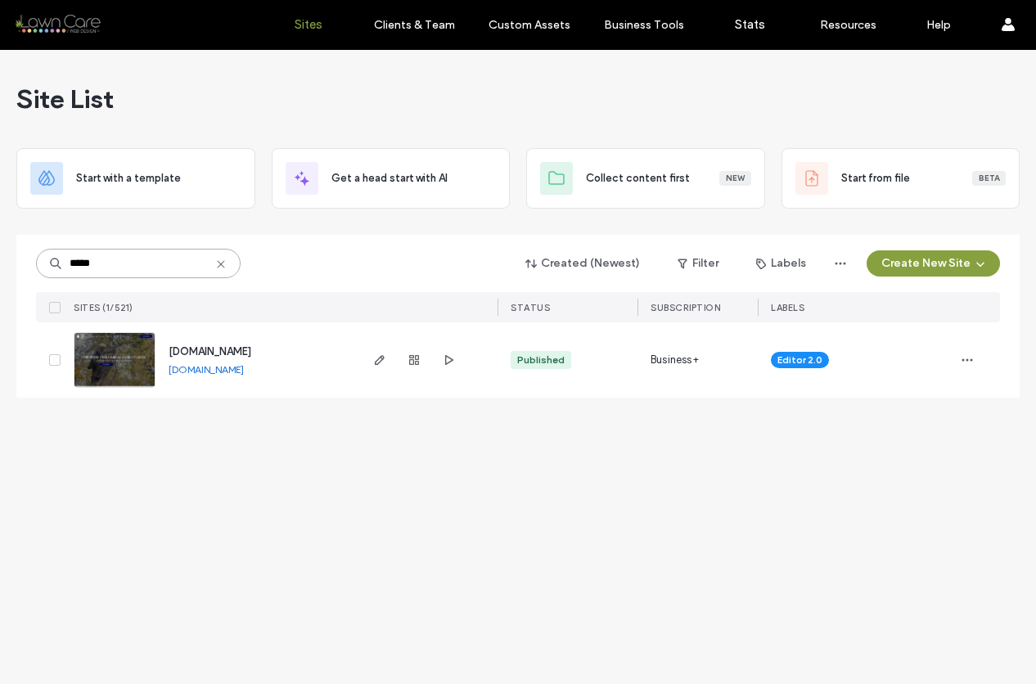
type input "*****"
click at [205, 365] on link "[DOMAIN_NAME]" at bounding box center [206, 369] width 75 height 12
click at [226, 364] on link "[DOMAIN_NAME]" at bounding box center [206, 369] width 75 height 12
click at [244, 369] on link "www.loyaltreecare.net" at bounding box center [206, 369] width 75 height 12
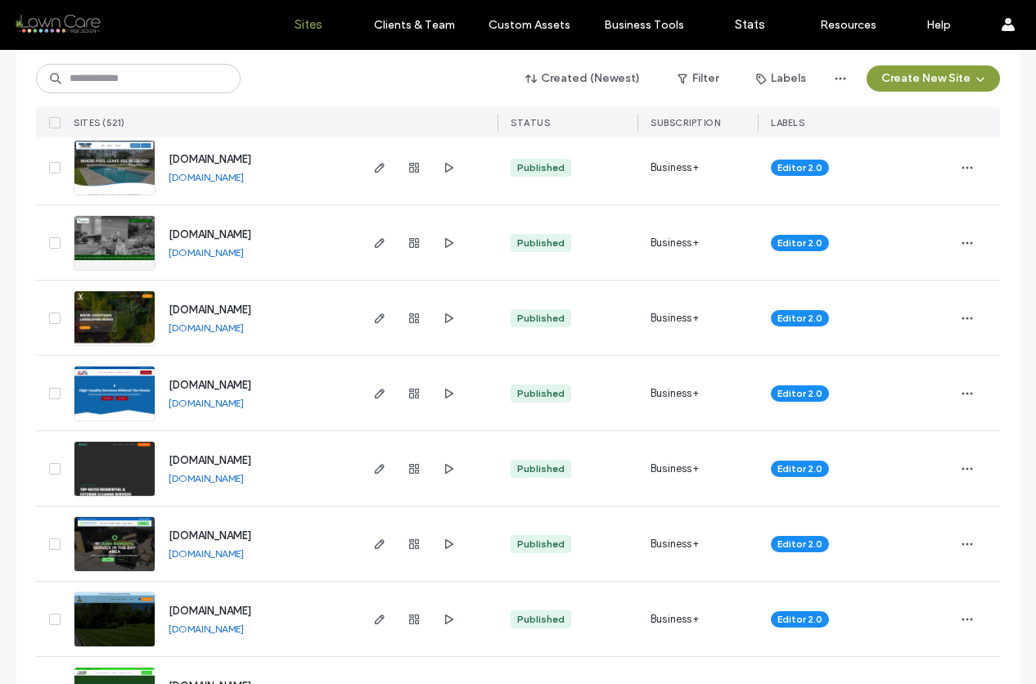
scroll to position [1735, 0]
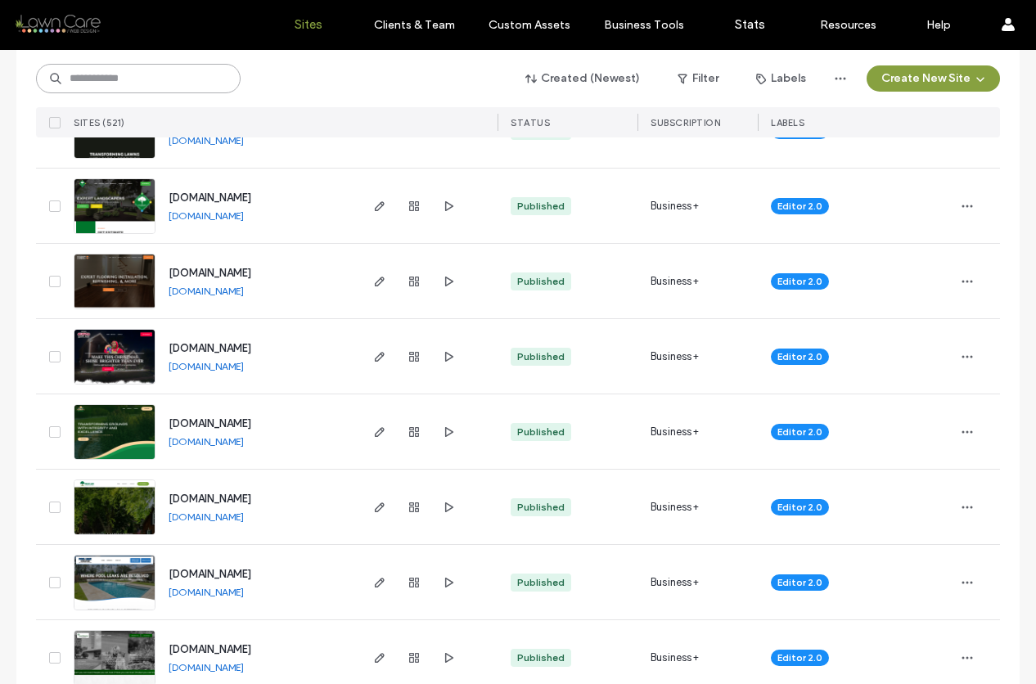
click at [160, 83] on input at bounding box center [138, 78] width 205 height 29
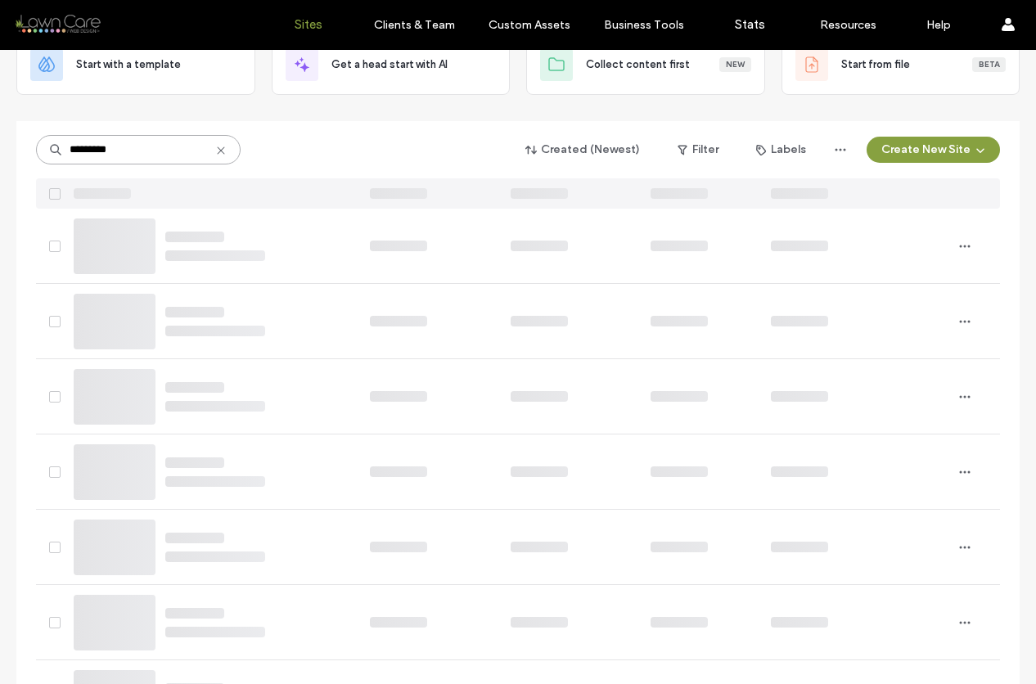
scroll to position [0, 0]
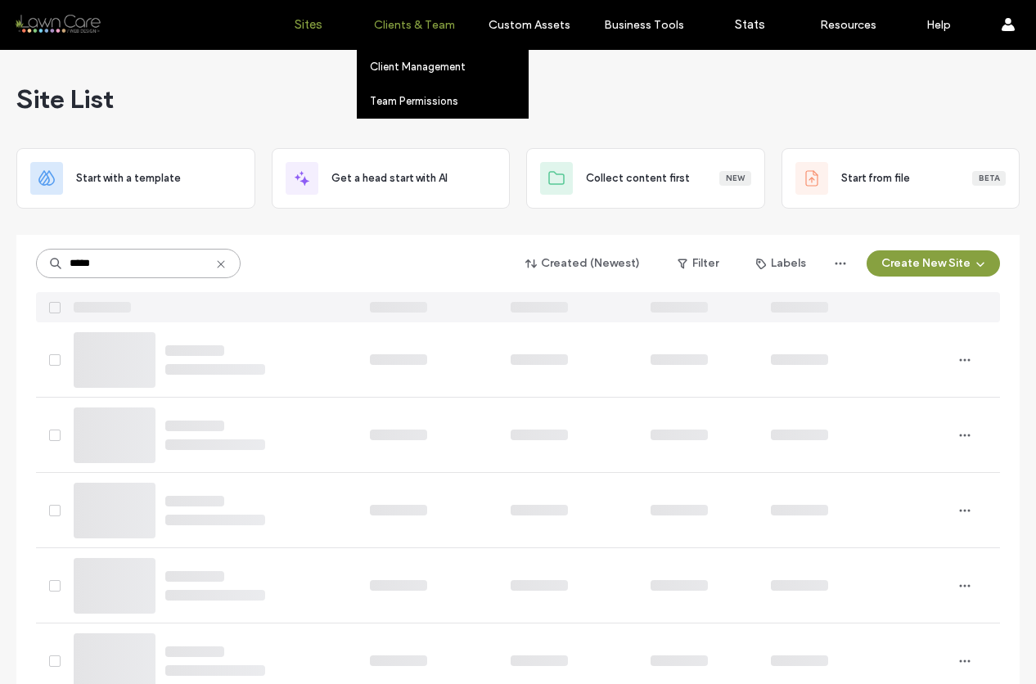
type input "*****"
